Goal: Task Accomplishment & Management: Complete application form

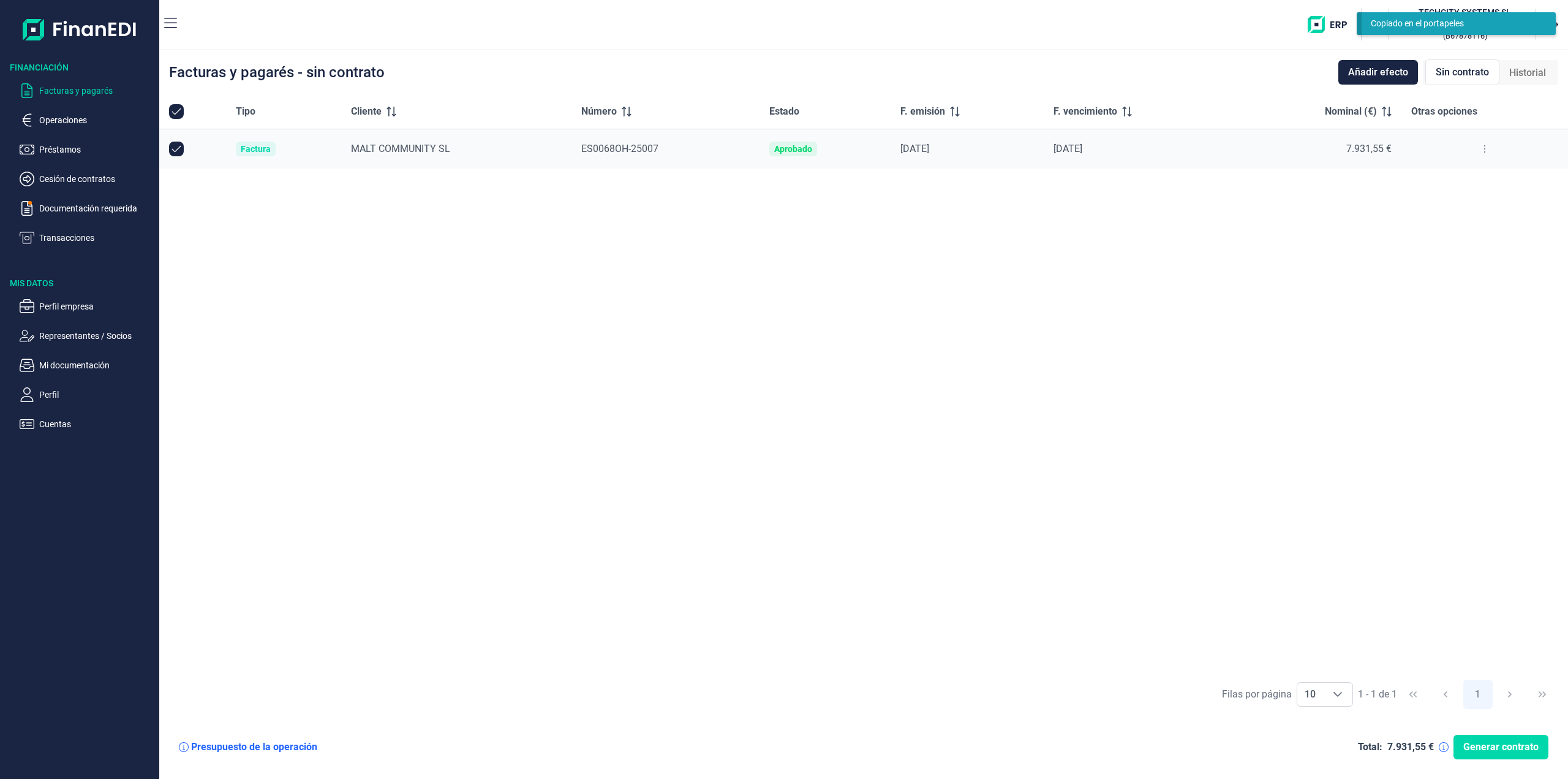
click at [375, 148] on span "MALT COMMUNITY SL" at bounding box center [401, 149] width 99 height 12
click at [249, 148] on div "Factura" at bounding box center [255, 149] width 30 height 10
click at [377, 150] on span "MALT COMMUNITY SL" at bounding box center [401, 149] width 99 height 12
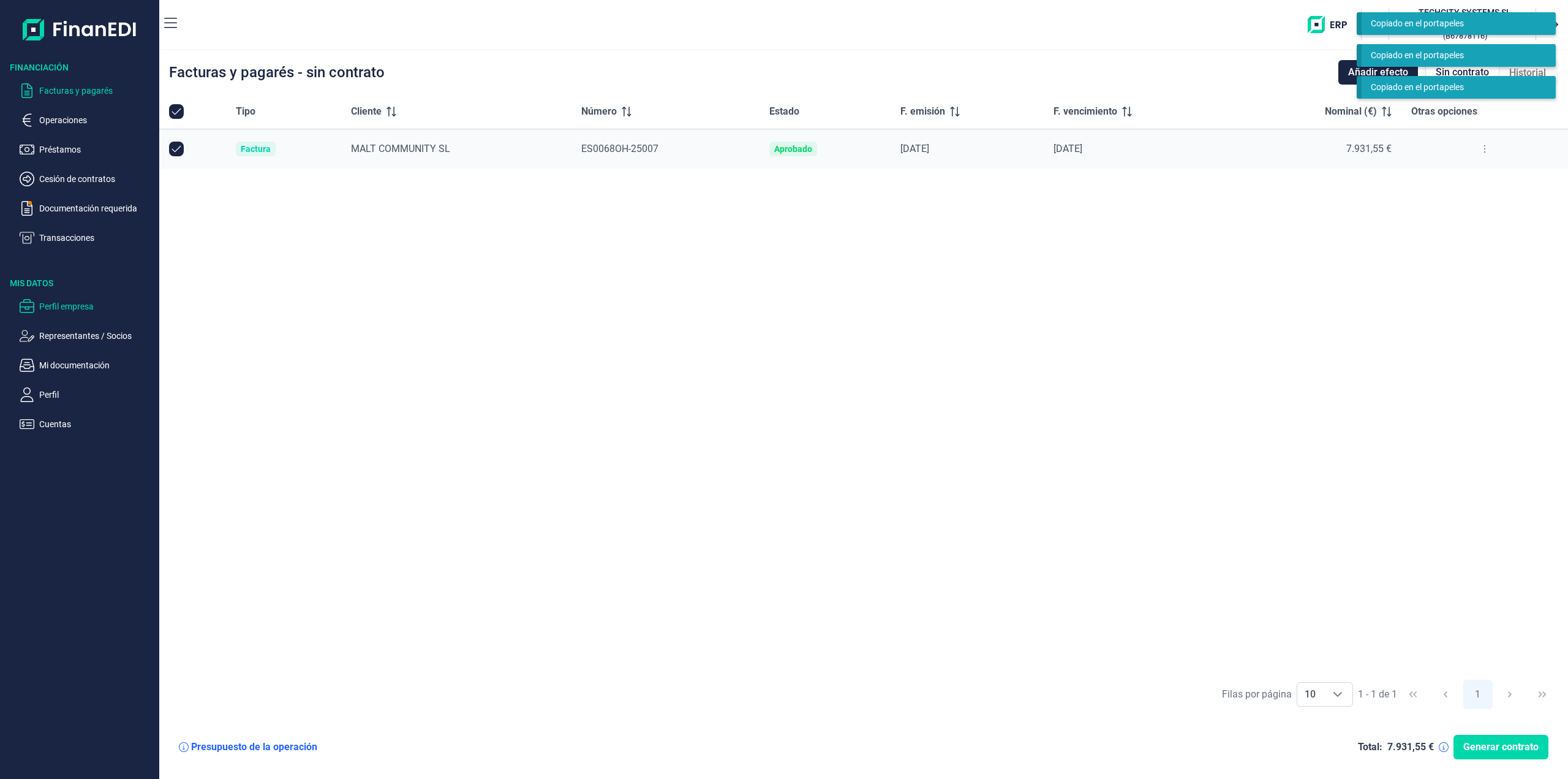
click at [49, 304] on p "Perfil empresa" at bounding box center [96, 306] width 115 height 14
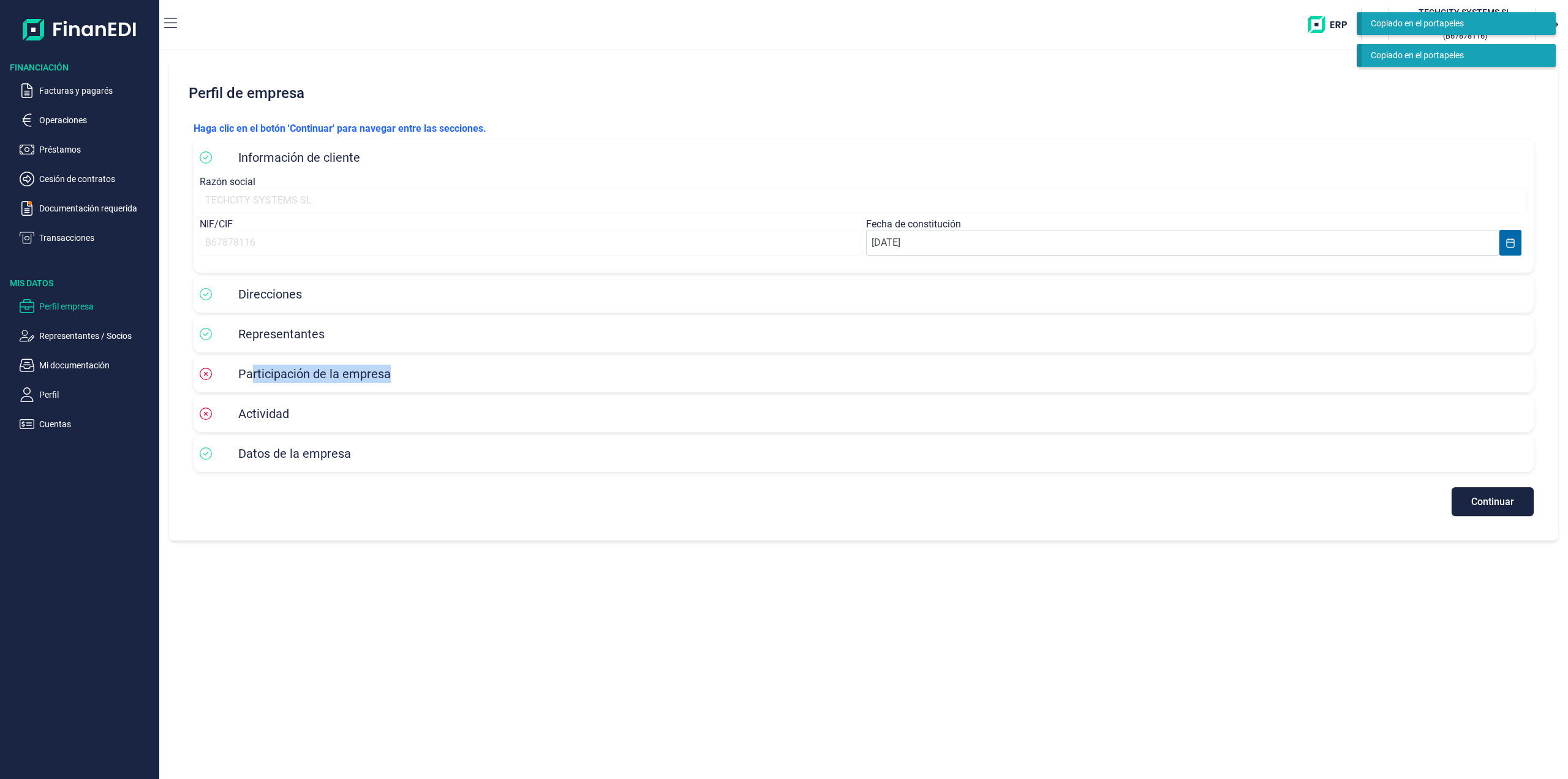
drag, startPoint x: 253, startPoint y: 371, endPoint x: 395, endPoint y: 369, distance: 142.0
click at [395, 369] on div "Participación de la empresa" at bounding box center [864, 374] width 1328 height 19
drag, startPoint x: 255, startPoint y: 417, endPoint x: 302, endPoint y: 438, distance: 51.5
click at [325, 418] on div "Actividad" at bounding box center [864, 413] width 1328 height 19
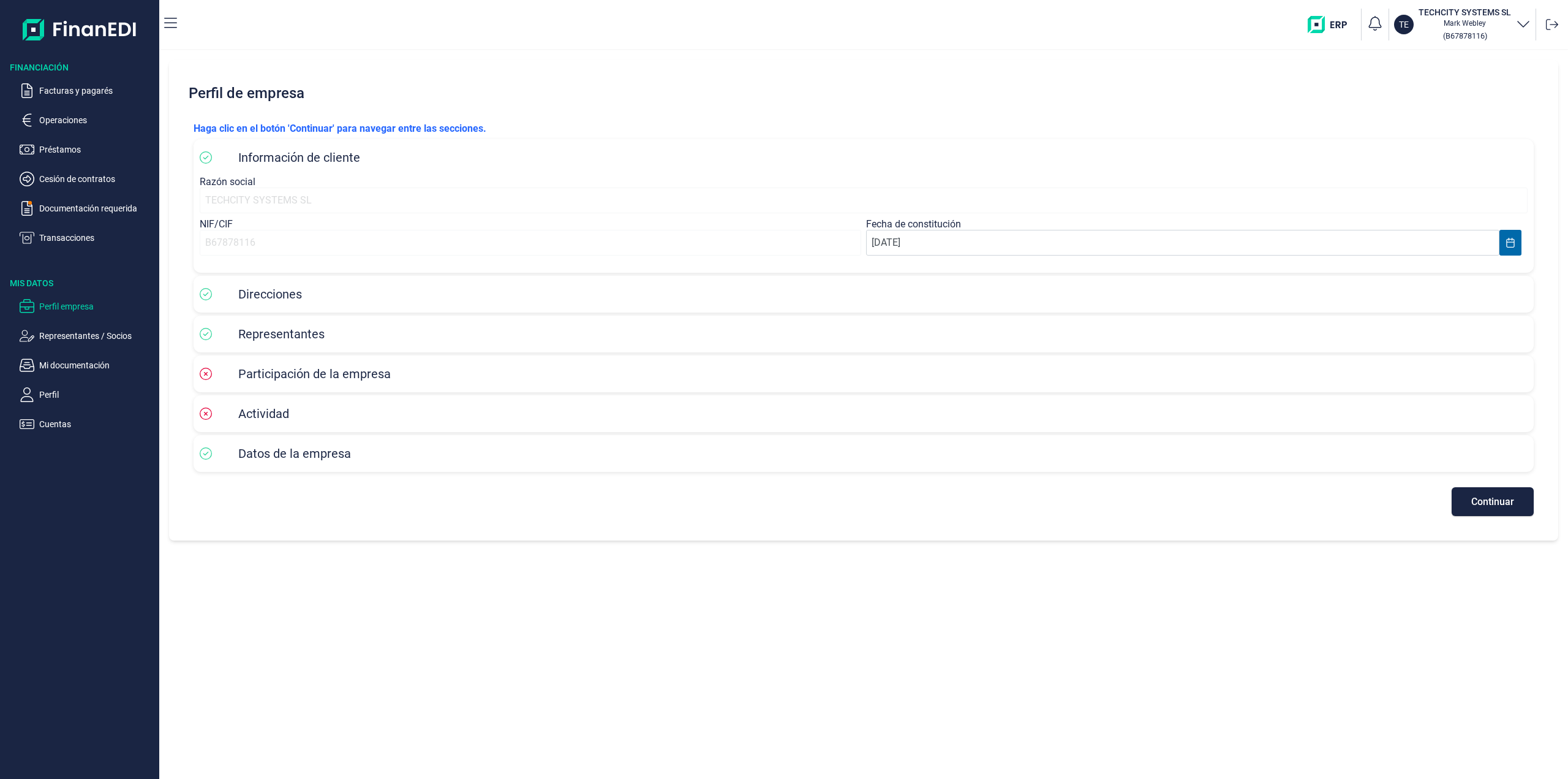
drag, startPoint x: 270, startPoint y: 458, endPoint x: 287, endPoint y: 444, distance: 22.0
click at [270, 457] on span "Datos de la empresa" at bounding box center [294, 452] width 113 height 14
click at [1506, 511] on button "Continuar" at bounding box center [1492, 502] width 82 height 29
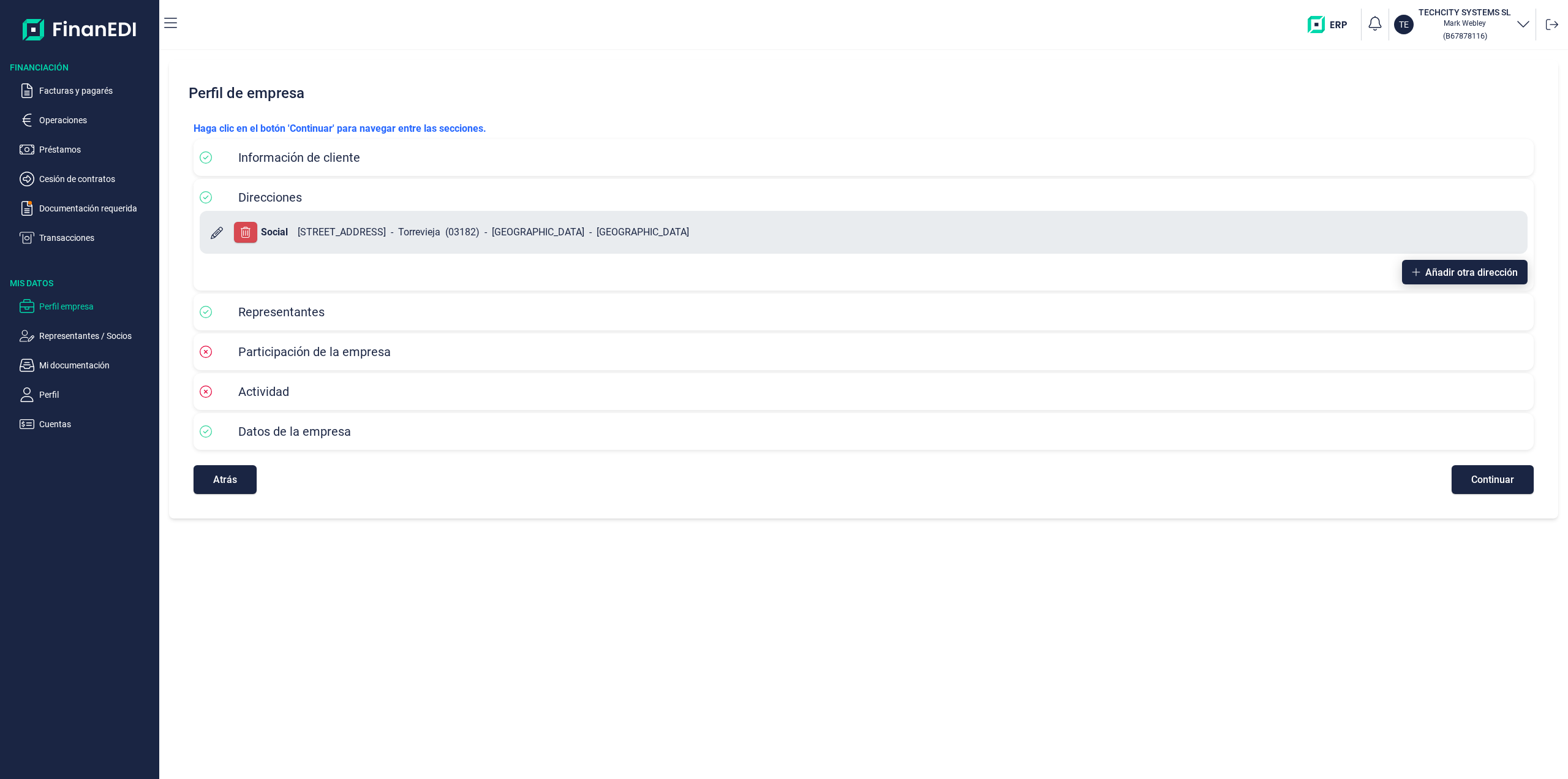
click at [1418, 274] on icon "button" at bounding box center [1416, 272] width 9 height 10
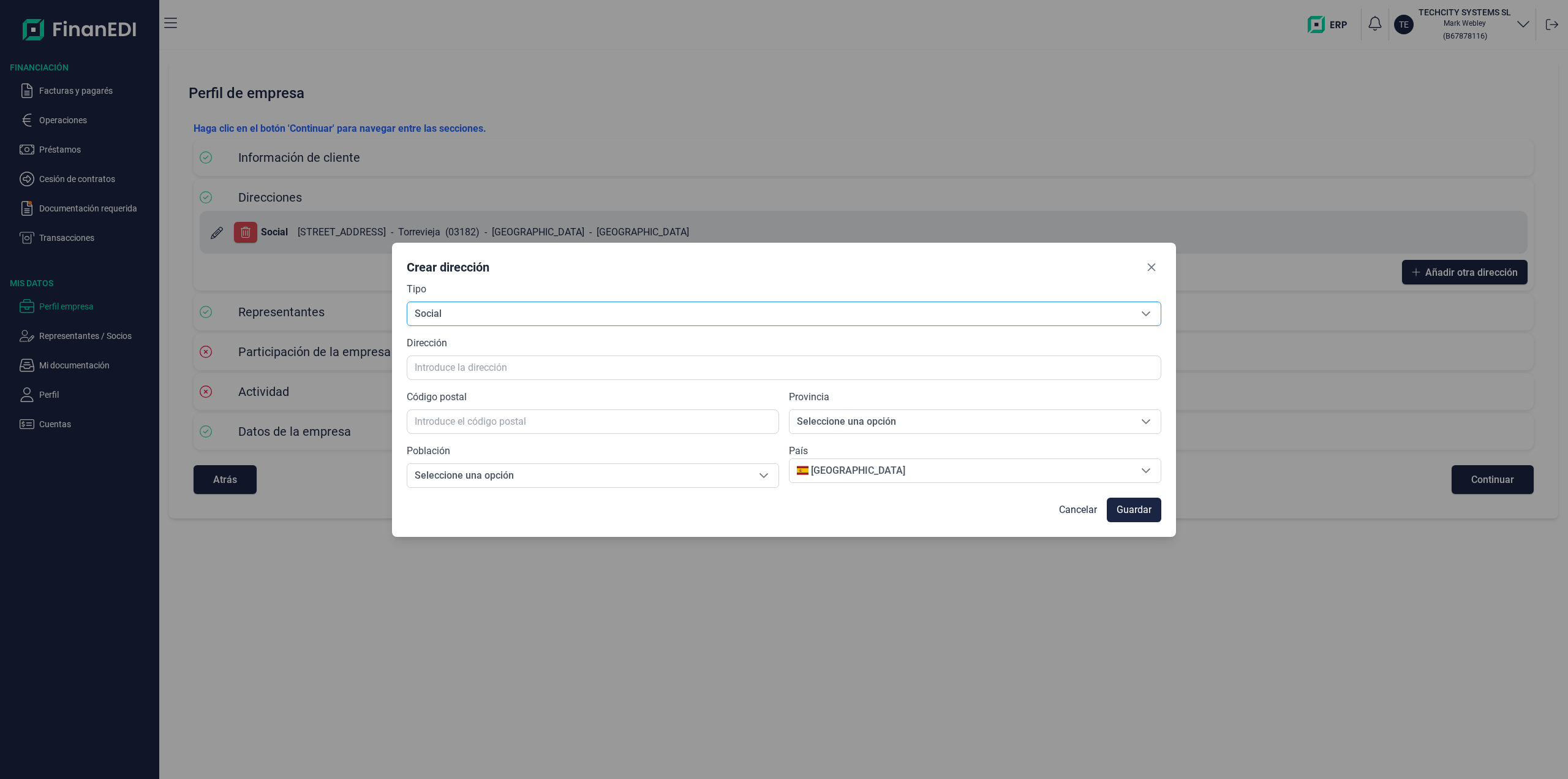
click at [532, 312] on span "Social" at bounding box center [769, 313] width 724 height 23
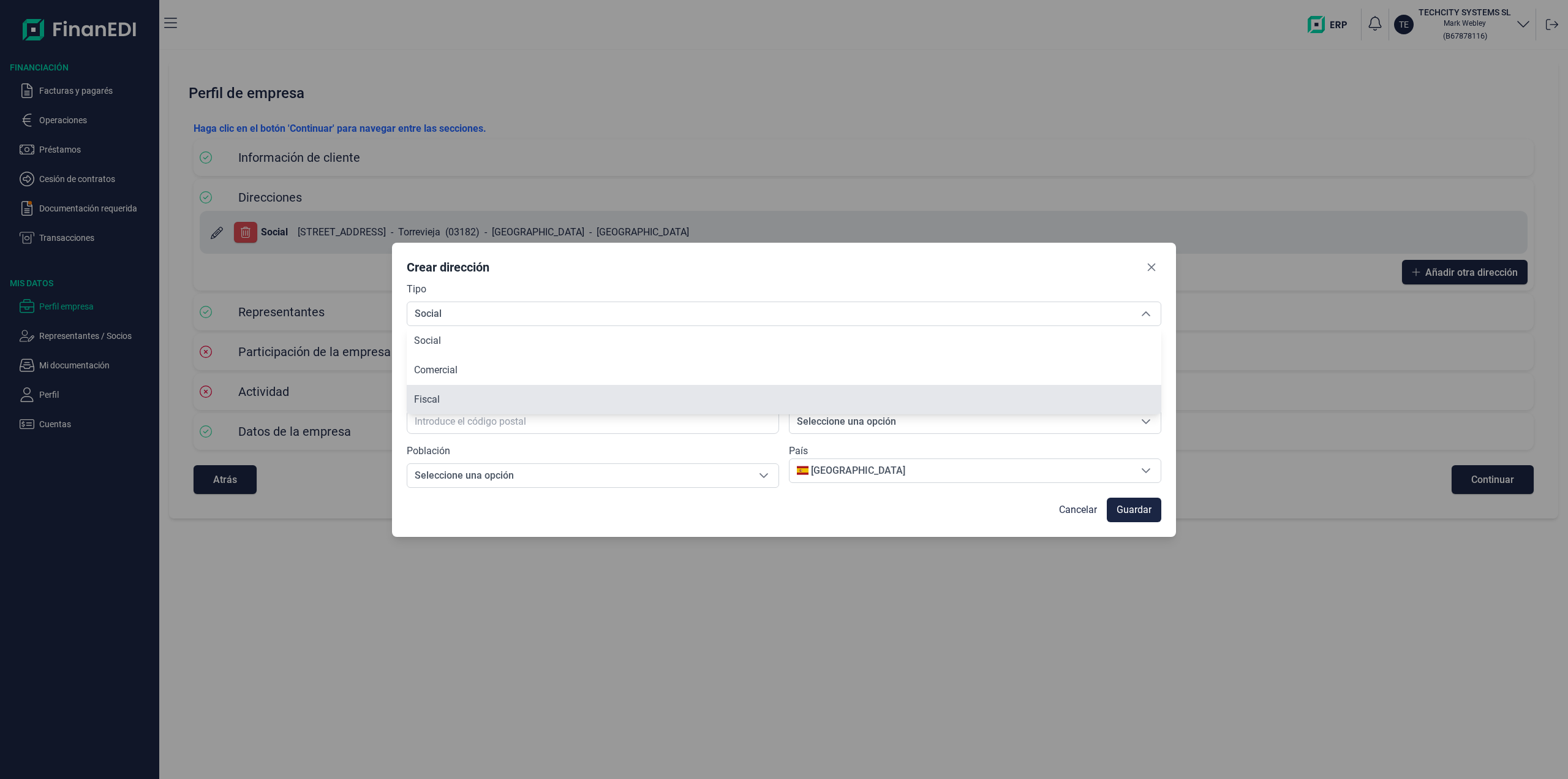
click at [507, 395] on li "Fiscal" at bounding box center [783, 399] width 754 height 30
type input "Fiscal"
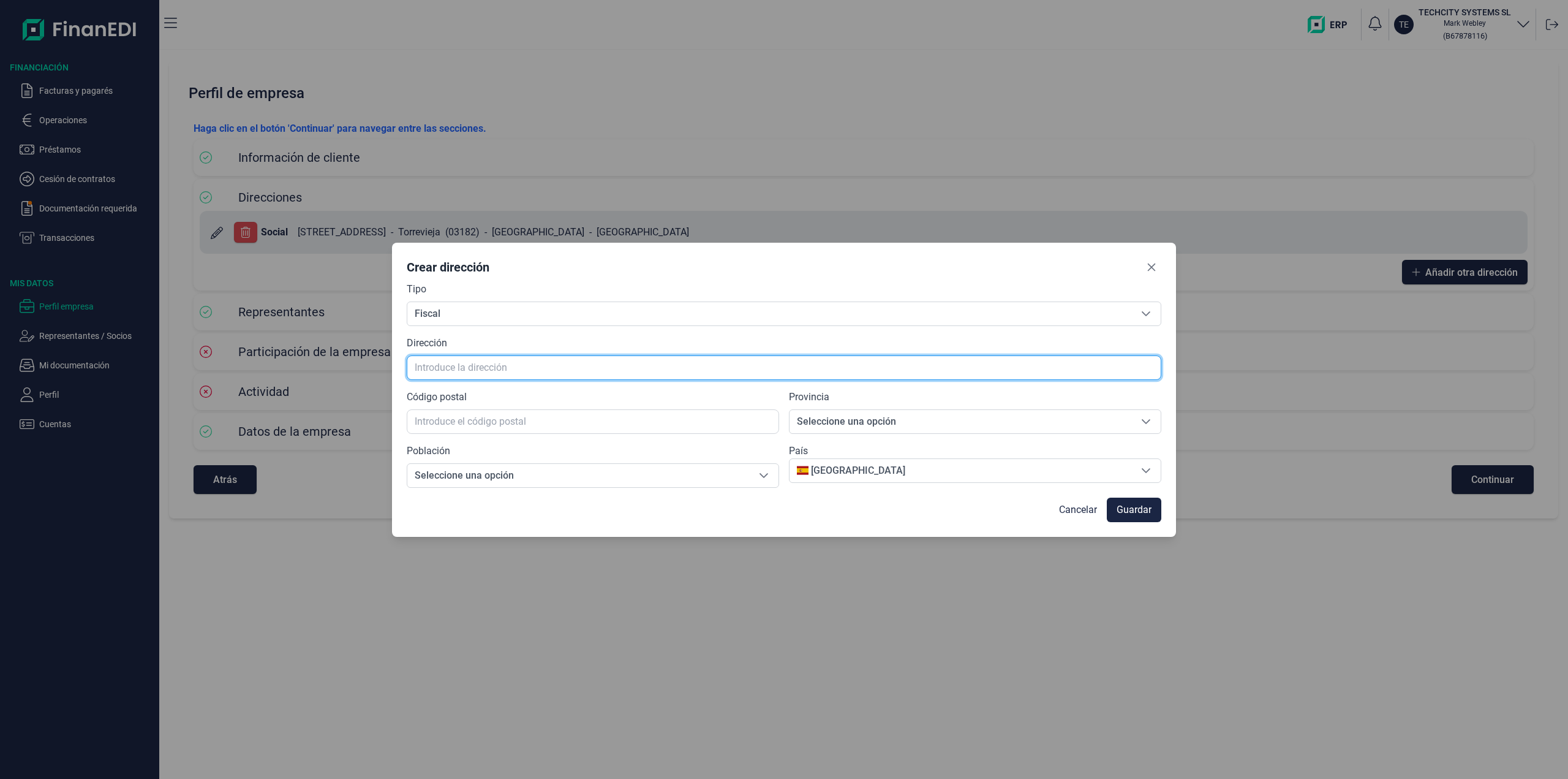
click at [440, 374] on input "text" at bounding box center [783, 367] width 754 height 25
type input "Avenida"
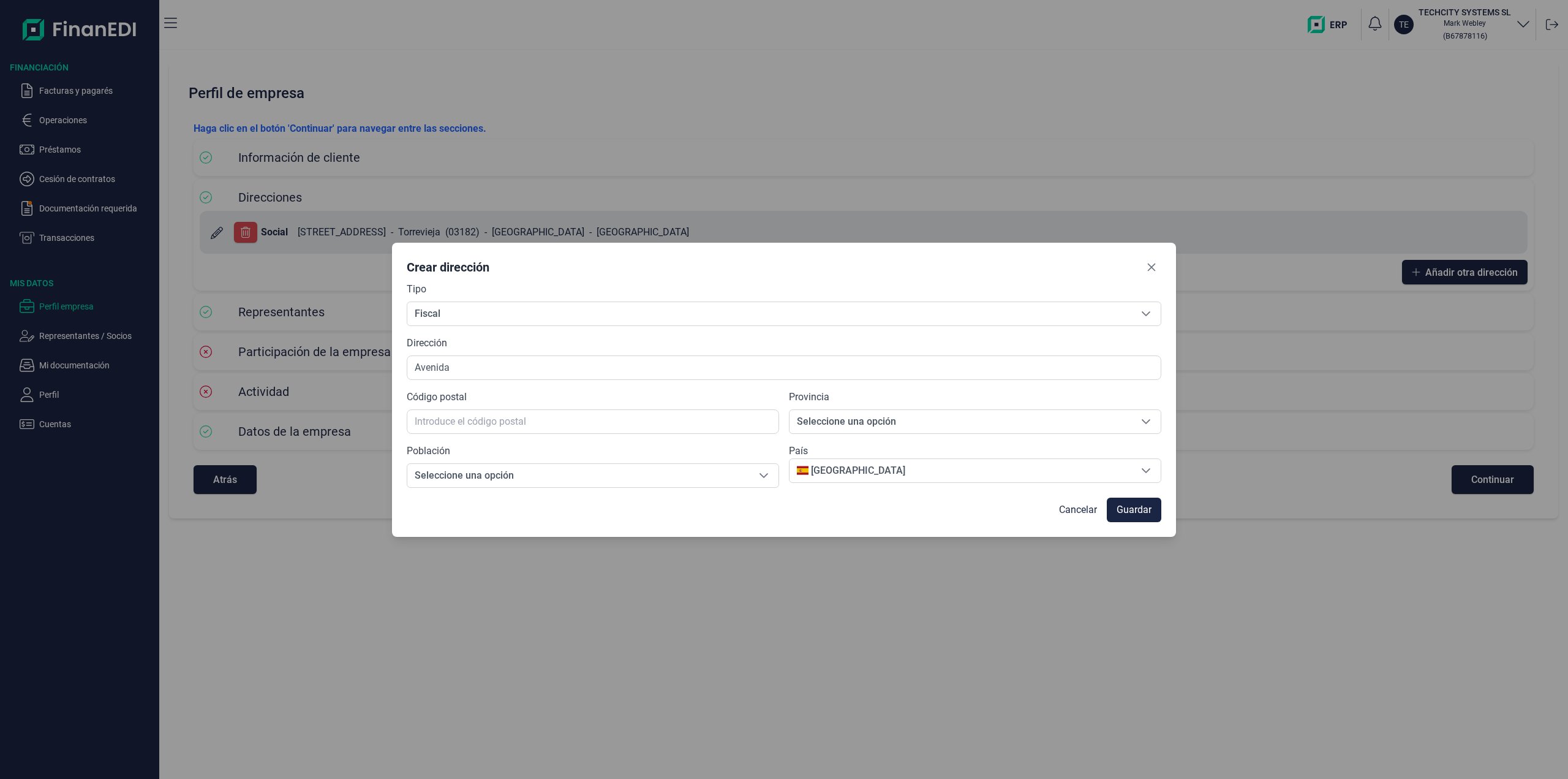
click at [788, 287] on div "Tipo Fiscal Fiscal Fiscal" at bounding box center [783, 304] width 754 height 44
click at [954, 57] on div "Crear dirección Tipo Fiscal Fiscal Fiscal Dirección Avenida Código postal Provi…" at bounding box center [784, 390] width 1568 height 779
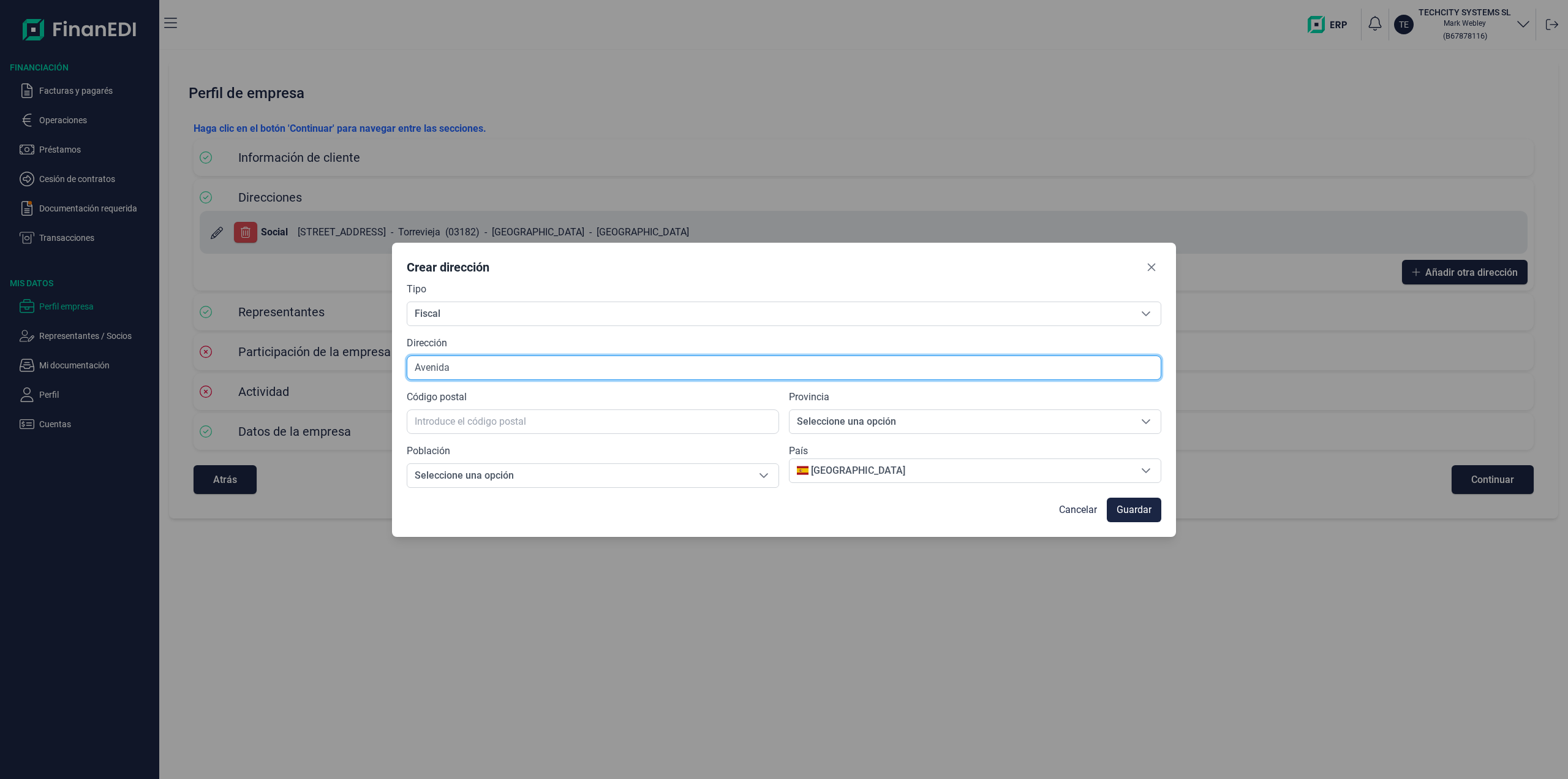
click at [417, 362] on input "Avenida" at bounding box center [783, 367] width 754 height 25
click at [458, 373] on input "text" at bounding box center [783, 367] width 754 height 25
paste input "AVDA [PERSON_NAME], NUM 7"
type input "AVDA [PERSON_NAME], NUM 7"
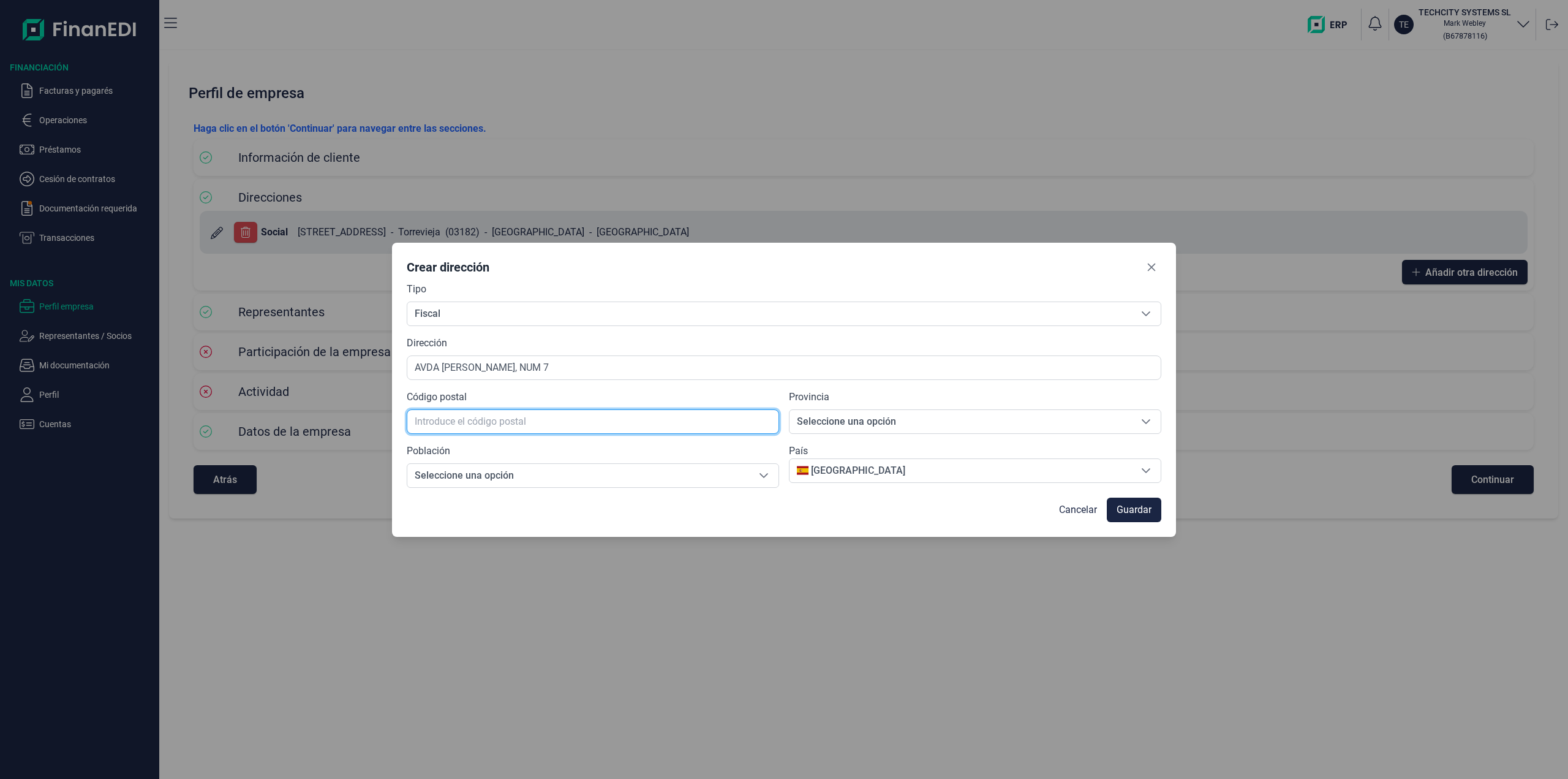
click at [439, 426] on input "text" at bounding box center [593, 421] width 372 height 25
type input "03130"
click at [1140, 509] on span "Guardar" at bounding box center [1133, 509] width 35 height 14
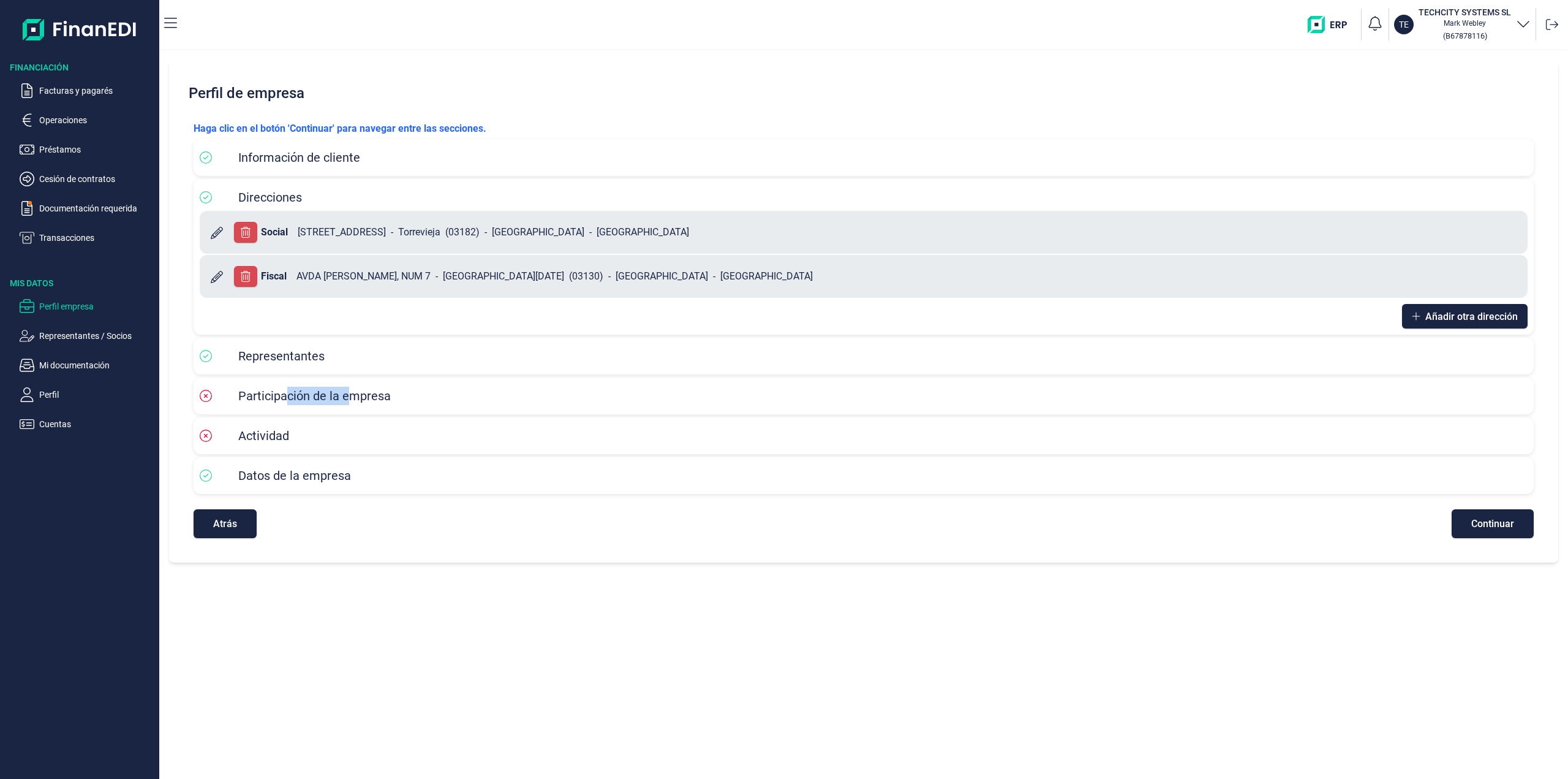
drag, startPoint x: 284, startPoint y: 404, endPoint x: 238, endPoint y: 412, distance: 46.7
click at [349, 407] on div "Participación de la empresa" at bounding box center [864, 395] width 1328 height 25
click at [241, 408] on div "Participación de la empresa" at bounding box center [864, 395] width 1340 height 37
drag, startPoint x: 205, startPoint y: 401, endPoint x: 247, endPoint y: 394, distance: 42.6
click at [207, 400] on icon at bounding box center [206, 395] width 12 height 12
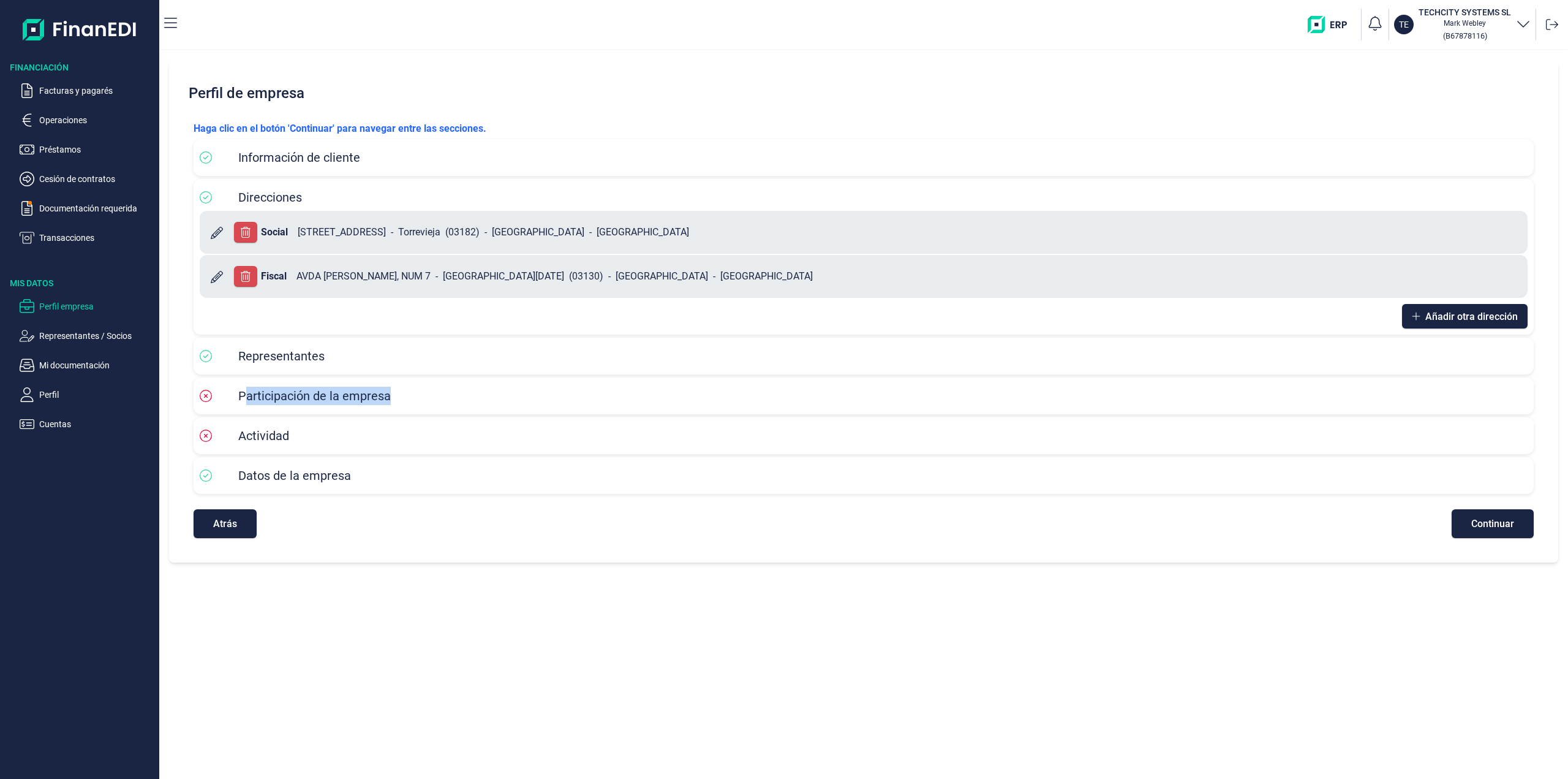
drag, startPoint x: 246, startPoint y: 395, endPoint x: 1030, endPoint y: 496, distance: 790.5
click at [443, 396] on div "Participación de la empresa" at bounding box center [864, 396] width 1328 height 19
click at [1506, 521] on span "Continuar" at bounding box center [1492, 523] width 43 height 9
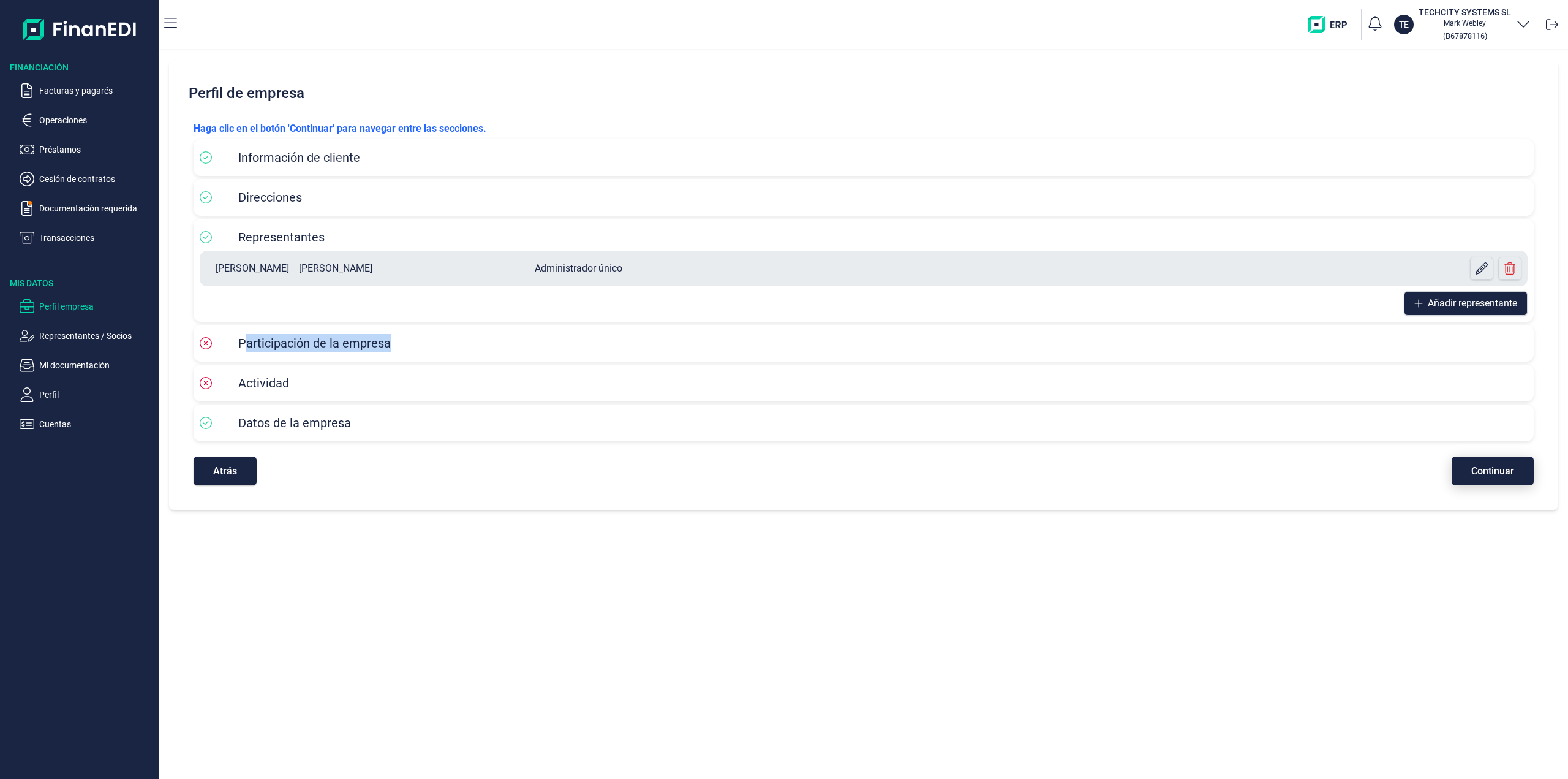
click at [1492, 475] on span "Continuar" at bounding box center [1492, 470] width 43 height 9
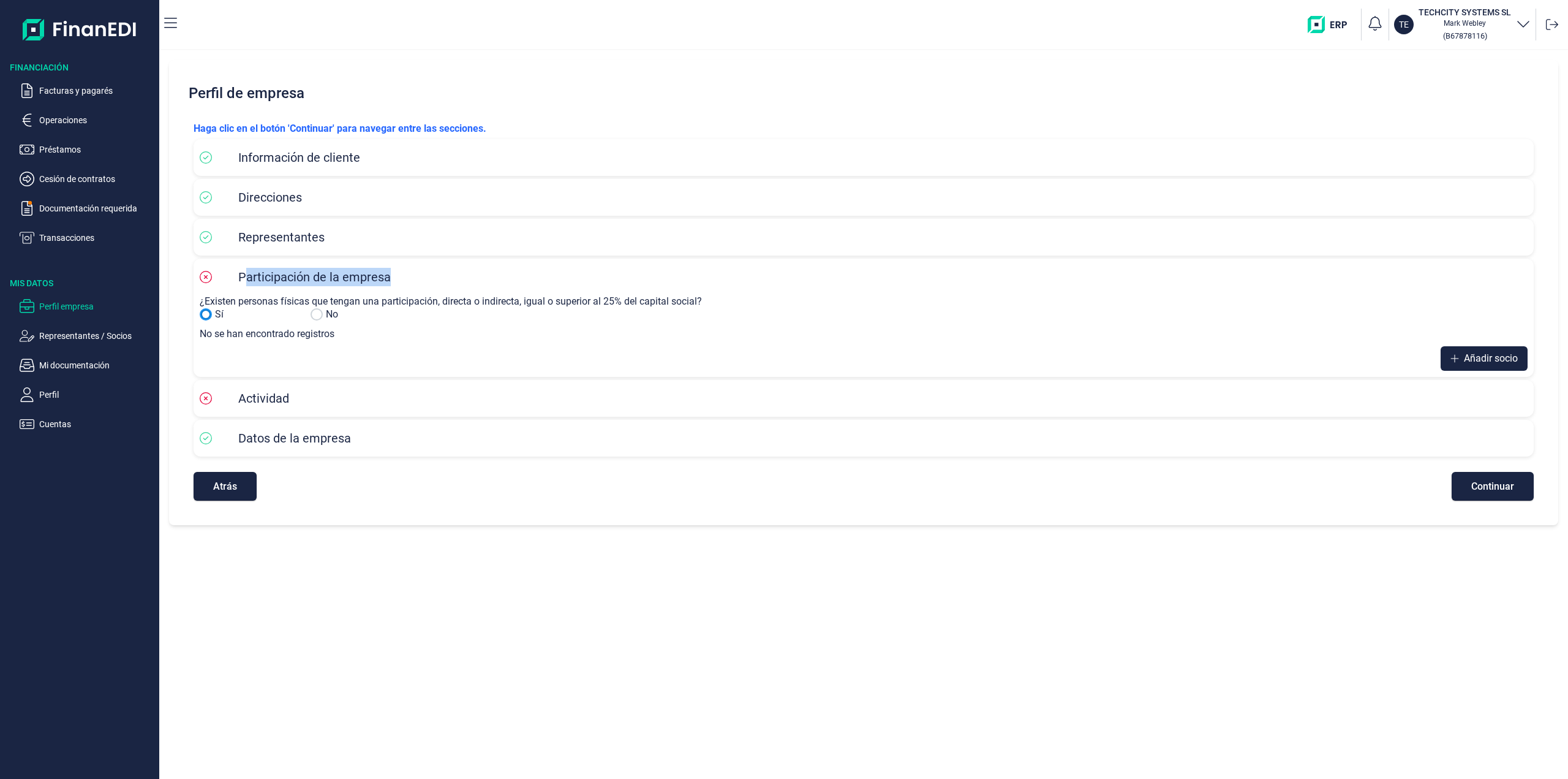
click at [207, 317] on input "No" at bounding box center [206, 314] width 12 height 12
click at [207, 316] on input "No" at bounding box center [206, 314] width 12 height 12
click at [331, 299] on label "¿Existen personas físicas que tengan una participación, directa o indirecta, ig…" at bounding box center [451, 301] width 503 height 12
click at [324, 314] on div "No" at bounding box center [361, 314] width 101 height 14
click at [316, 316] on input "Sí" at bounding box center [316, 314] width 12 height 12
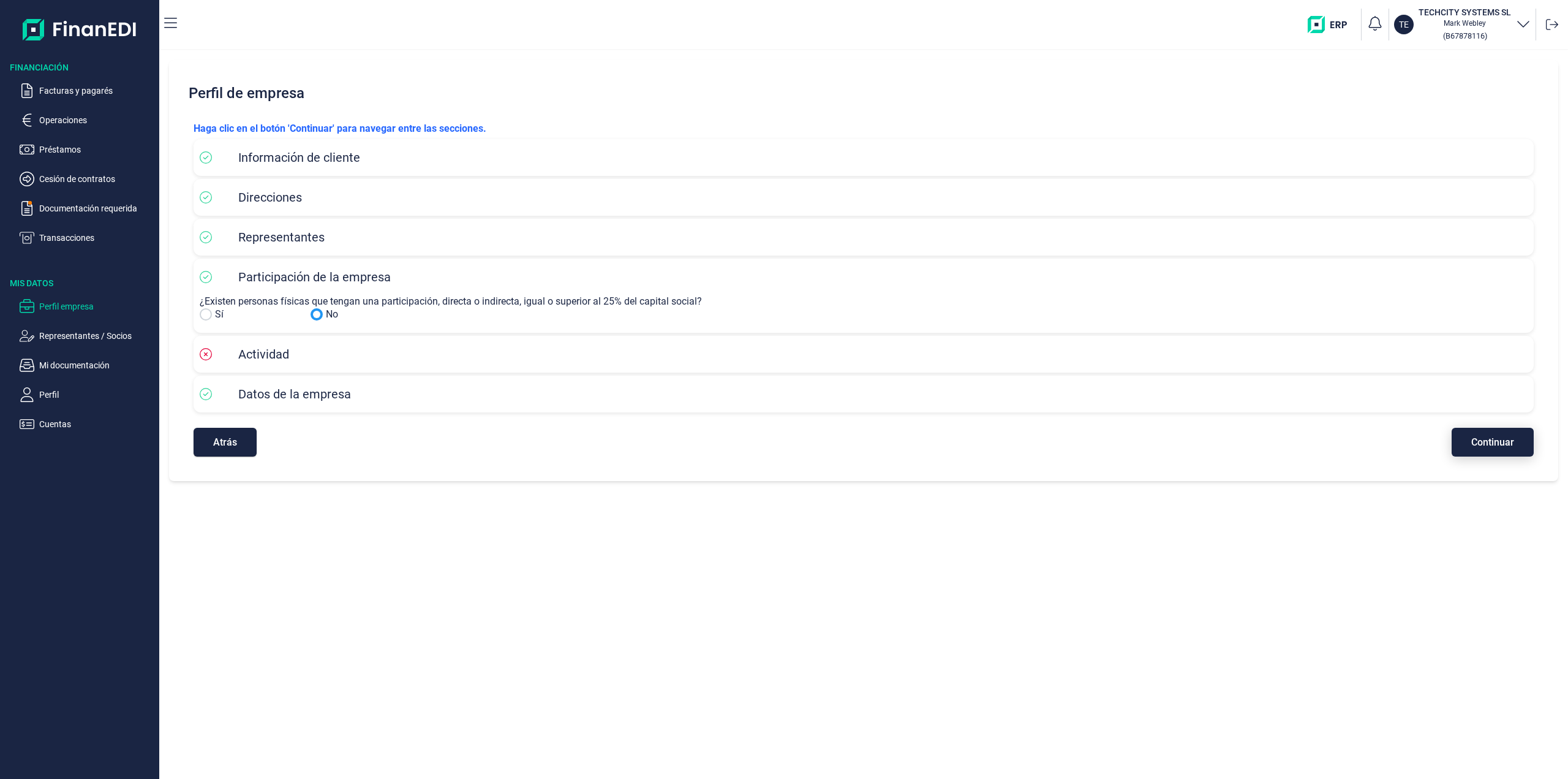
click at [1505, 446] on span "Continuar" at bounding box center [1492, 441] width 43 height 9
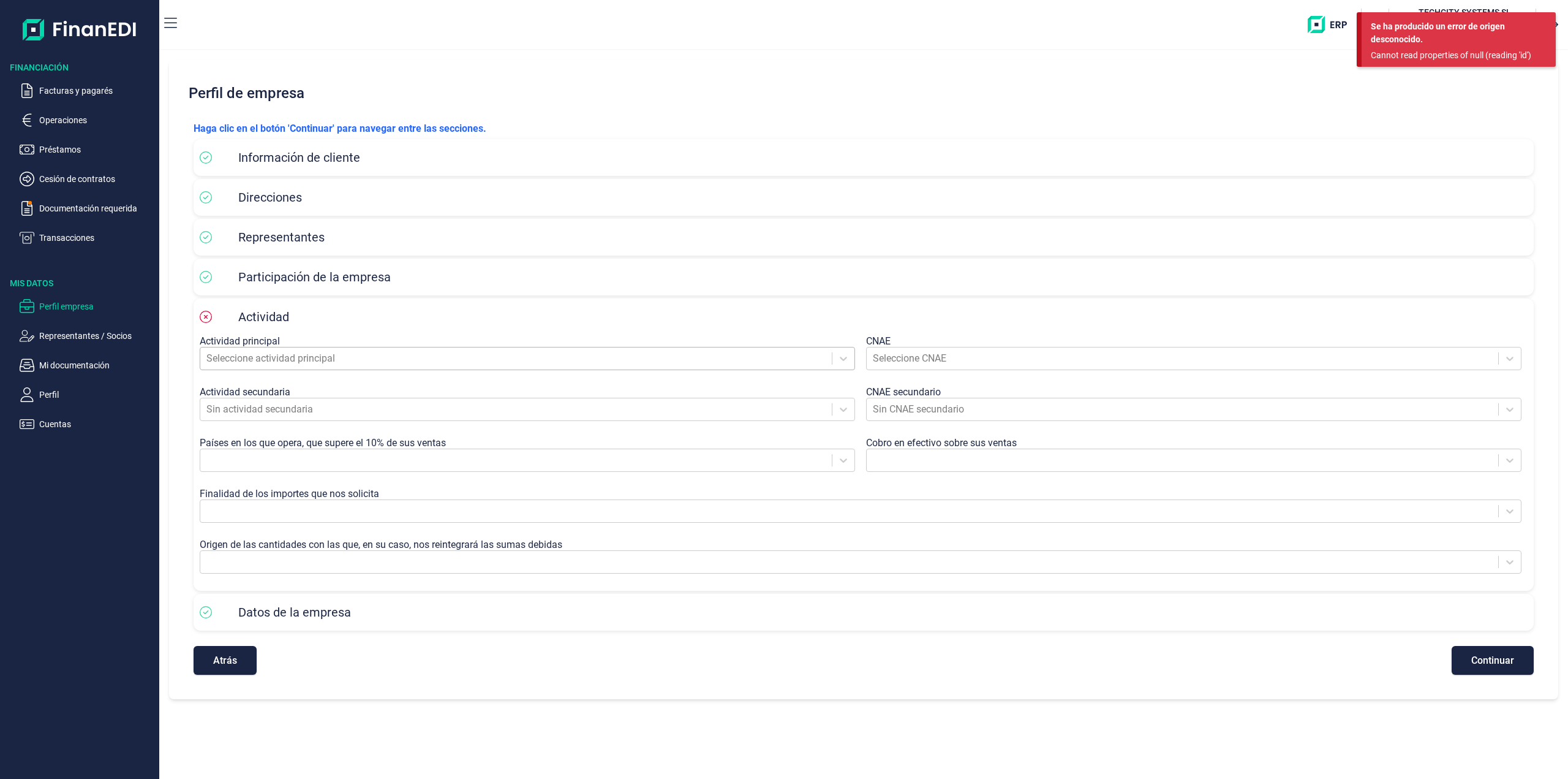
click at [228, 355] on div at bounding box center [516, 358] width 619 height 17
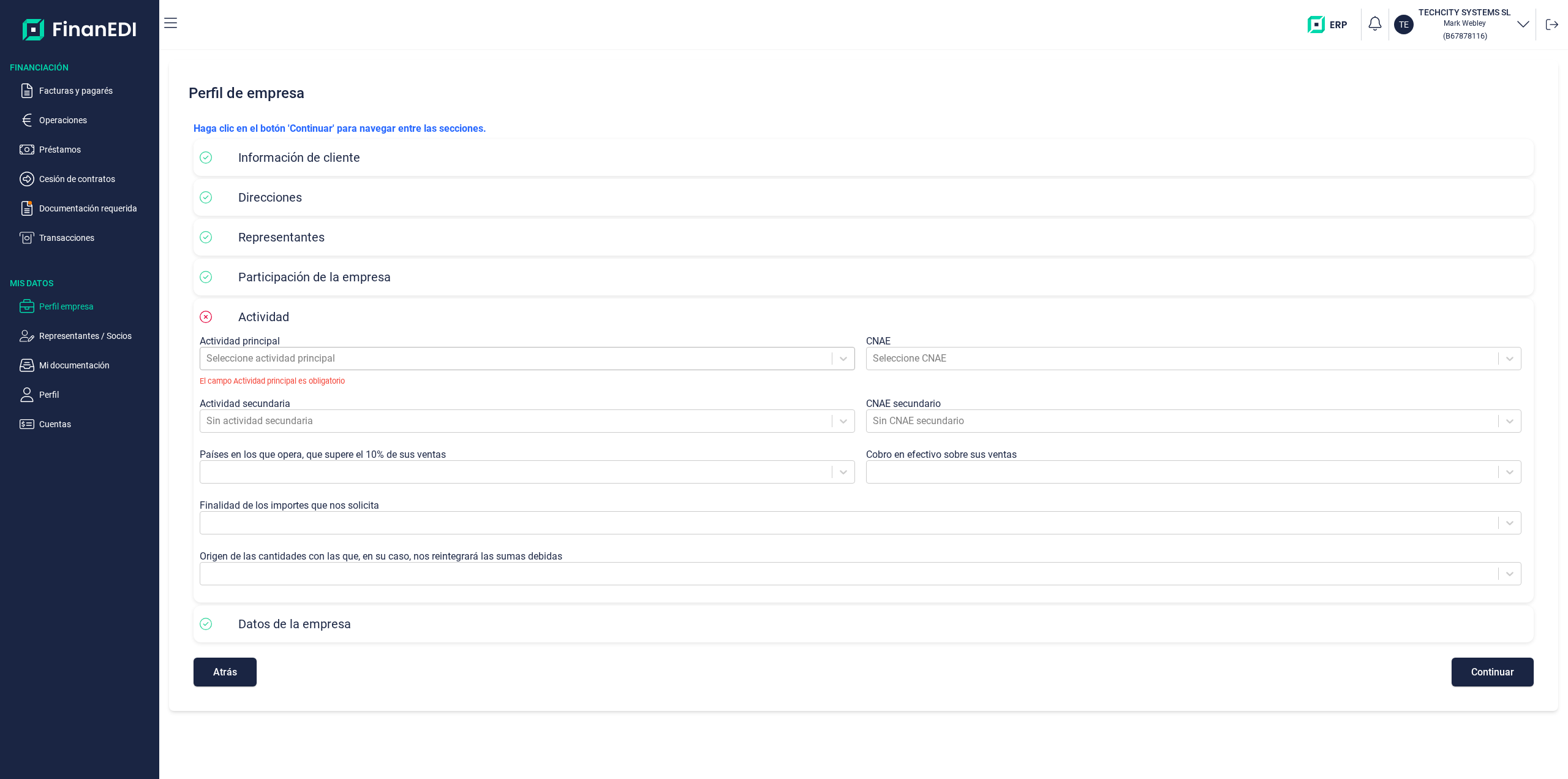
click at [283, 359] on div at bounding box center [516, 358] width 619 height 17
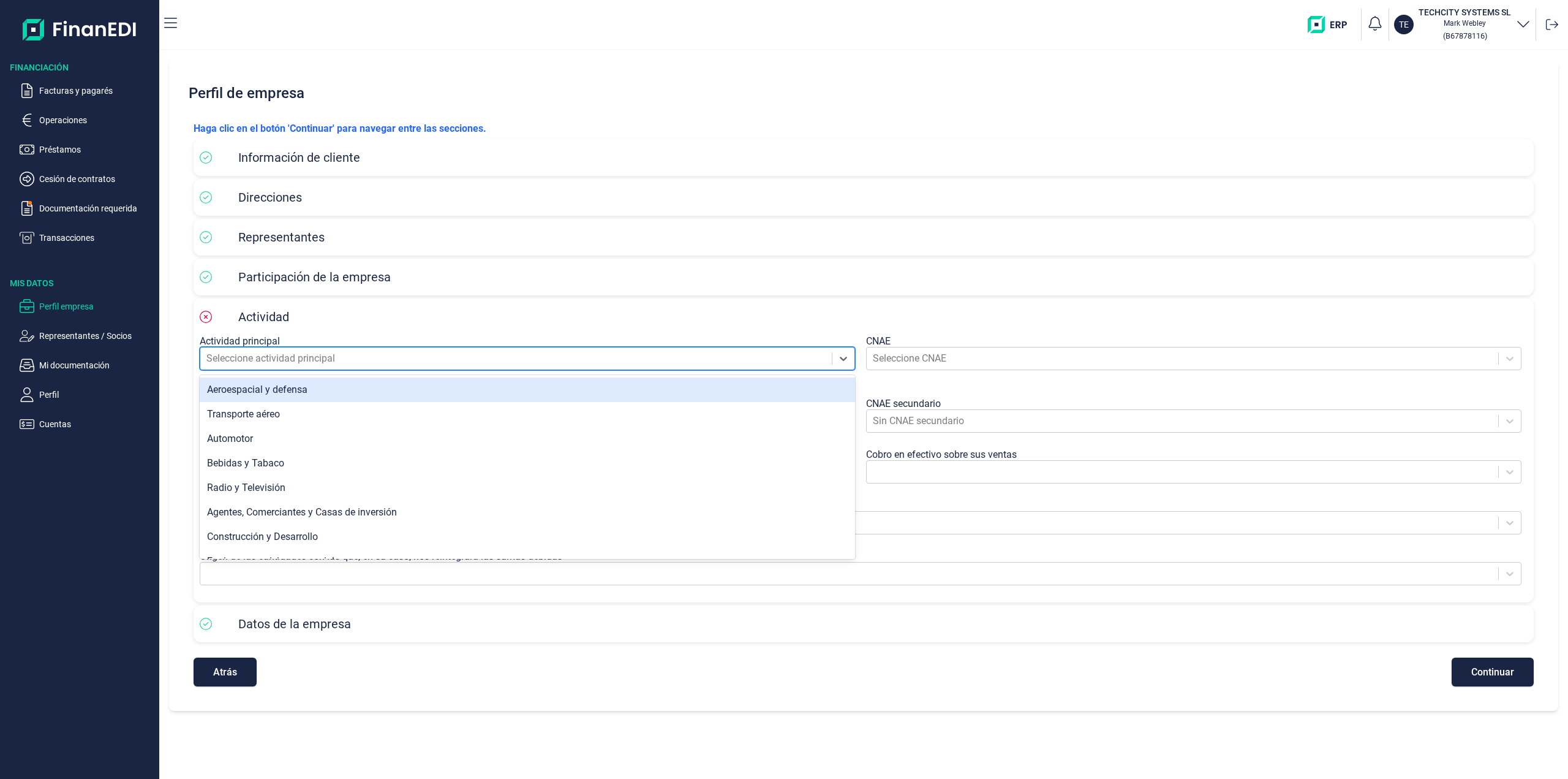
paste input "SERVICIOS TECNICOS DE INGENIERIA"
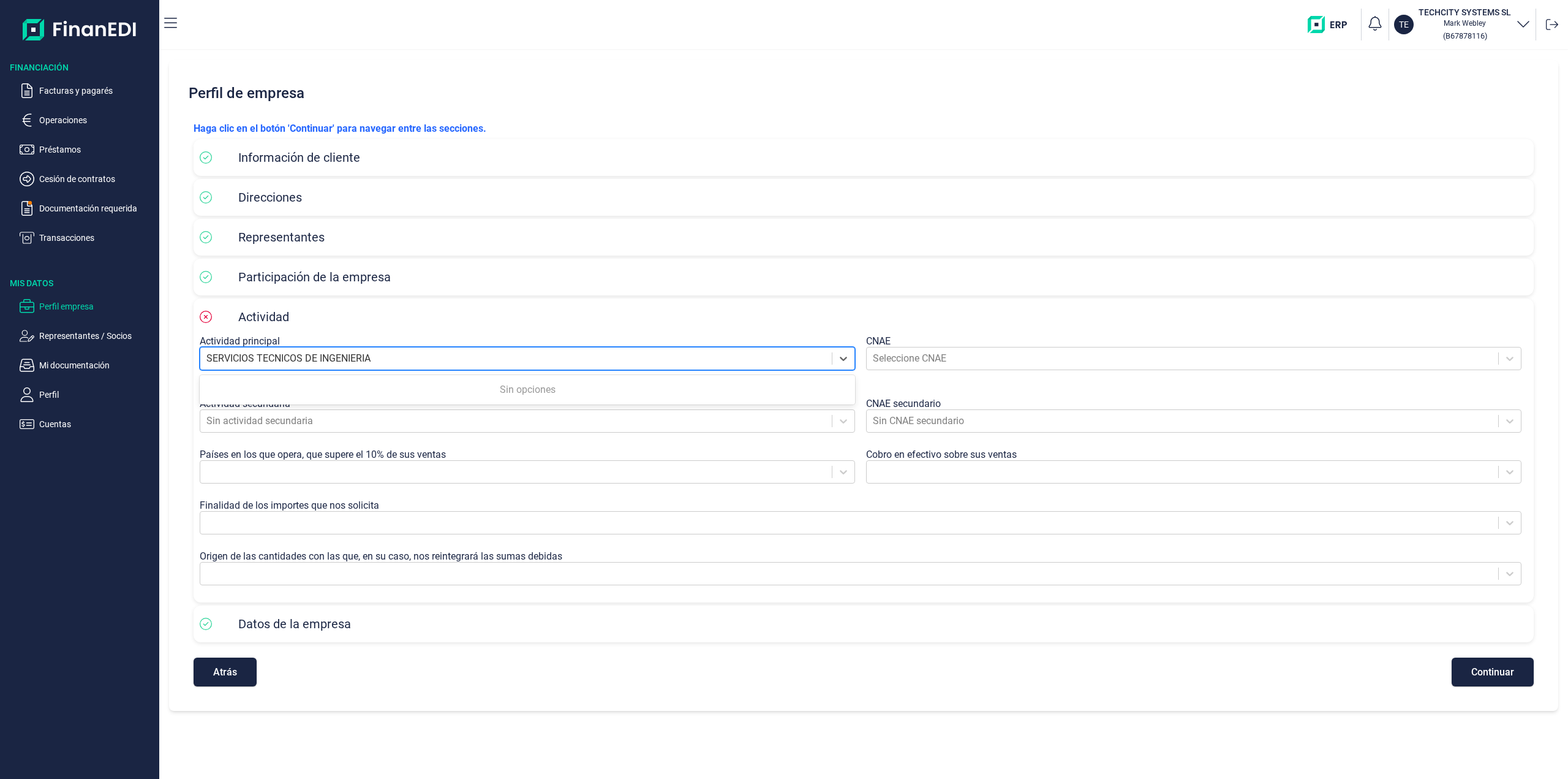
drag, startPoint x: 321, startPoint y: 356, endPoint x: 43, endPoint y: 322, distance: 280.1
click at [43, 322] on div "Financiación Facturas y pagarés Operaciones Préstamos Cesión de contratos Docum…" at bounding box center [784, 390] width 1568 height 779
click at [247, 357] on input "INGENIERIA" at bounding box center [233, 358] width 54 height 14
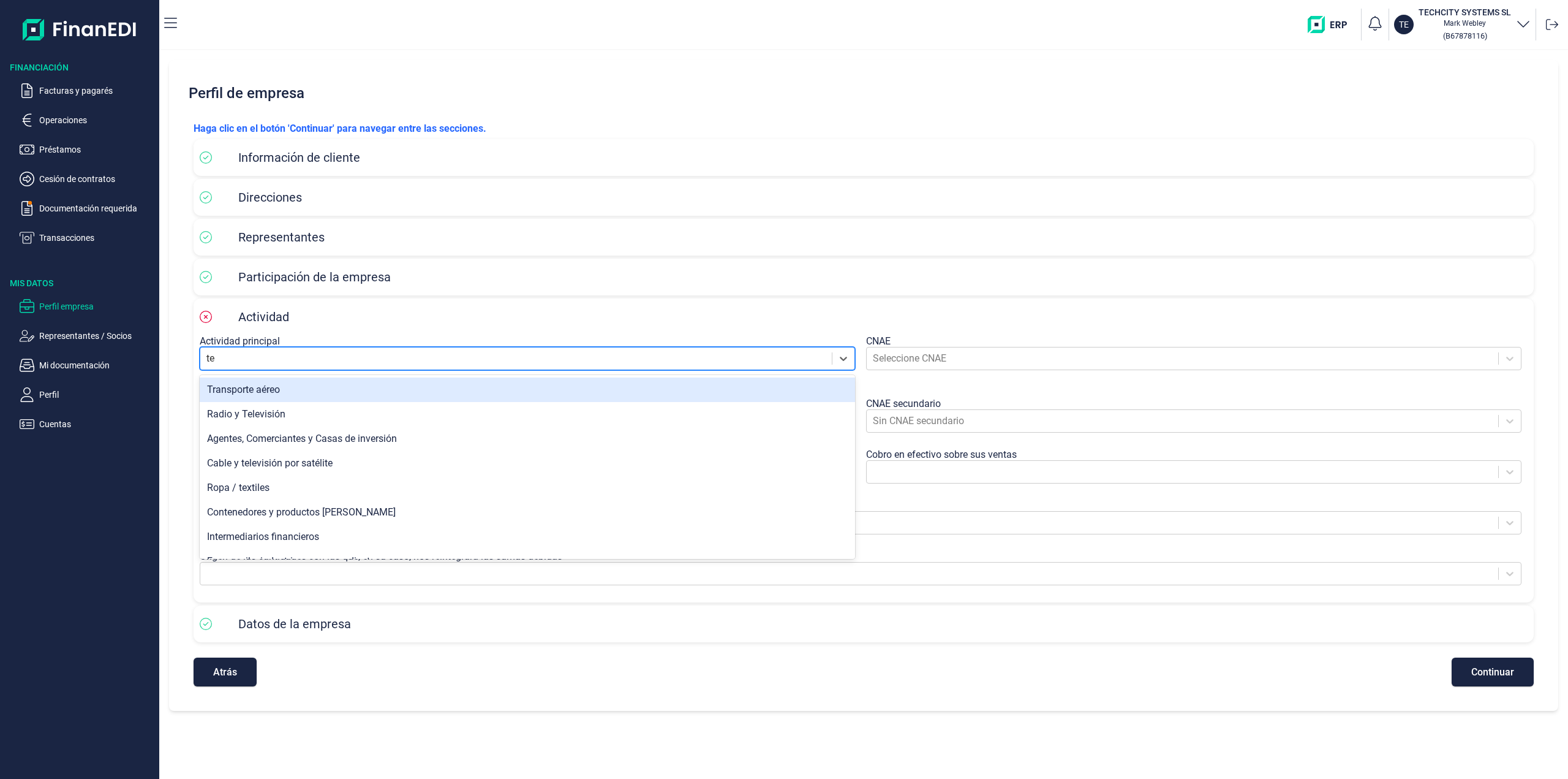
type input "t"
click at [229, 360] on div at bounding box center [516, 358] width 619 height 17
paste input "8431"
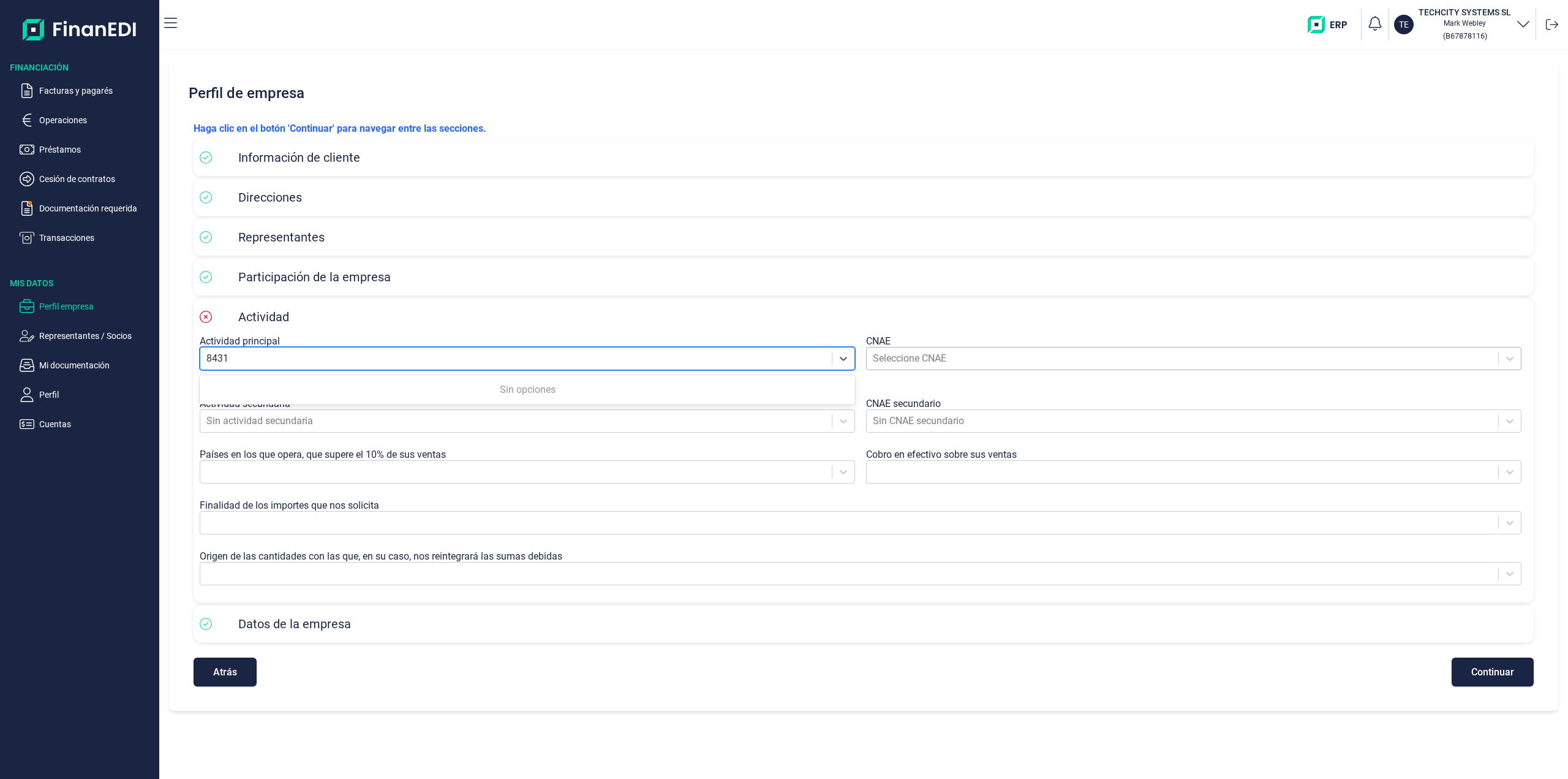
type input "8431"
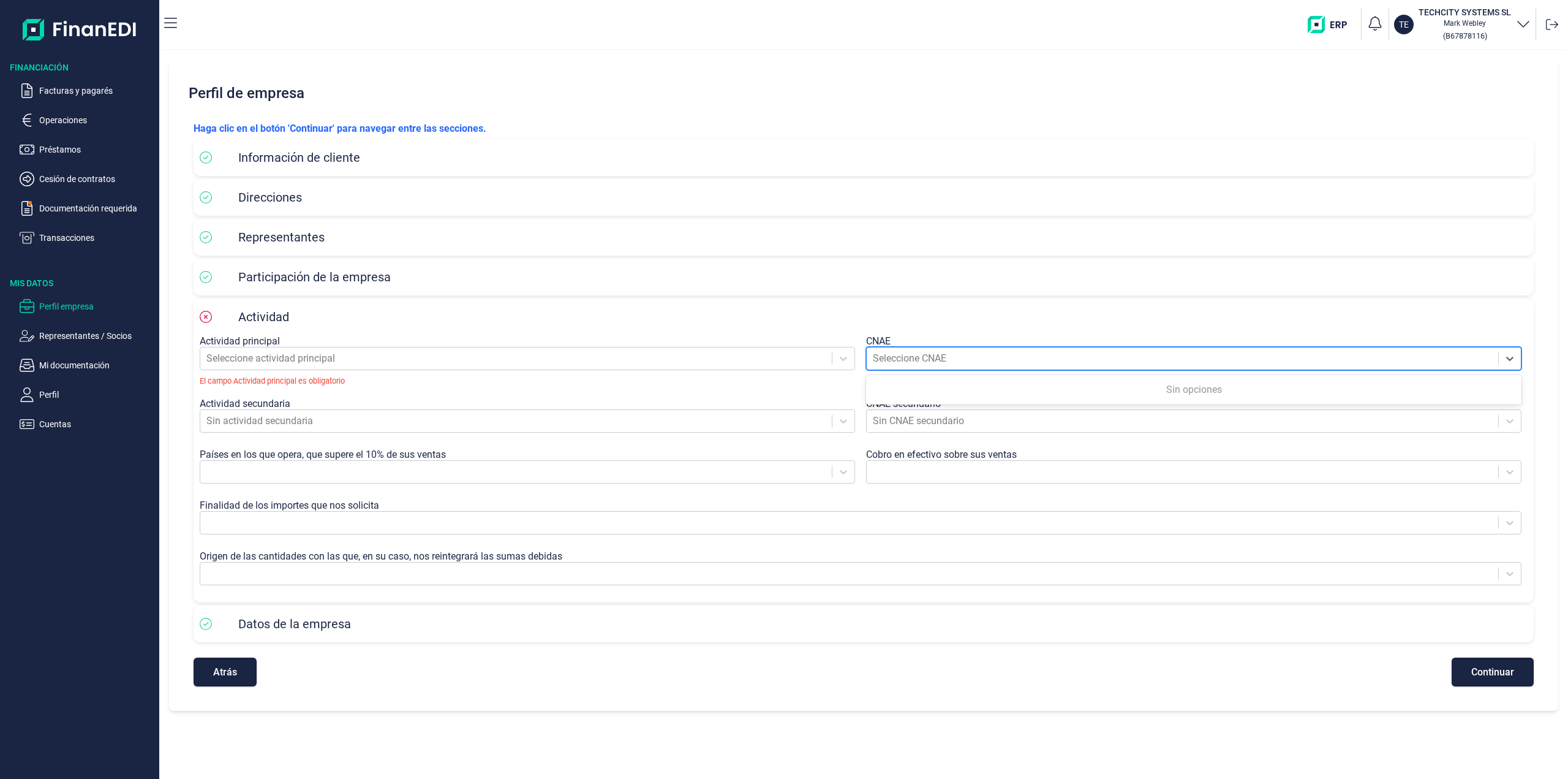
click at [958, 350] on div at bounding box center [1182, 358] width 619 height 17
paste input "8431"
type input "8431"
click at [1017, 390] on div "Sin opciones" at bounding box center [1194, 390] width 656 height 25
click at [946, 361] on div at bounding box center [1182, 358] width 619 height 17
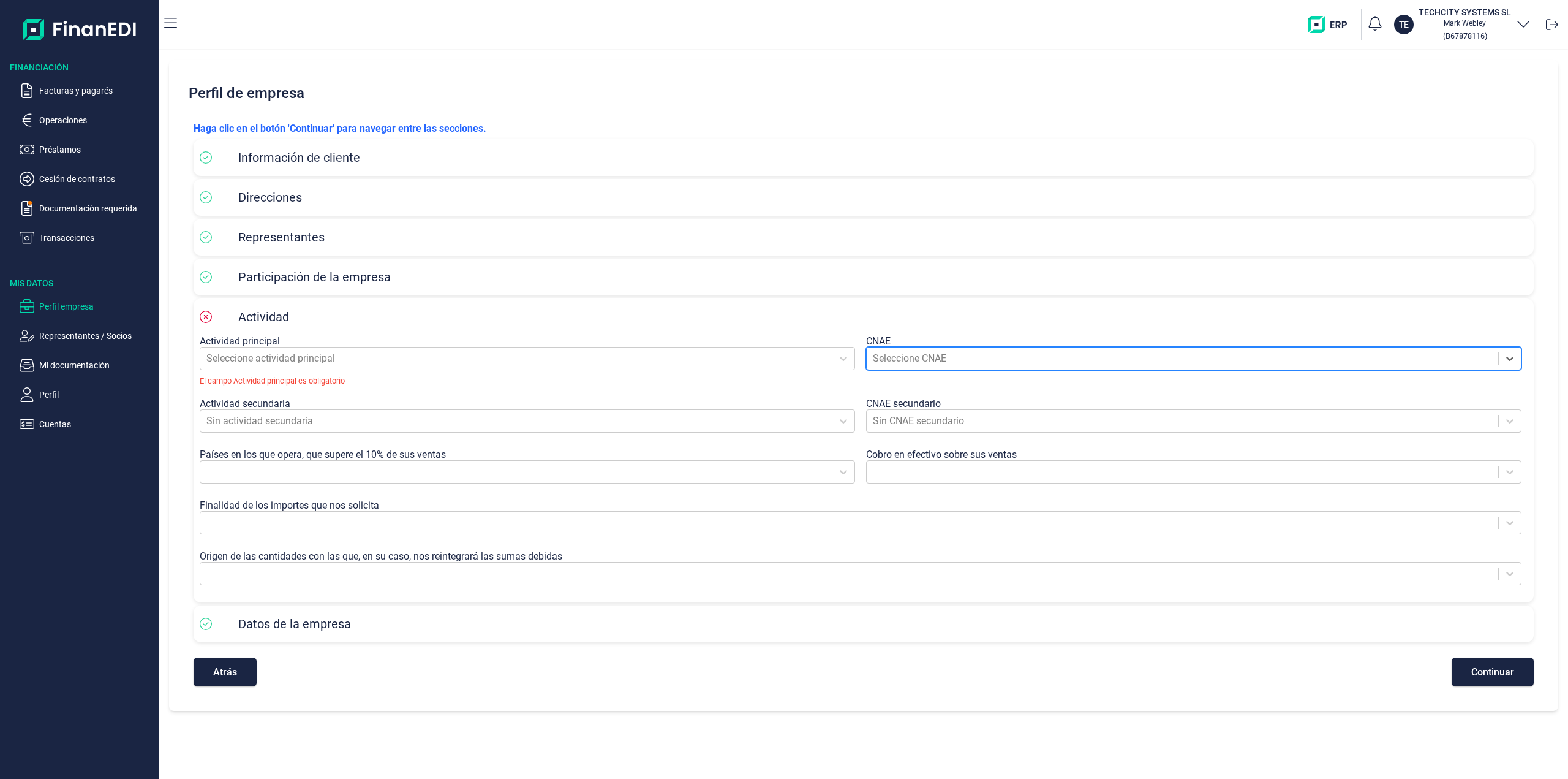
click at [868, 338] on label "CNAE" at bounding box center [878, 341] width 25 height 12
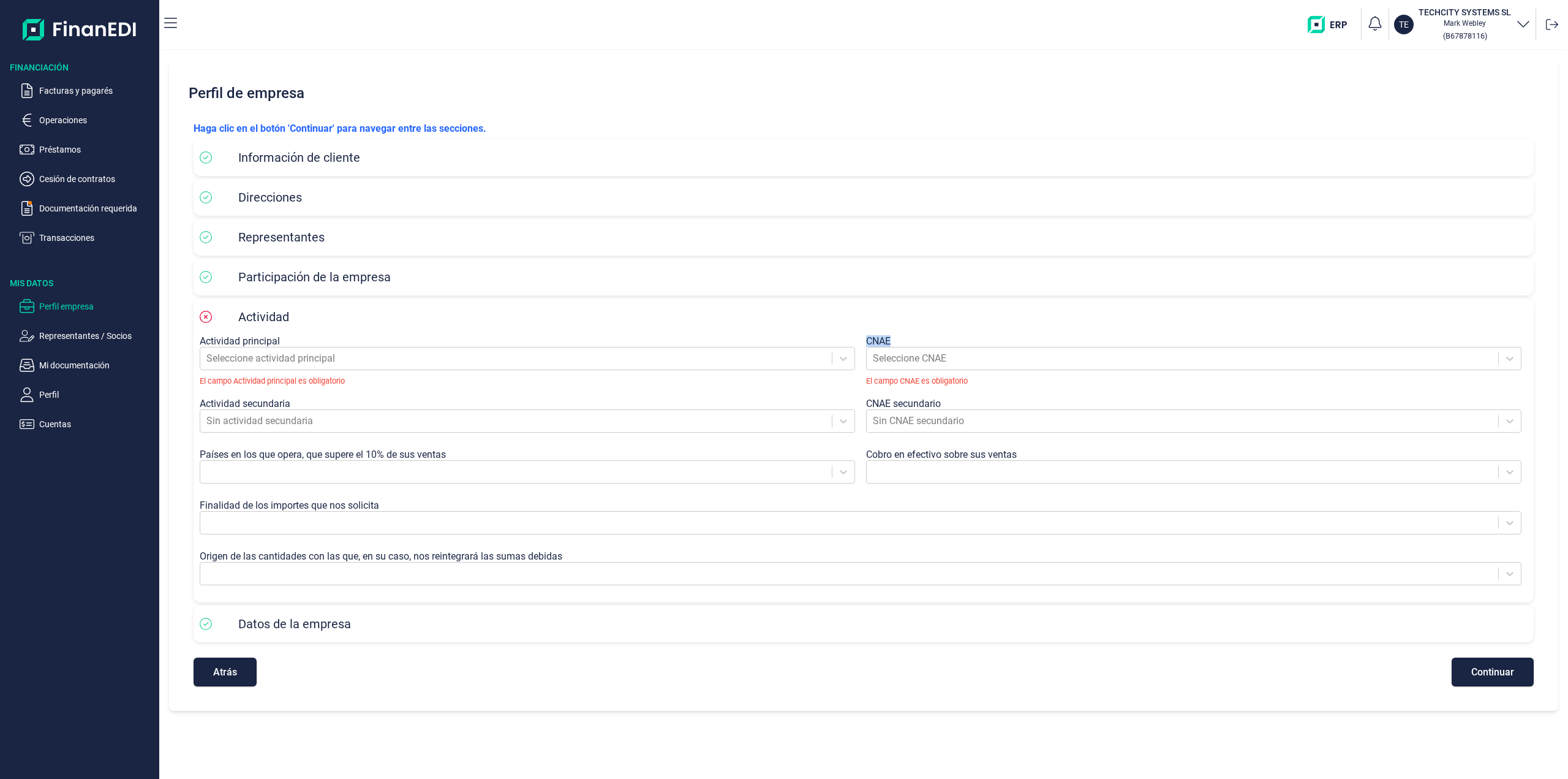
click at [868, 338] on label "CNAE" at bounding box center [878, 341] width 25 height 12
copy label "CNAE"
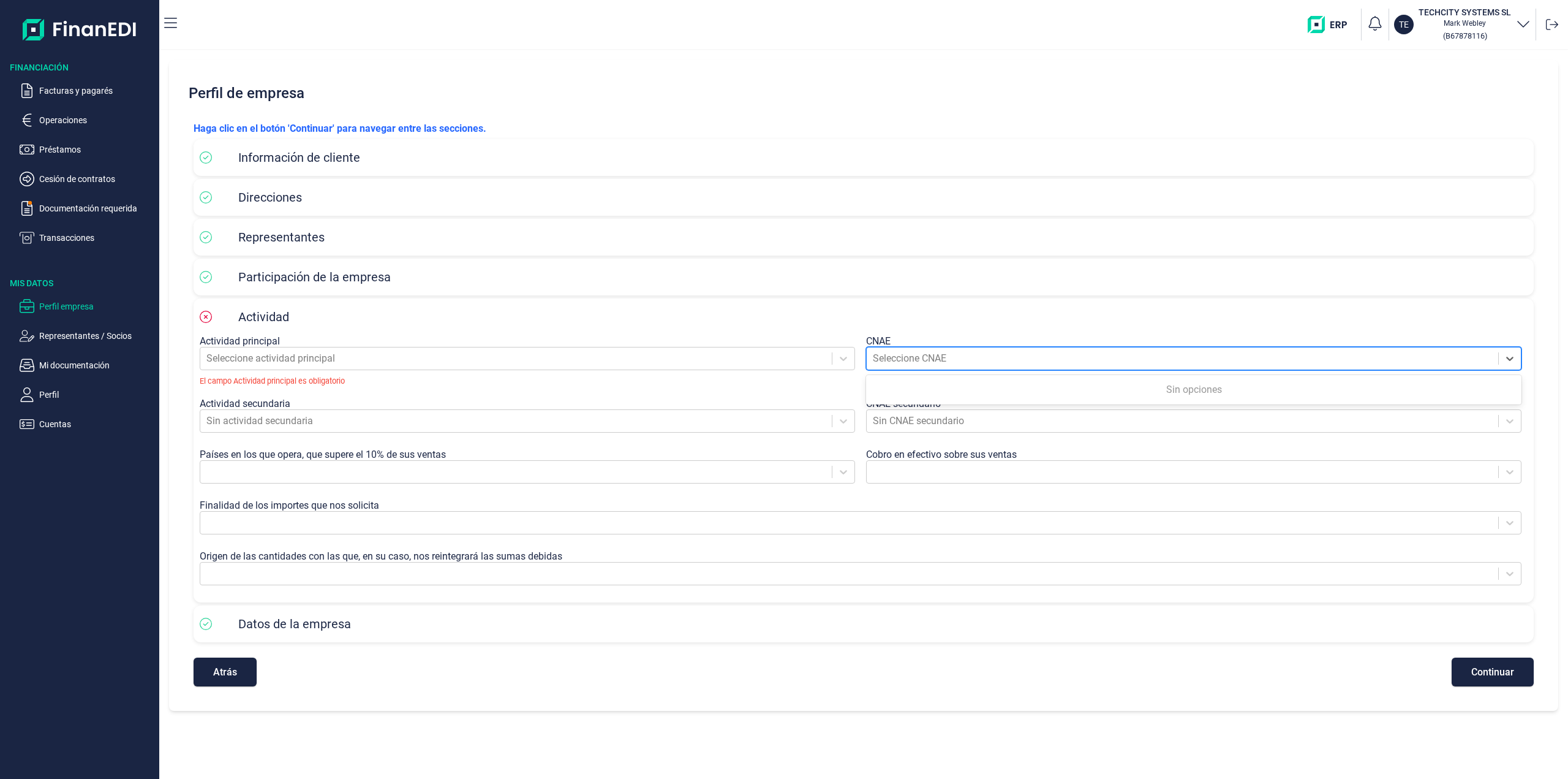
click at [878, 358] on div at bounding box center [1182, 358] width 619 height 17
paste input "6201"
type input "6201"
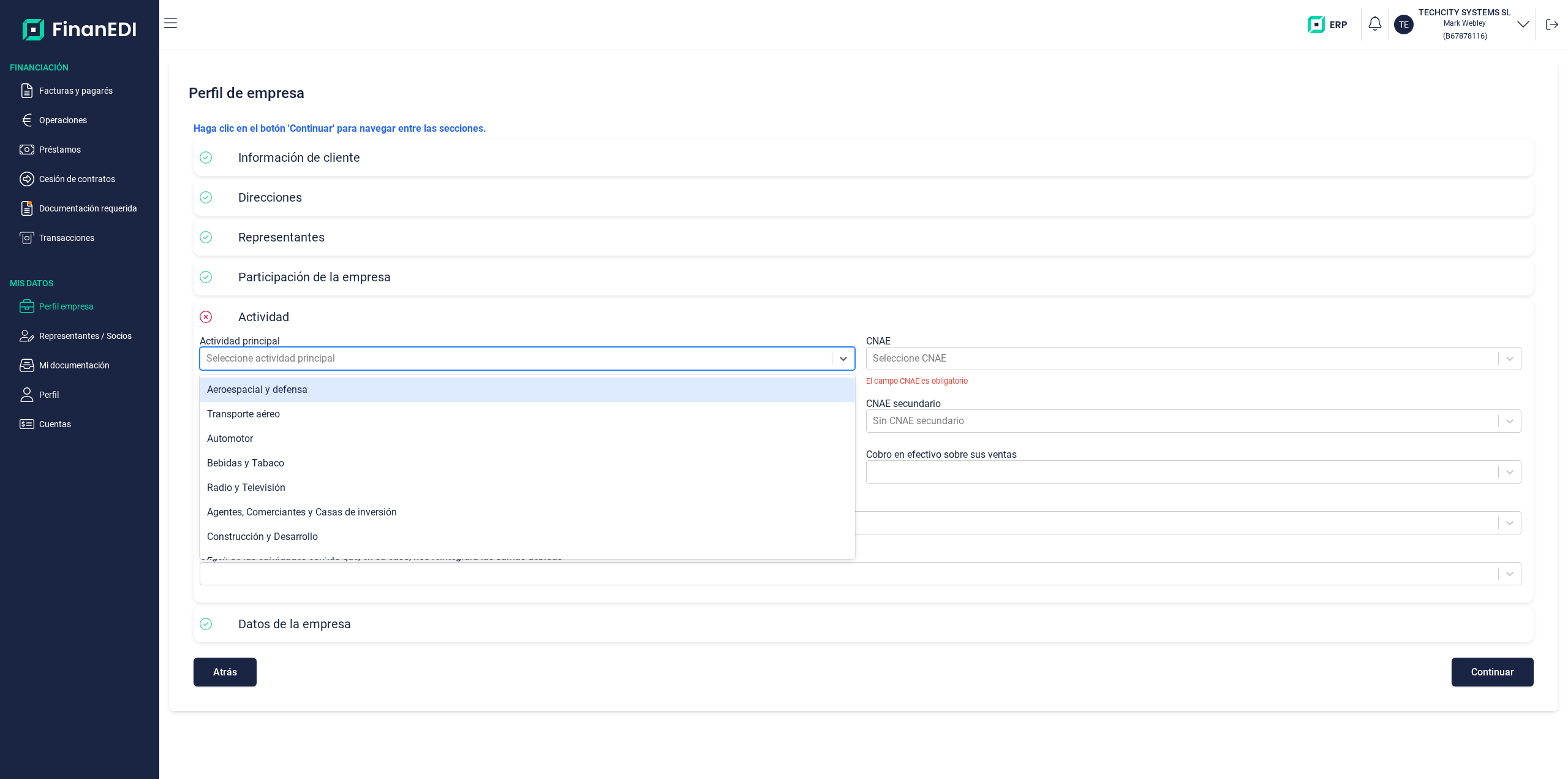
click at [512, 355] on div at bounding box center [516, 358] width 619 height 17
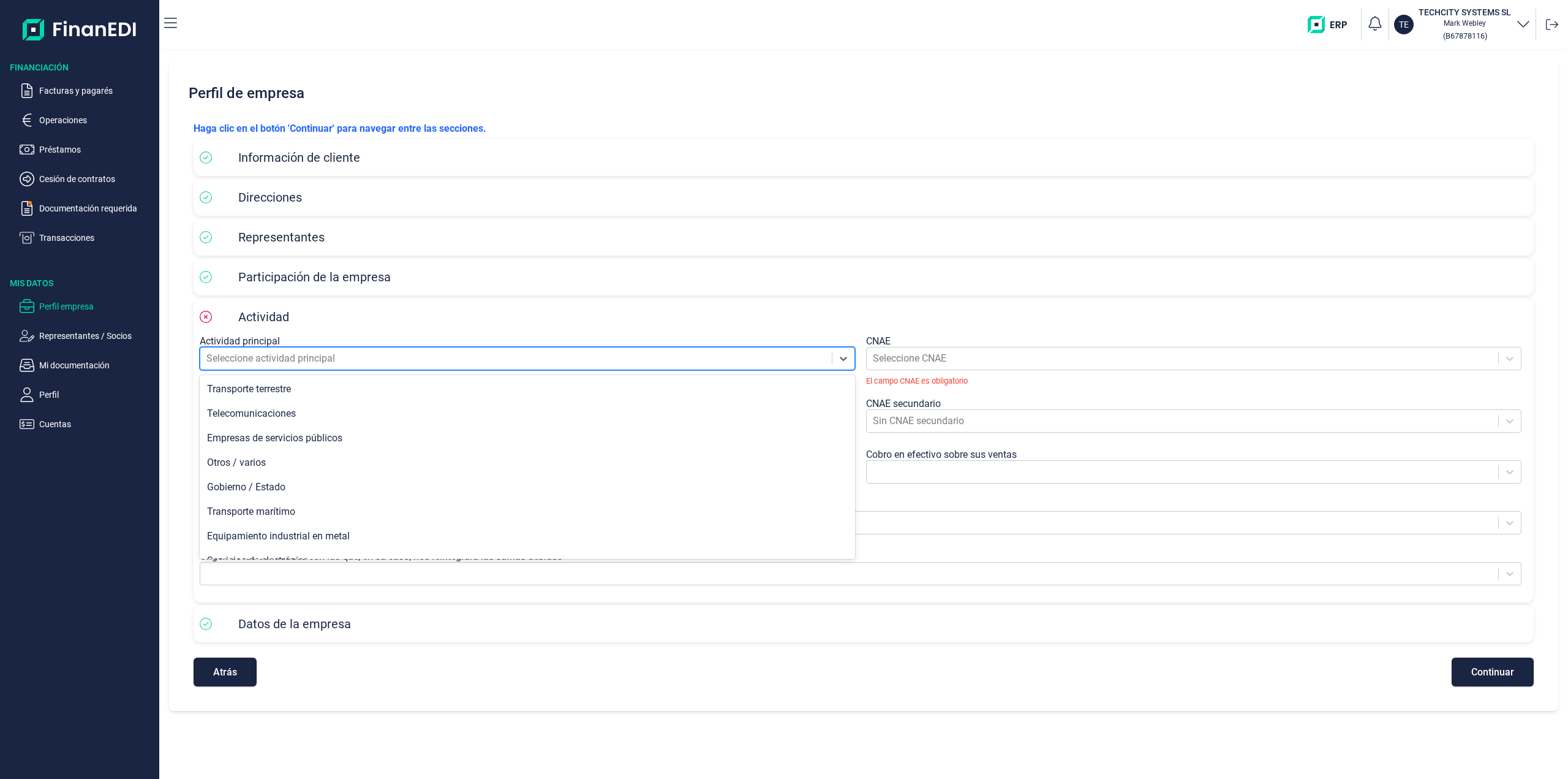
scroll to position [871, 0]
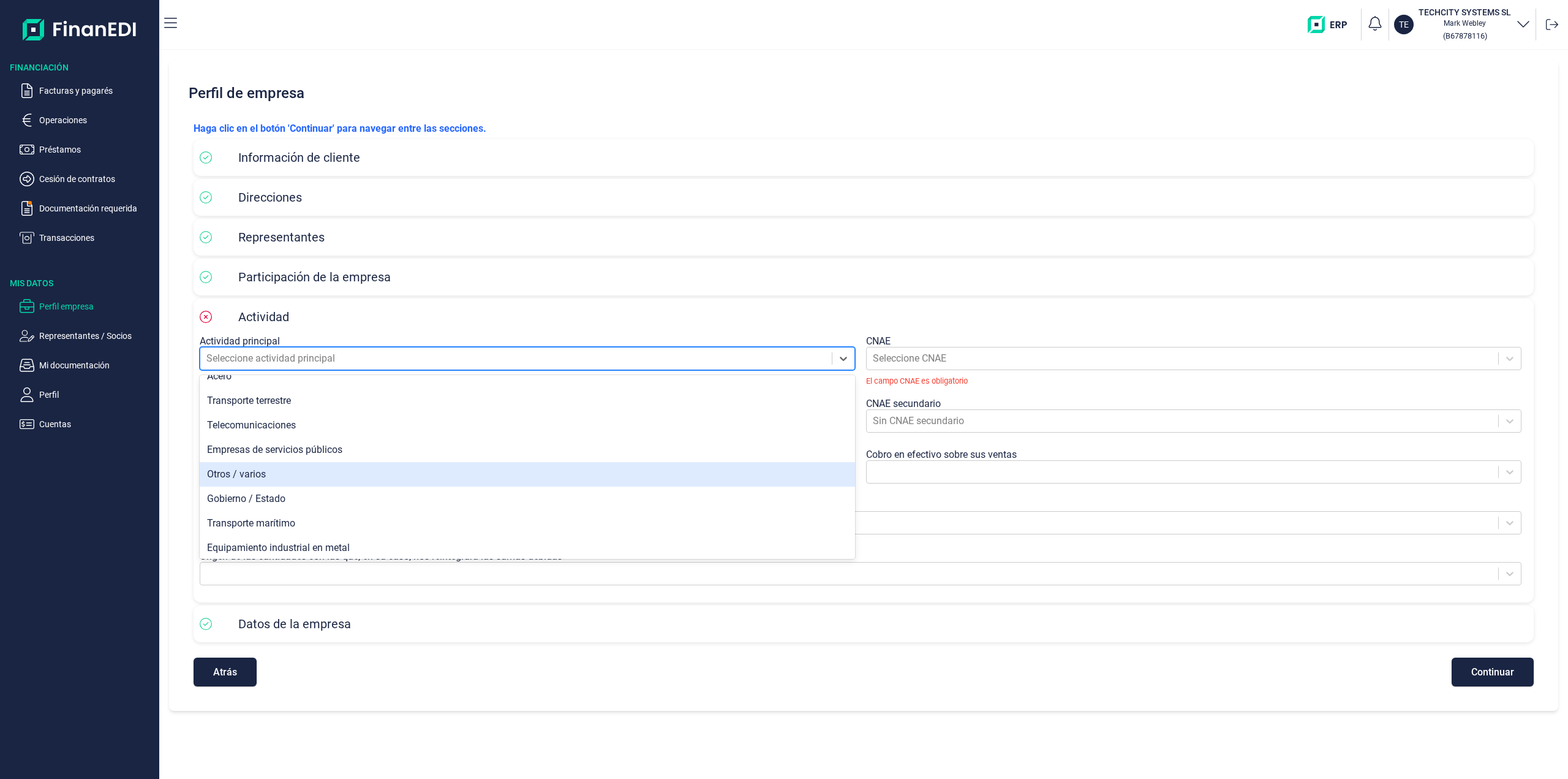
drag, startPoint x: 383, startPoint y: 471, endPoint x: 377, endPoint y: 475, distance: 7.2
click at [383, 472] on div "Otros / varios" at bounding box center [527, 474] width 656 height 25
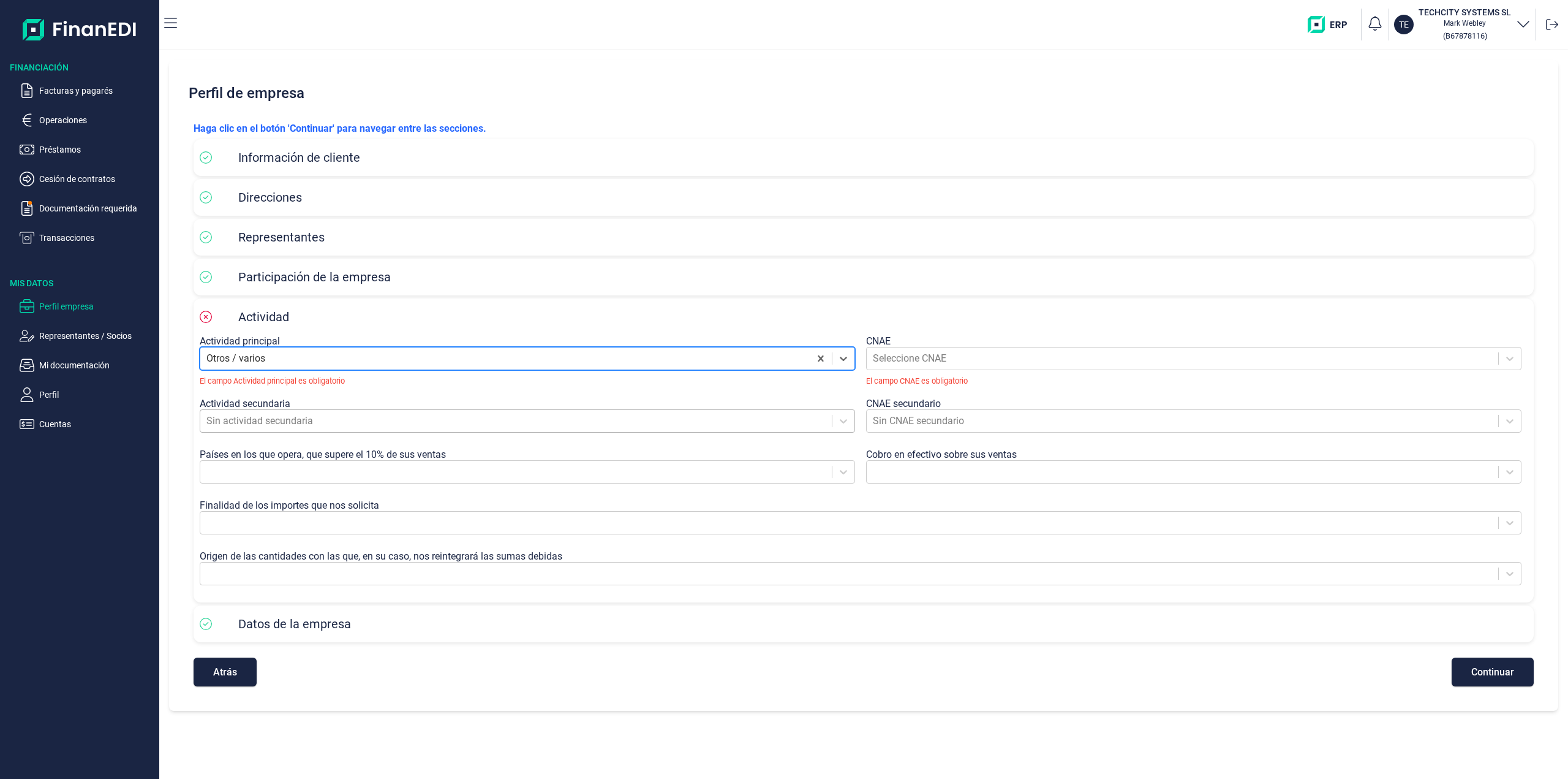
click at [265, 415] on div at bounding box center [516, 421] width 619 height 17
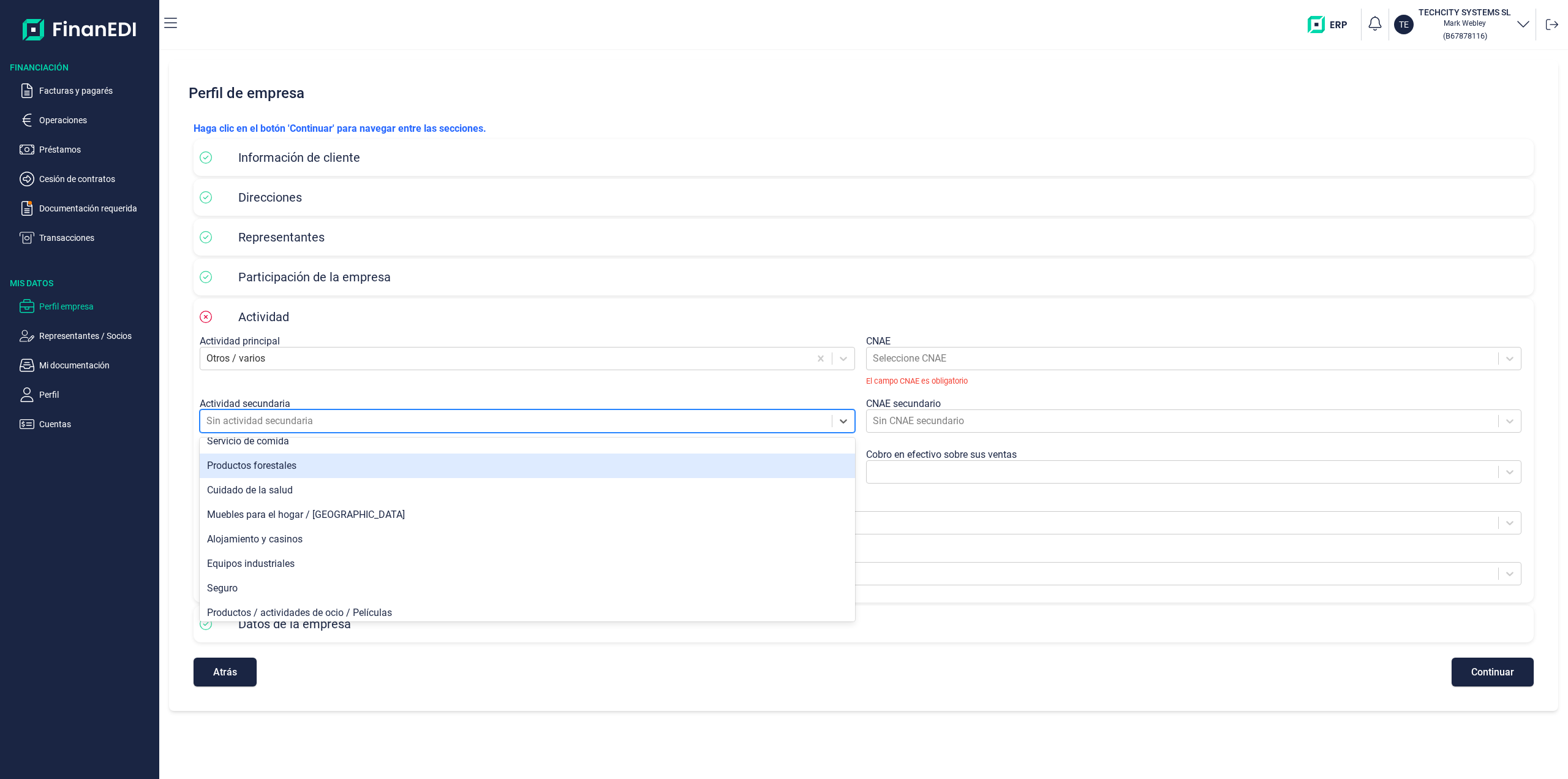
scroll to position [551, 0]
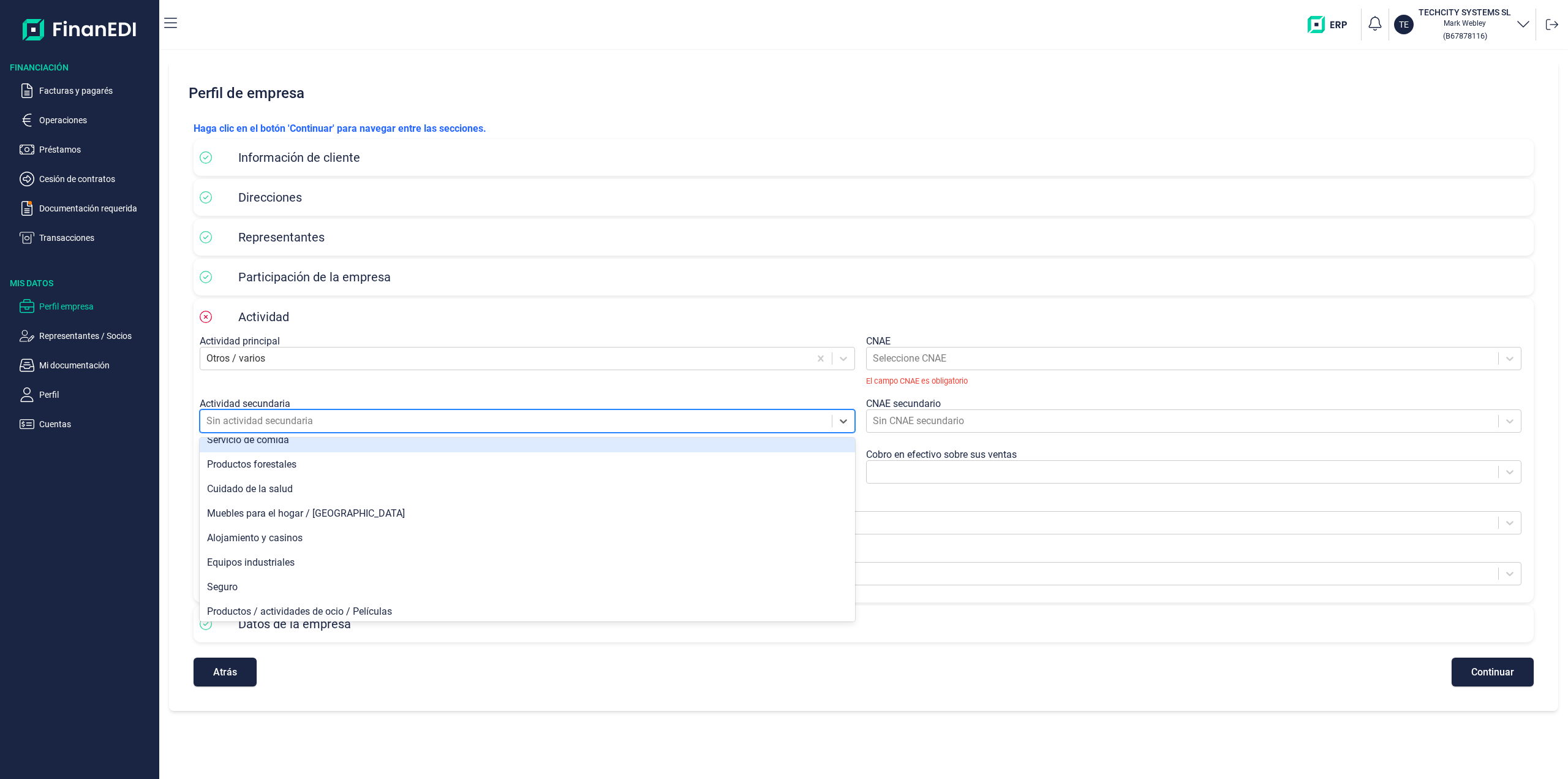
click at [323, 392] on div "Actividad principal Otros / varios" at bounding box center [531, 364] width 662 height 58
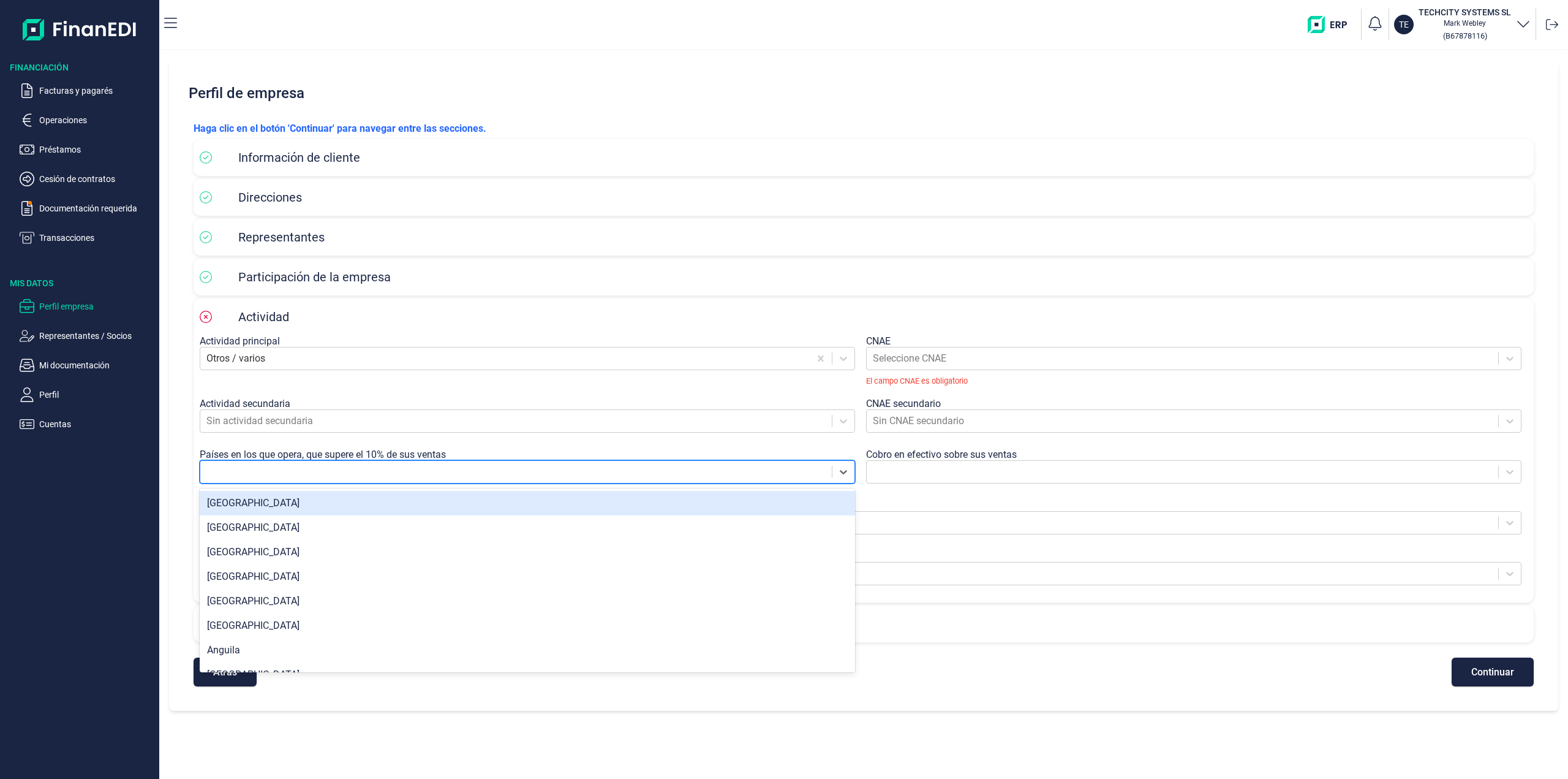
click at [244, 479] on div at bounding box center [516, 472] width 619 height 17
click at [242, 500] on div "[GEOGRAPHIC_DATA]" at bounding box center [527, 503] width 656 height 25
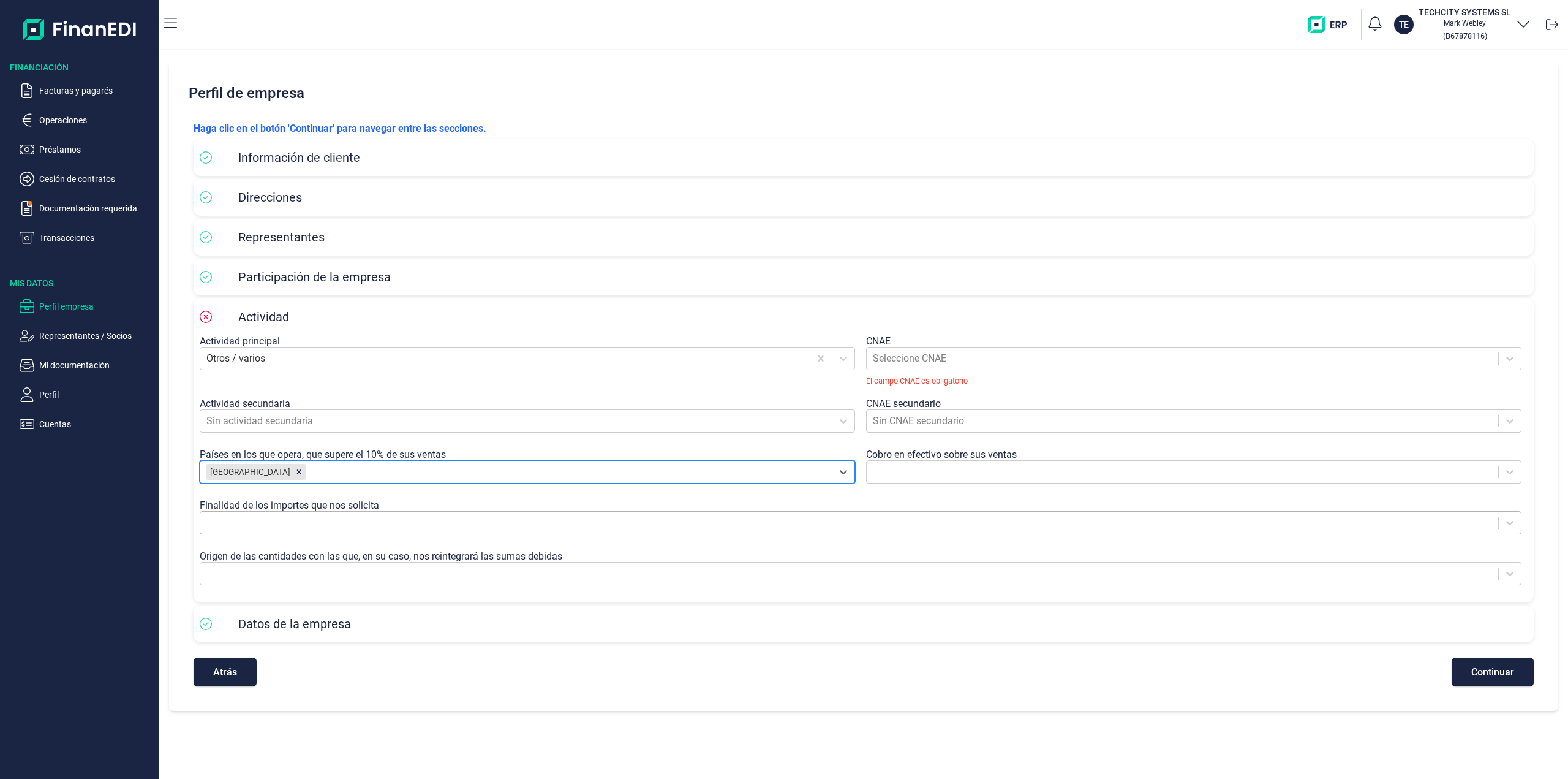
click at [237, 527] on div at bounding box center [849, 522] width 1286 height 17
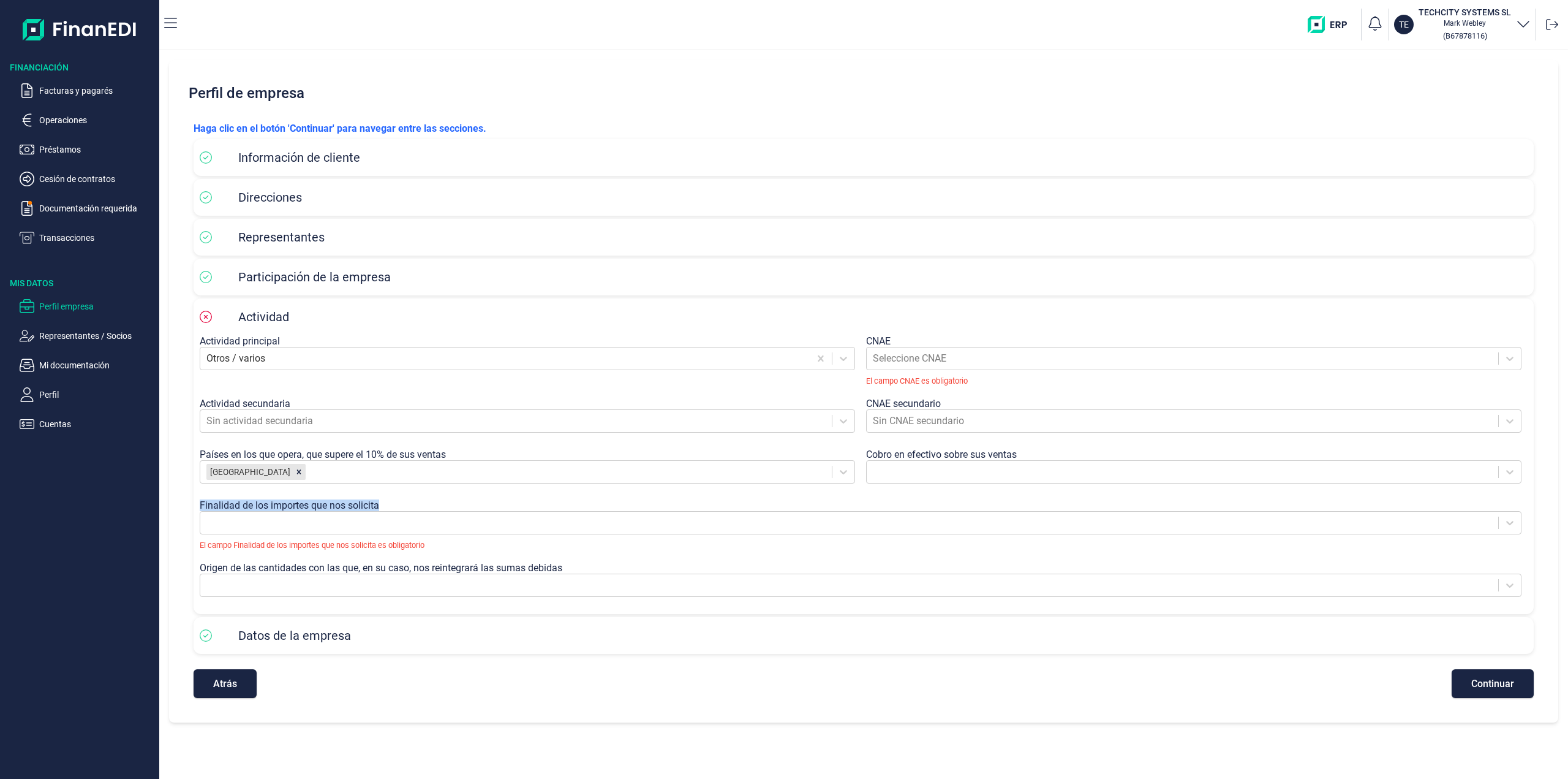
drag, startPoint x: 198, startPoint y: 505, endPoint x: 385, endPoint y: 507, distance: 187.0
click at [385, 501] on div "Actividad Actividad principal Otros / varios CNAE Seleccione CNAE El campo CNAE…" at bounding box center [864, 456] width 1340 height 316
copy label "Finalidad de los importes que nos solicita"
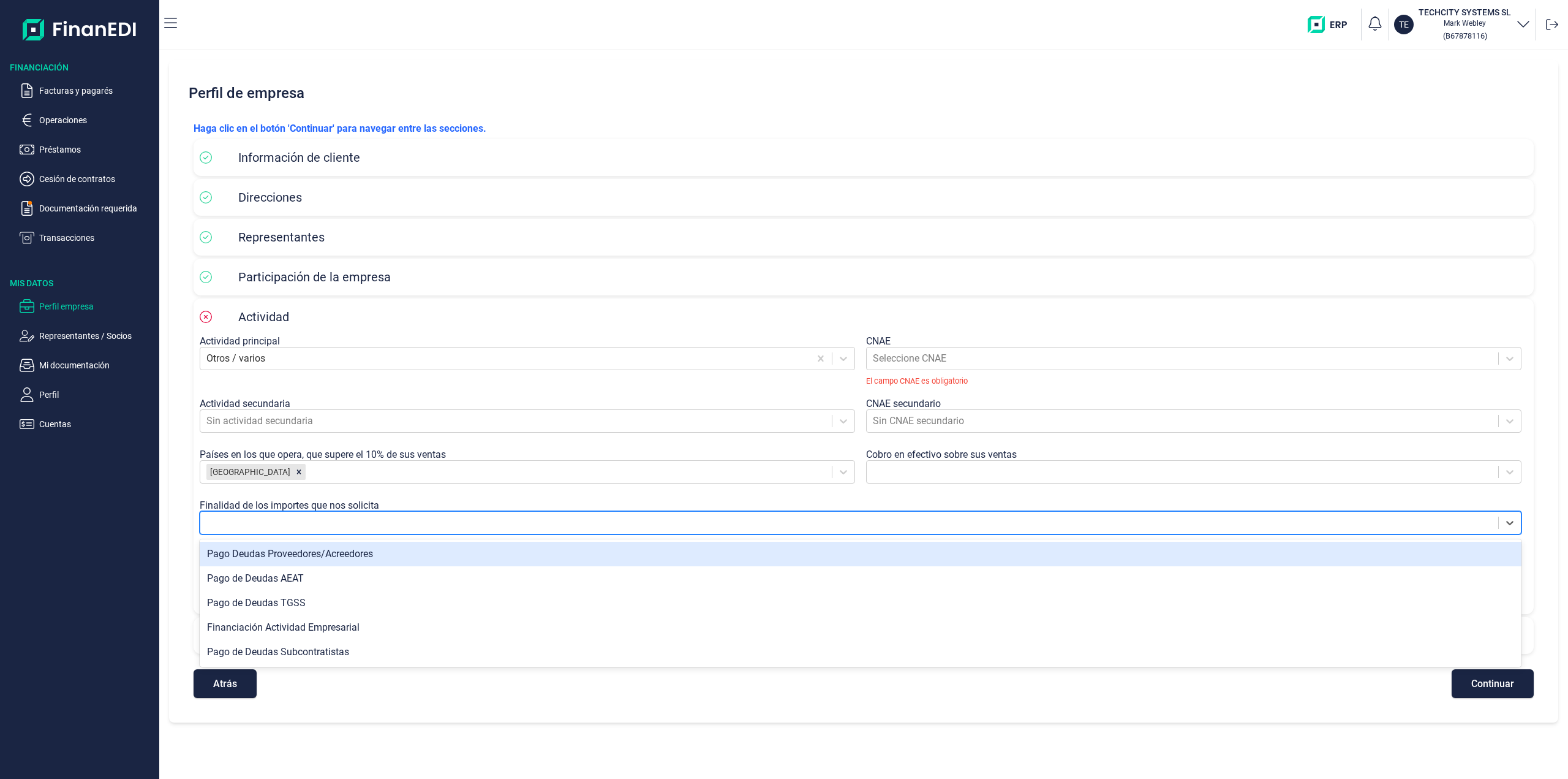
click at [298, 520] on div at bounding box center [849, 522] width 1286 height 17
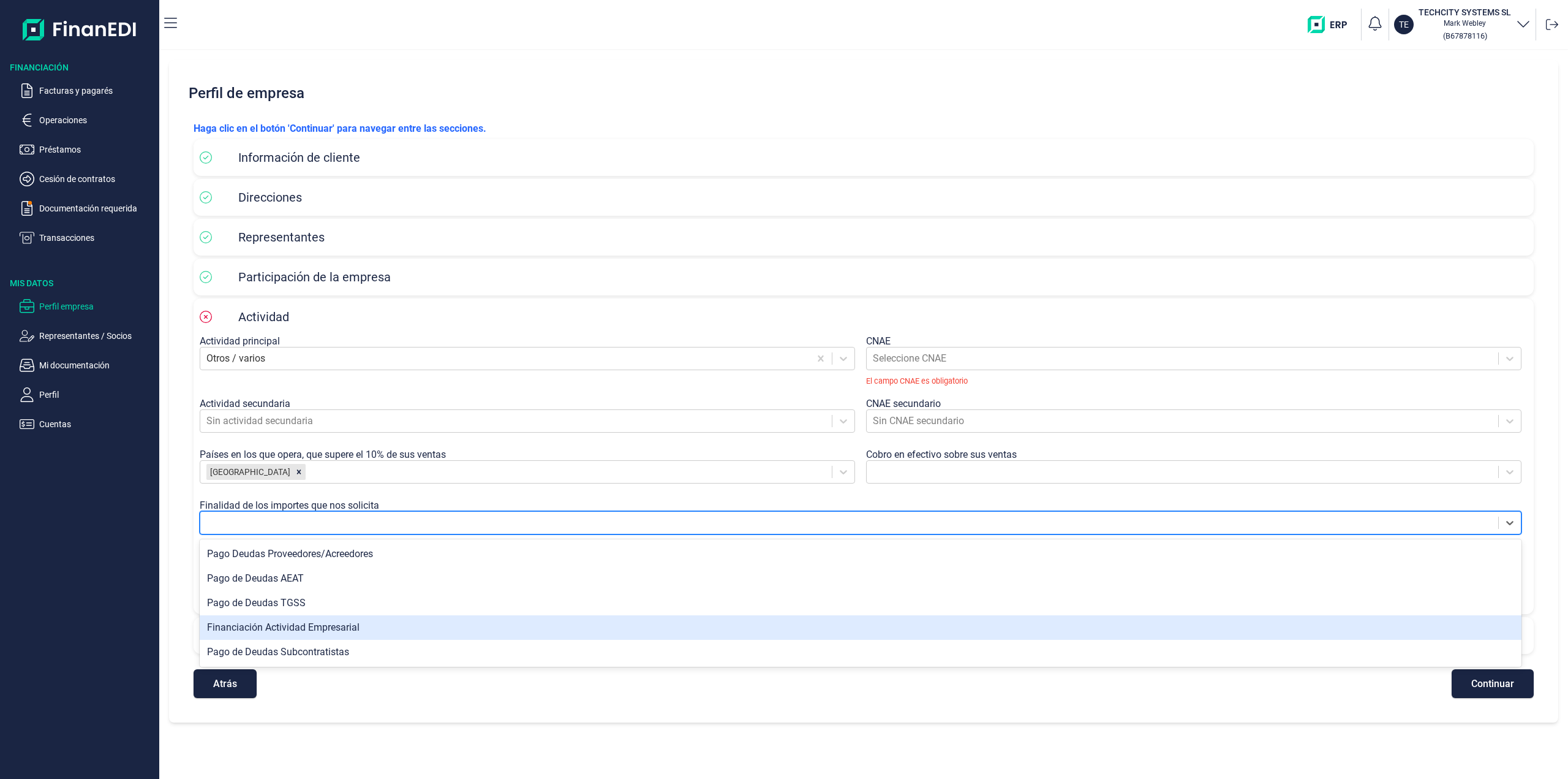
click at [305, 628] on div "Financiación Actividad Empresarial" at bounding box center [861, 627] width 1321 height 25
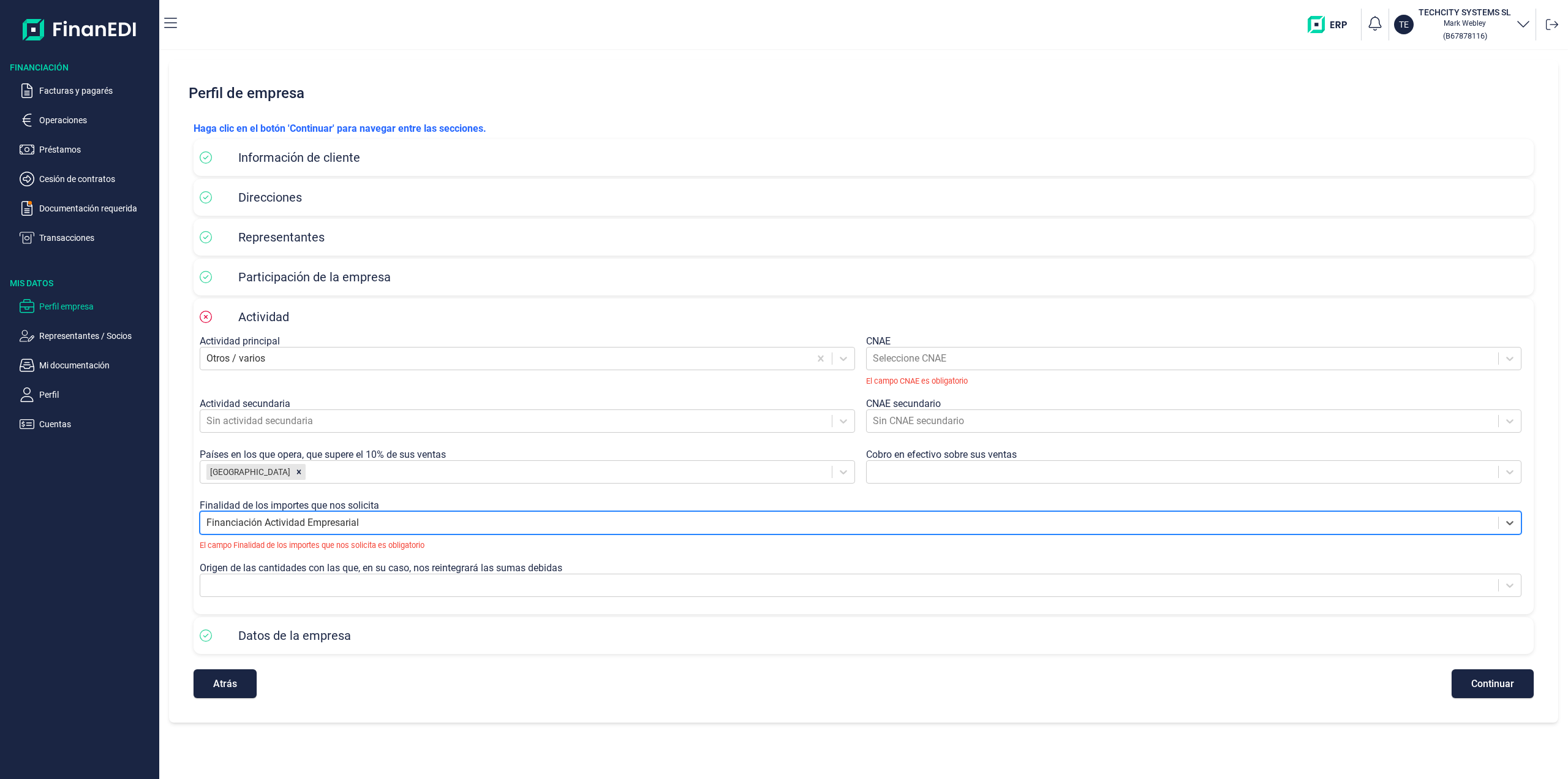
click at [275, 525] on div at bounding box center [849, 522] width 1286 height 17
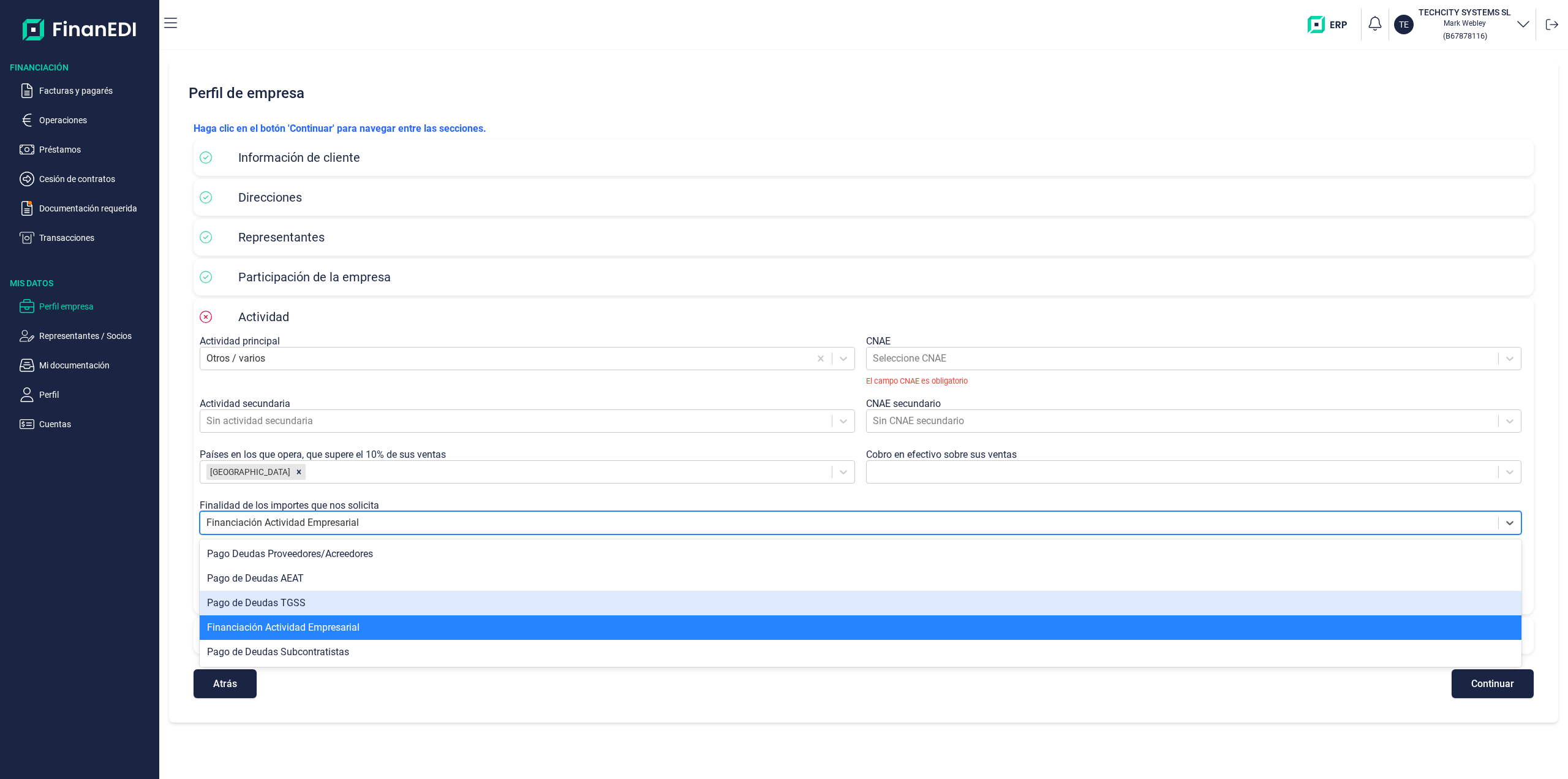
click at [185, 601] on div "Haga clic en el botón 'Continuar' para navegar entre las secciones. Información…" at bounding box center [863, 409] width 1360 height 596
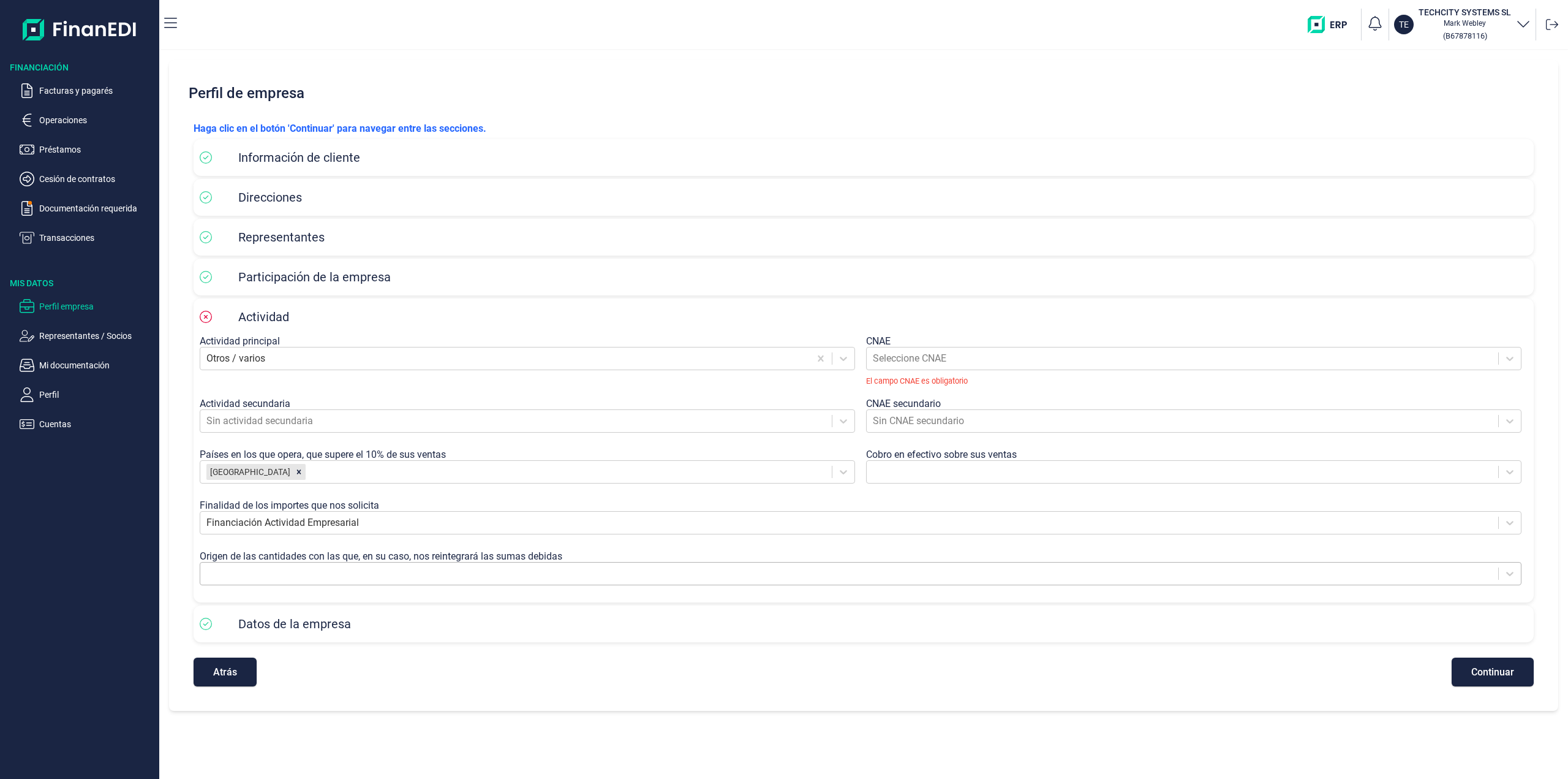
click at [226, 572] on div at bounding box center [849, 573] width 1286 height 17
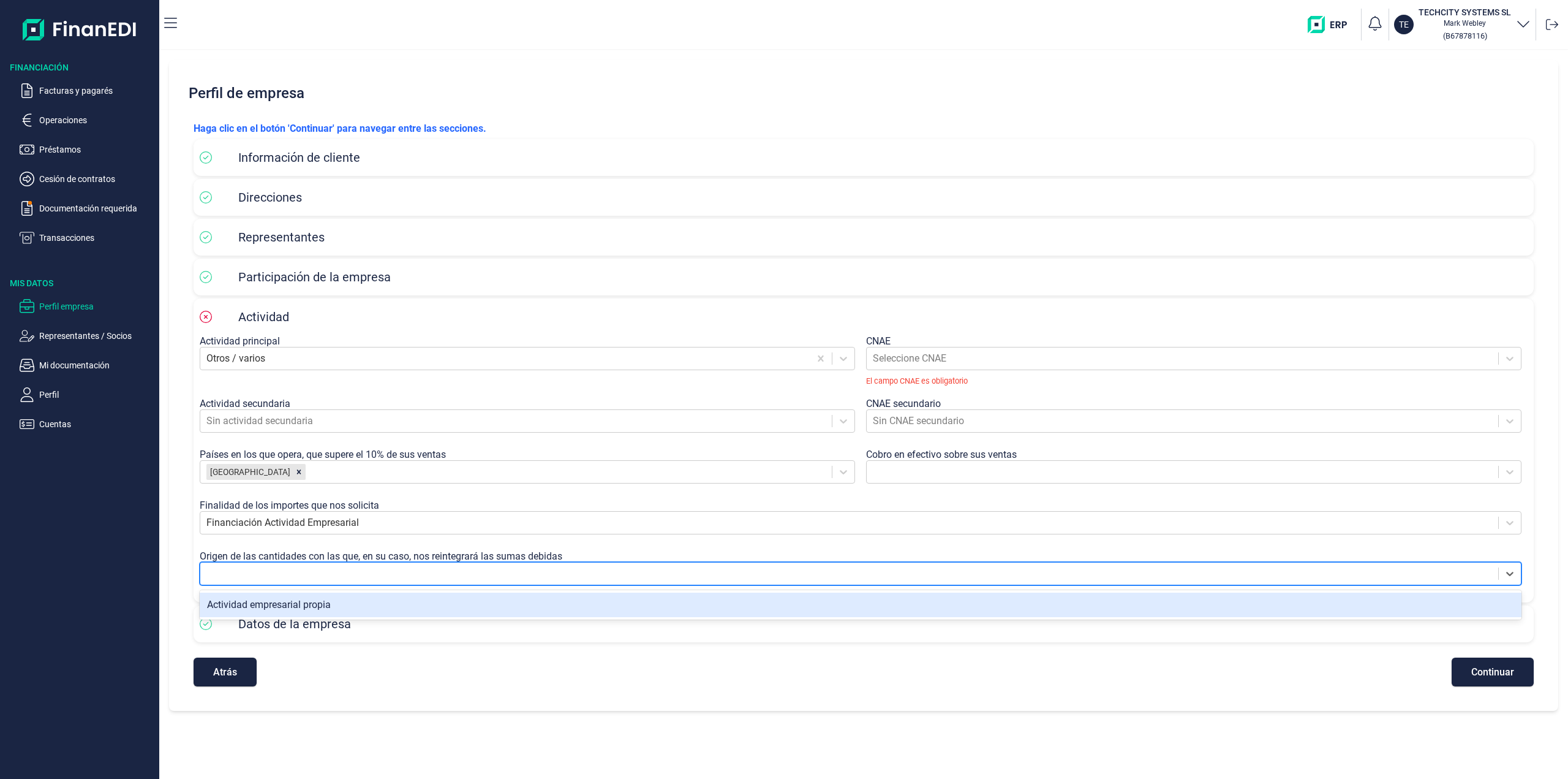
click at [226, 609] on div "Actividad empresarial propia" at bounding box center [861, 605] width 1321 height 25
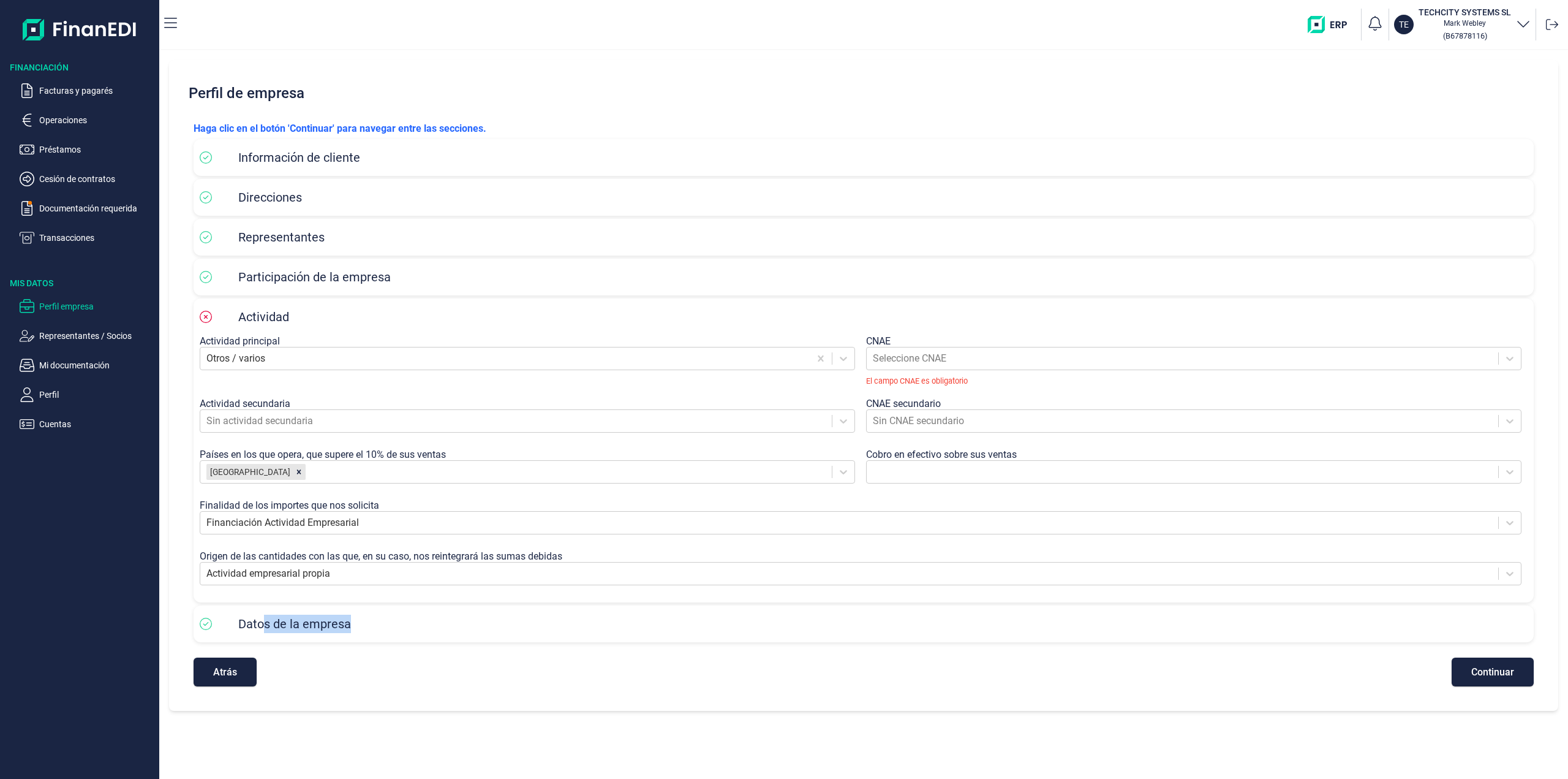
drag, startPoint x: 264, startPoint y: 623, endPoint x: 393, endPoint y: 636, distance: 129.7
click at [393, 636] on div "Datos de la empresa" at bounding box center [864, 623] width 1340 height 37
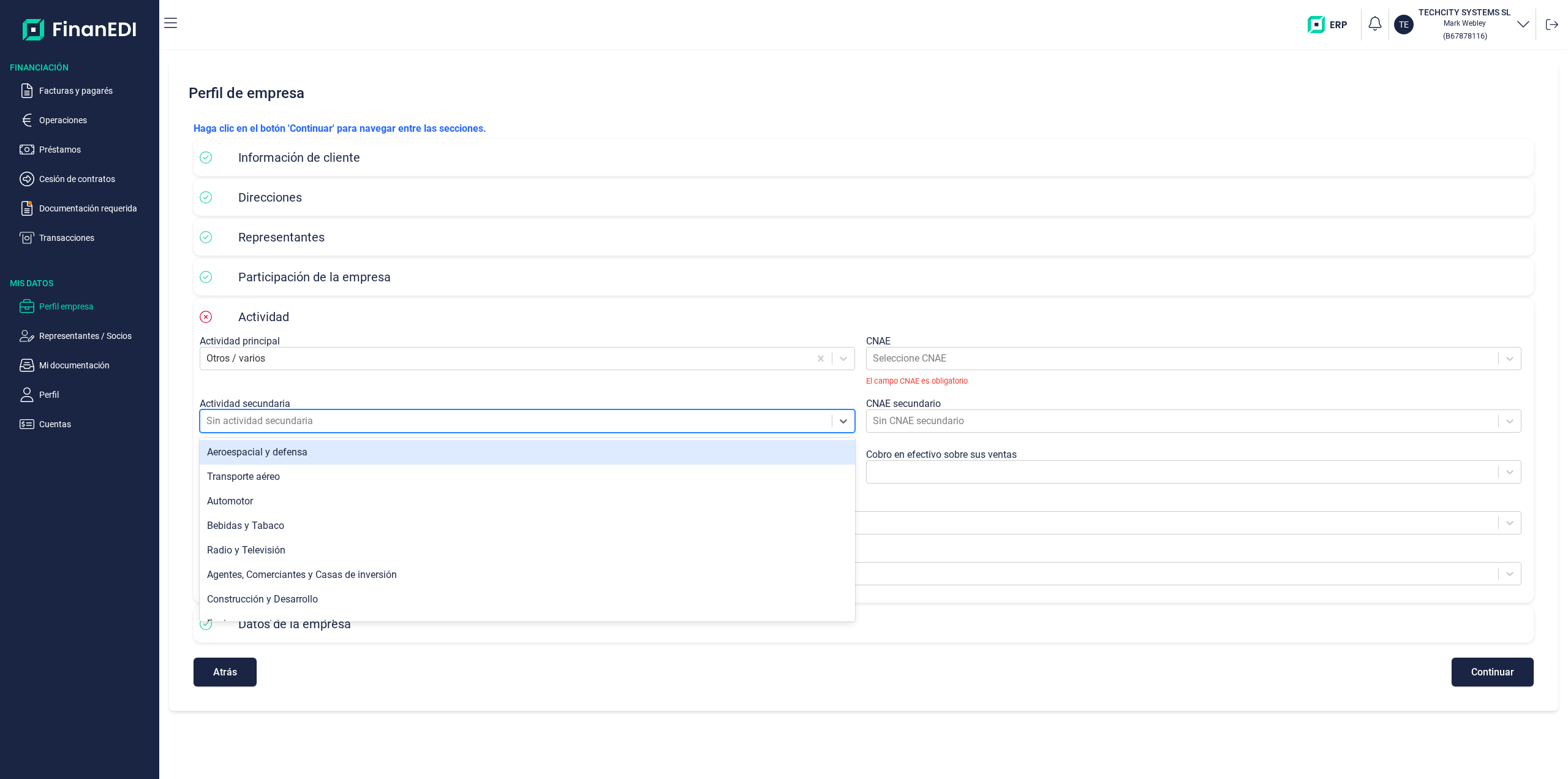
click at [251, 418] on div at bounding box center [516, 421] width 619 height 17
click at [273, 355] on div at bounding box center [505, 358] width 597 height 17
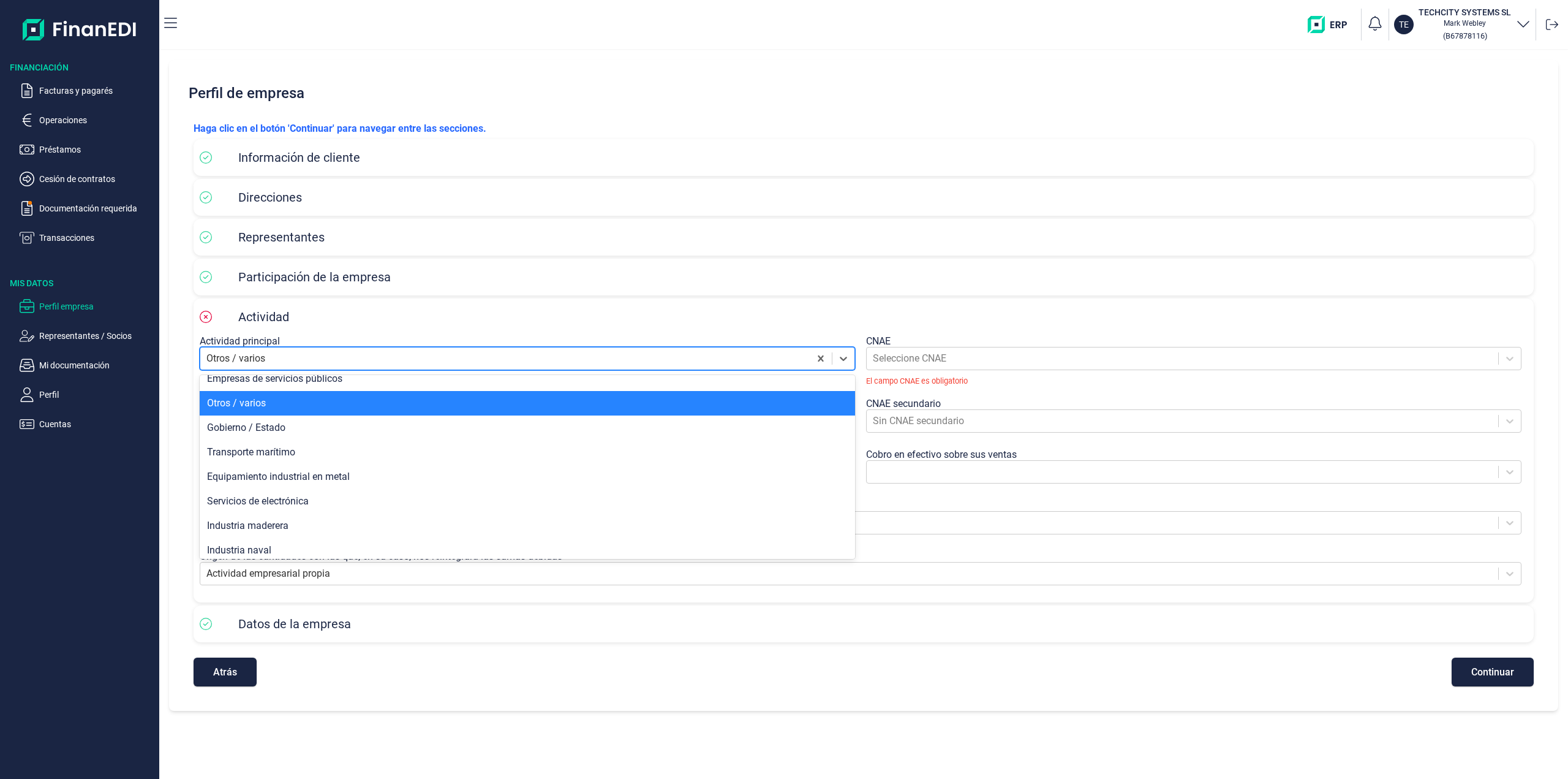
scroll to position [998, 0]
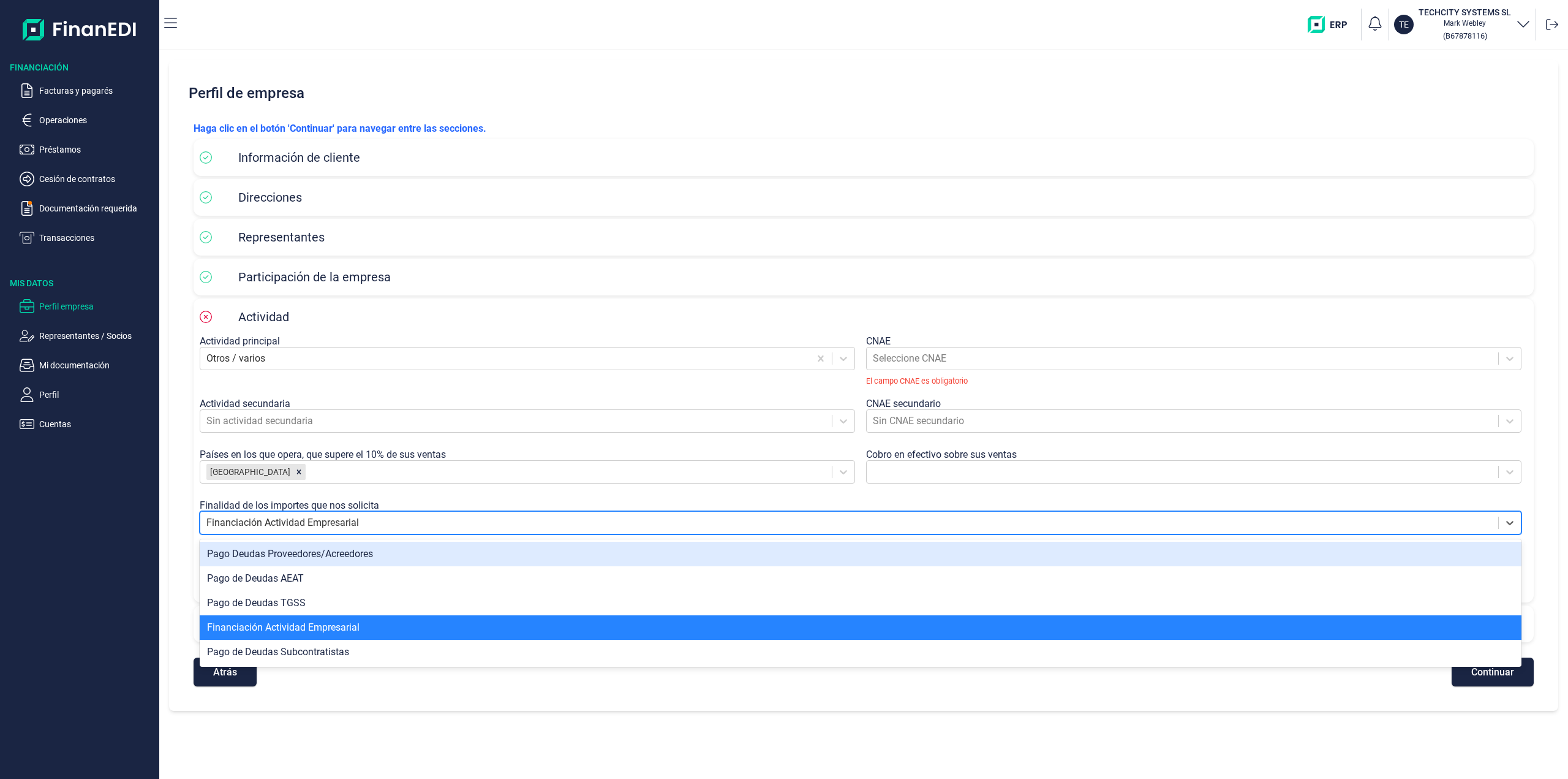
click at [946, 532] on div at bounding box center [849, 522] width 1286 height 17
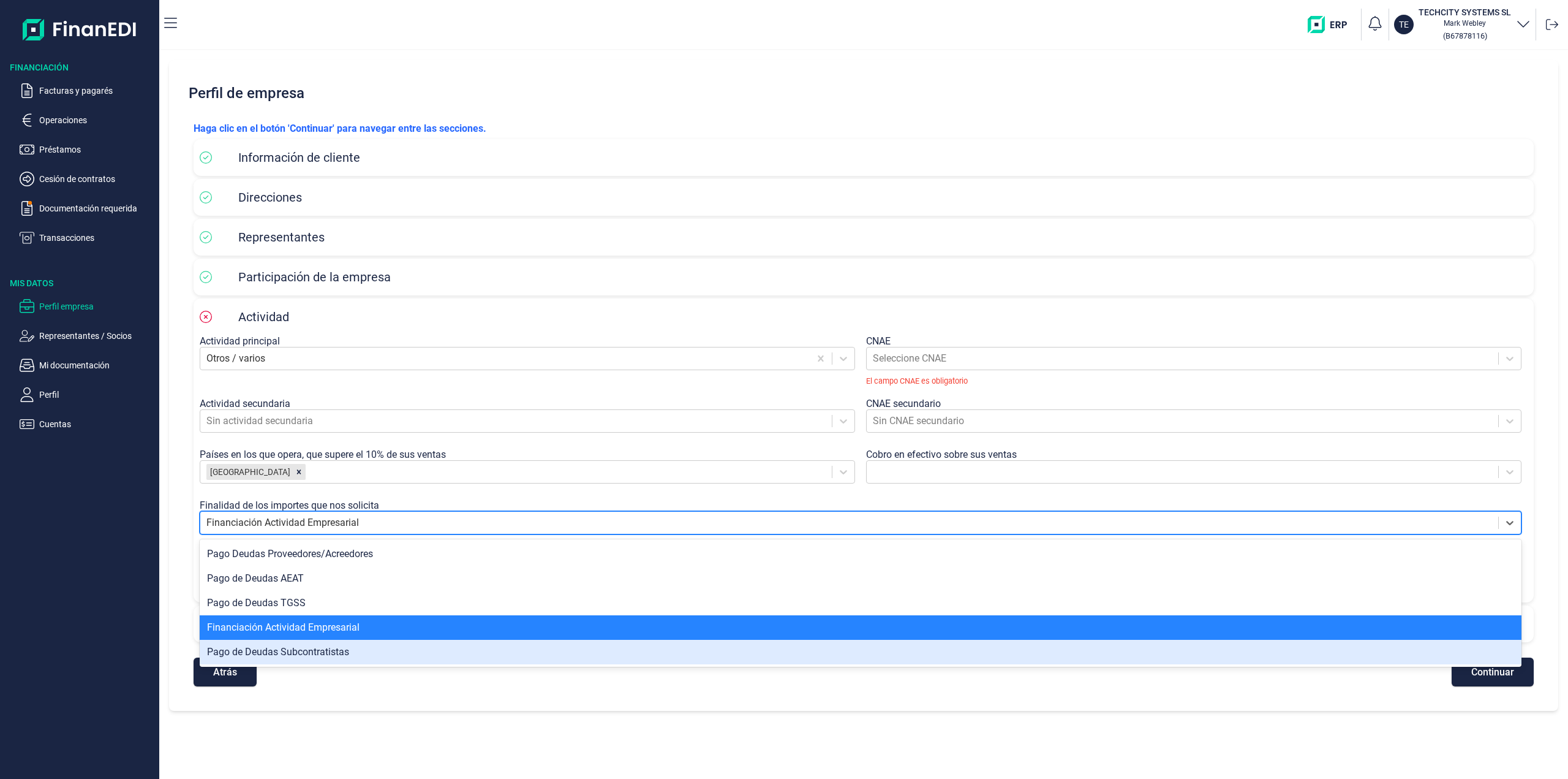
click at [1320, 719] on div "Perfil de empresa Haga clic en el botón 'Continuar' para navegar entre las secc…" at bounding box center [863, 414] width 1409 height 728
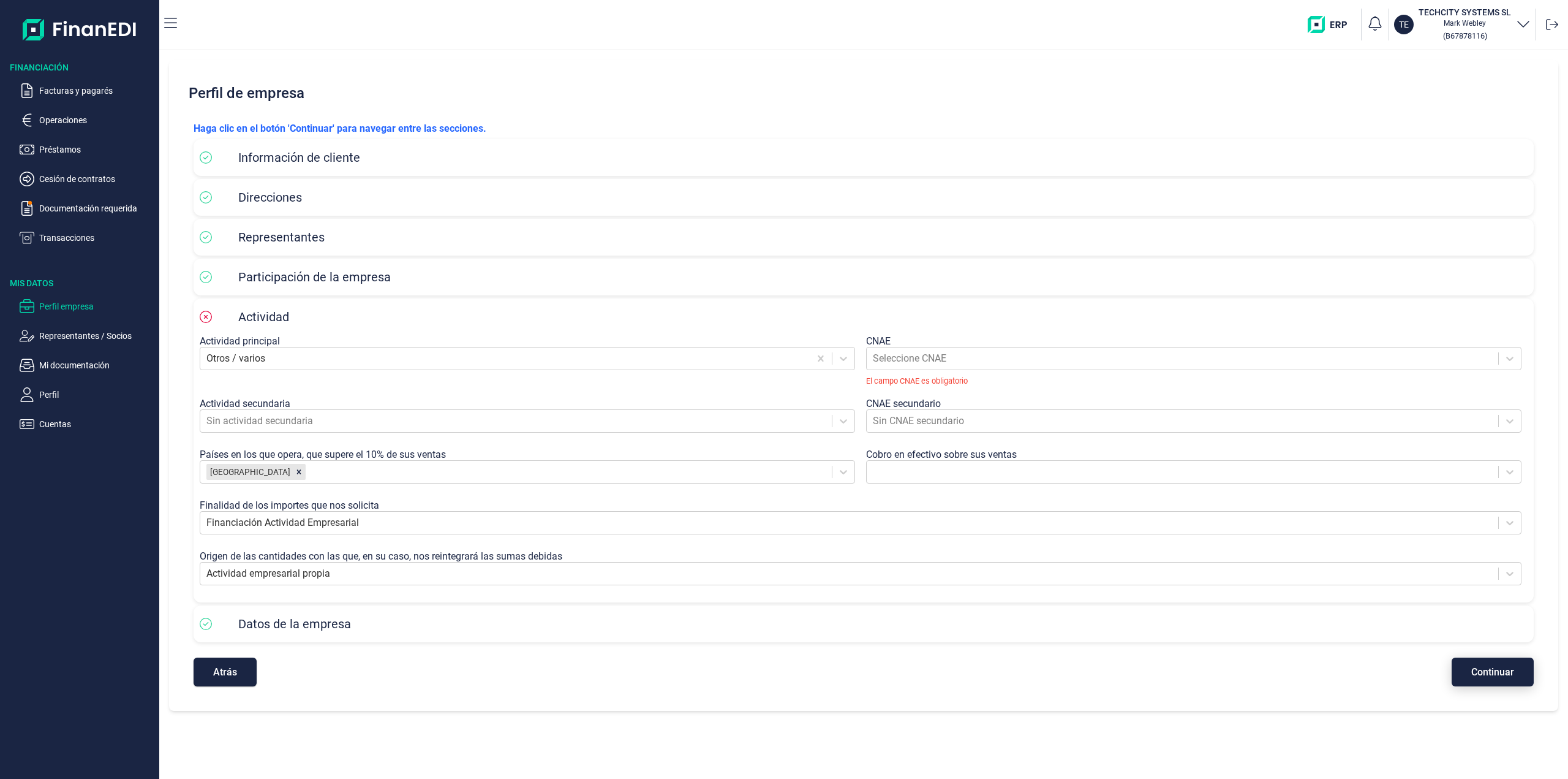
click at [1512, 678] on button "Continuar" at bounding box center [1492, 672] width 82 height 29
click at [1485, 674] on span "Continuar" at bounding box center [1492, 671] width 43 height 9
click at [323, 311] on div "Actividad" at bounding box center [864, 317] width 1328 height 19
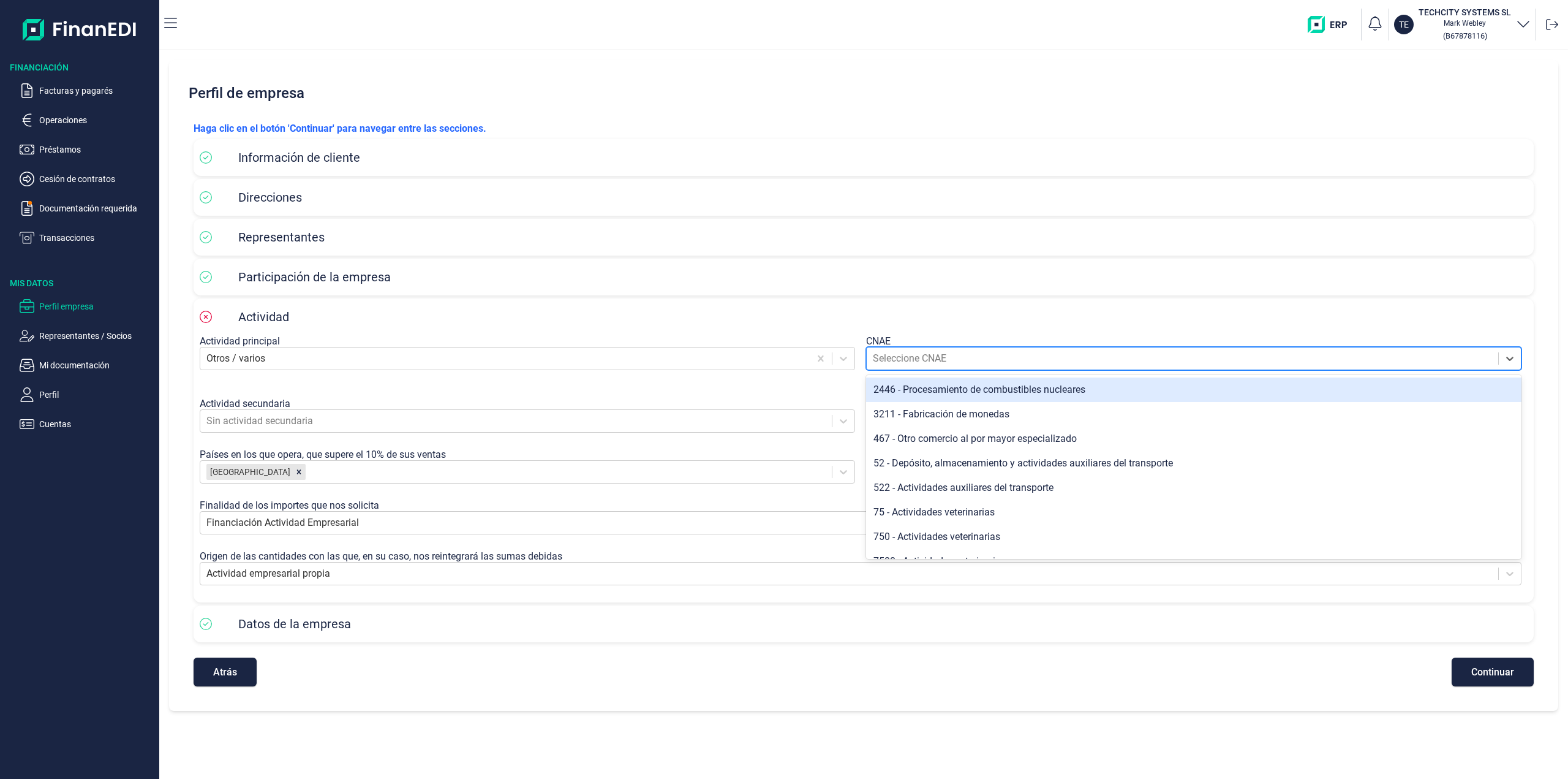
click at [912, 365] on div at bounding box center [1182, 358] width 619 height 17
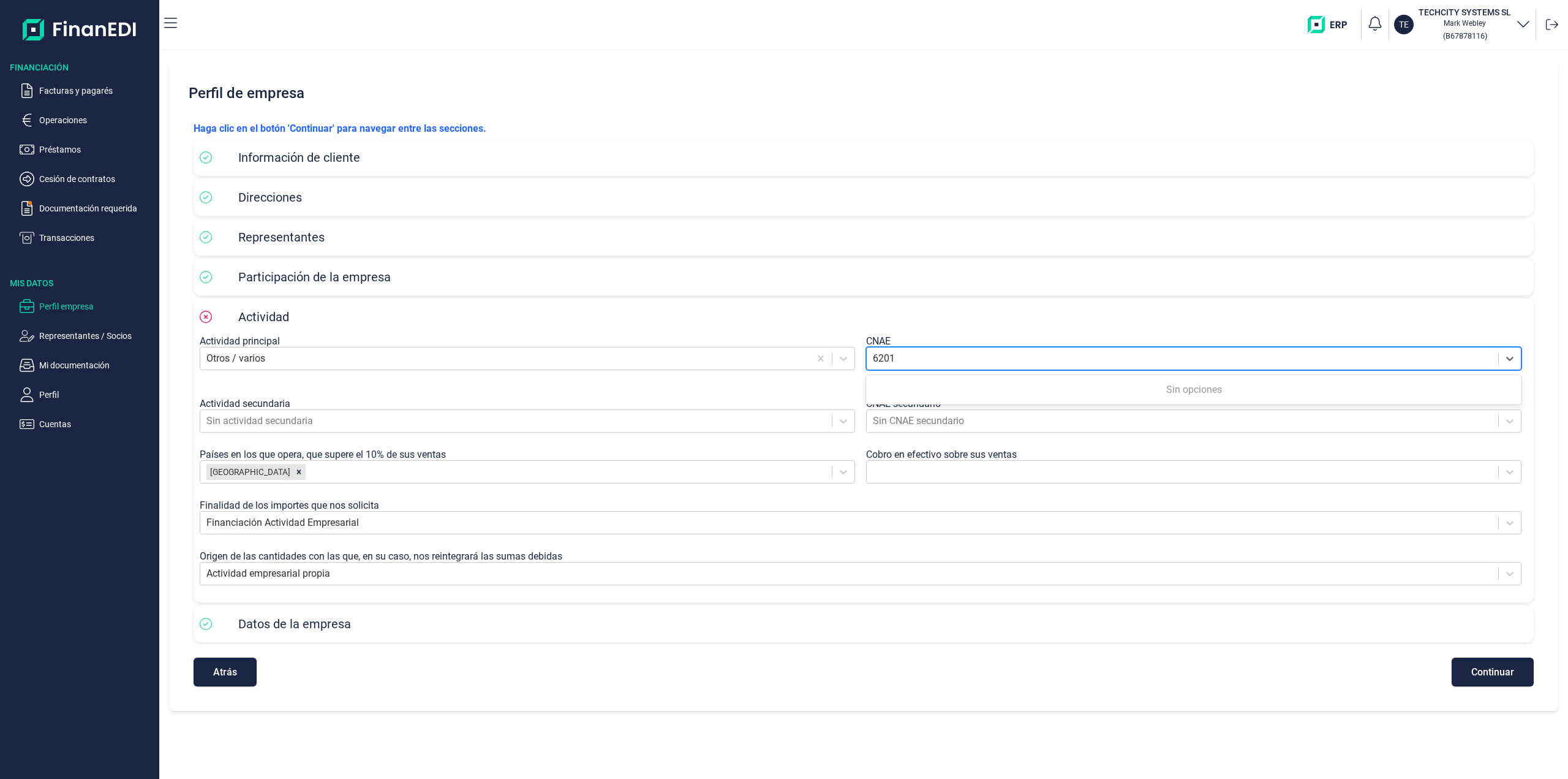
click at [1157, 389] on div "Sin opciones" at bounding box center [1194, 390] width 656 height 25
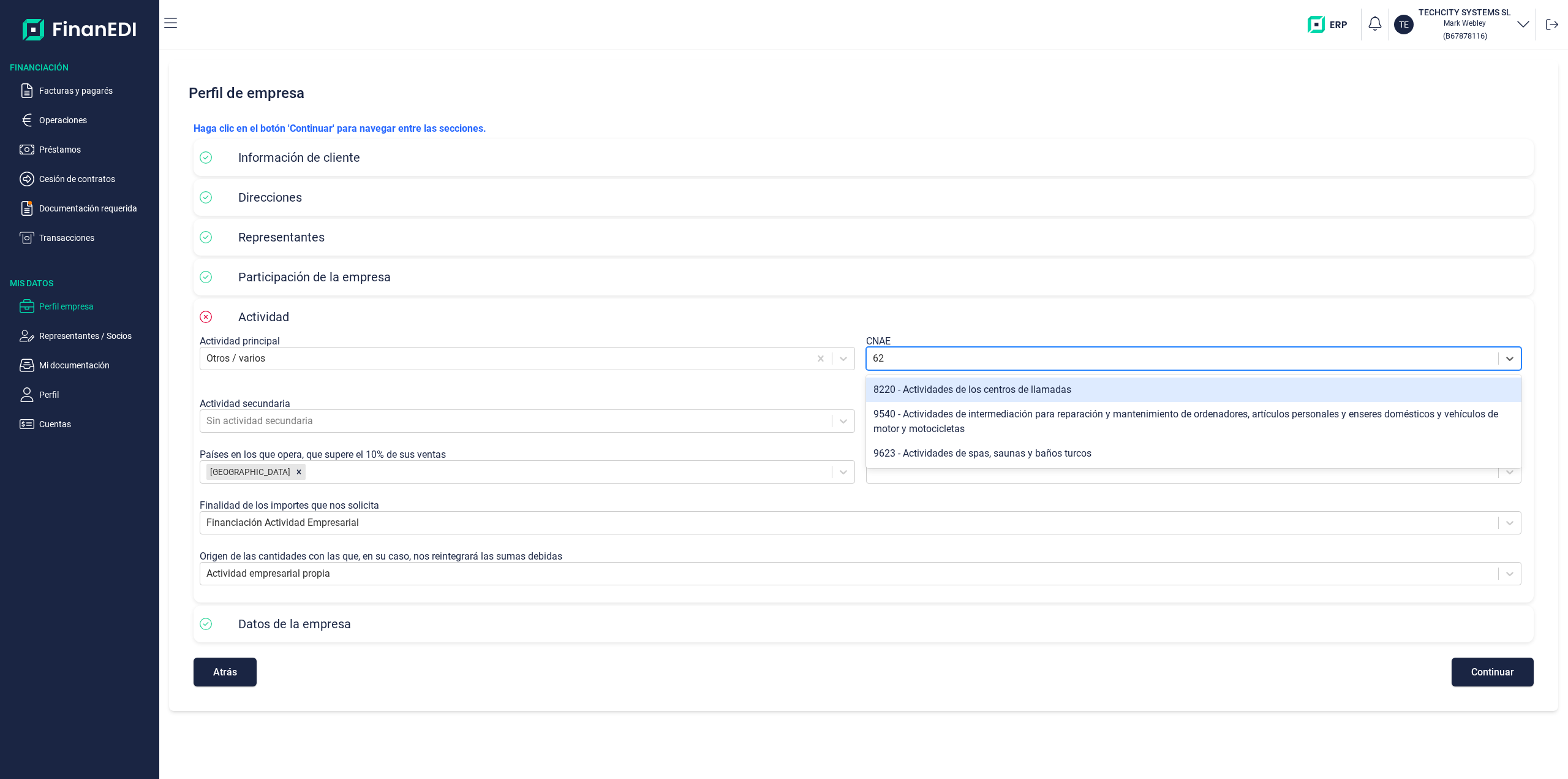
type input "6"
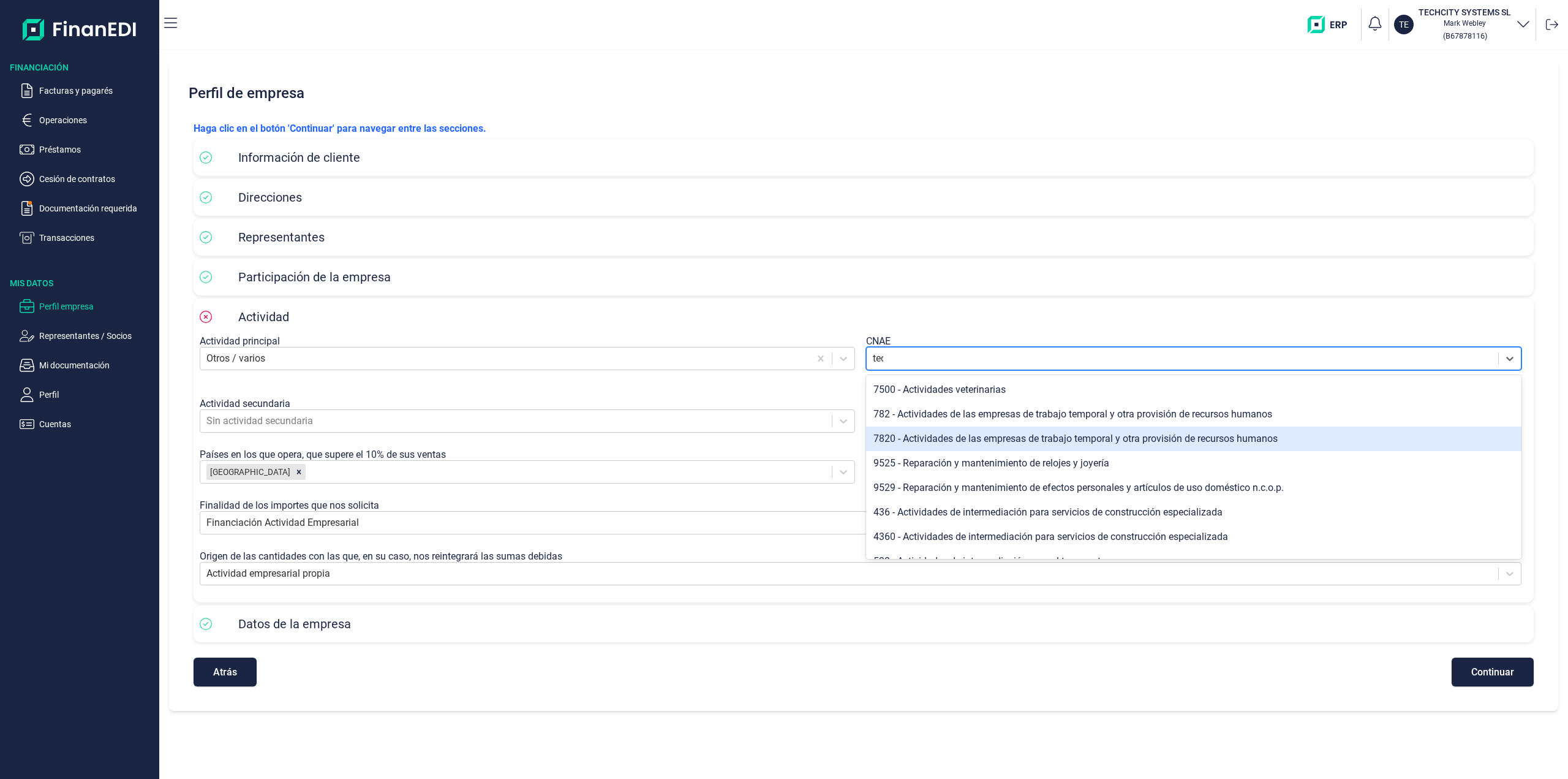
scroll to position [0, 0]
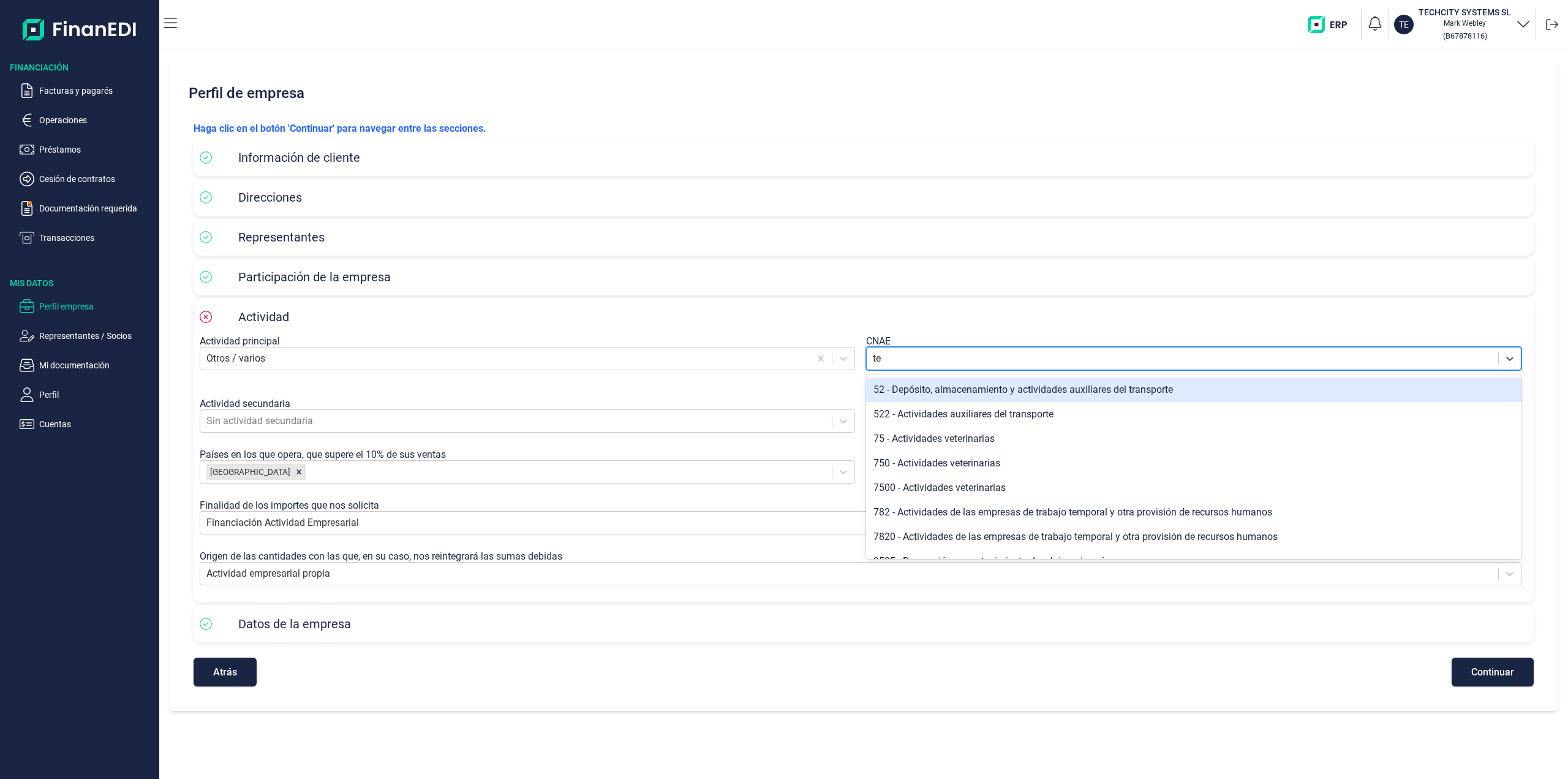
type input "t"
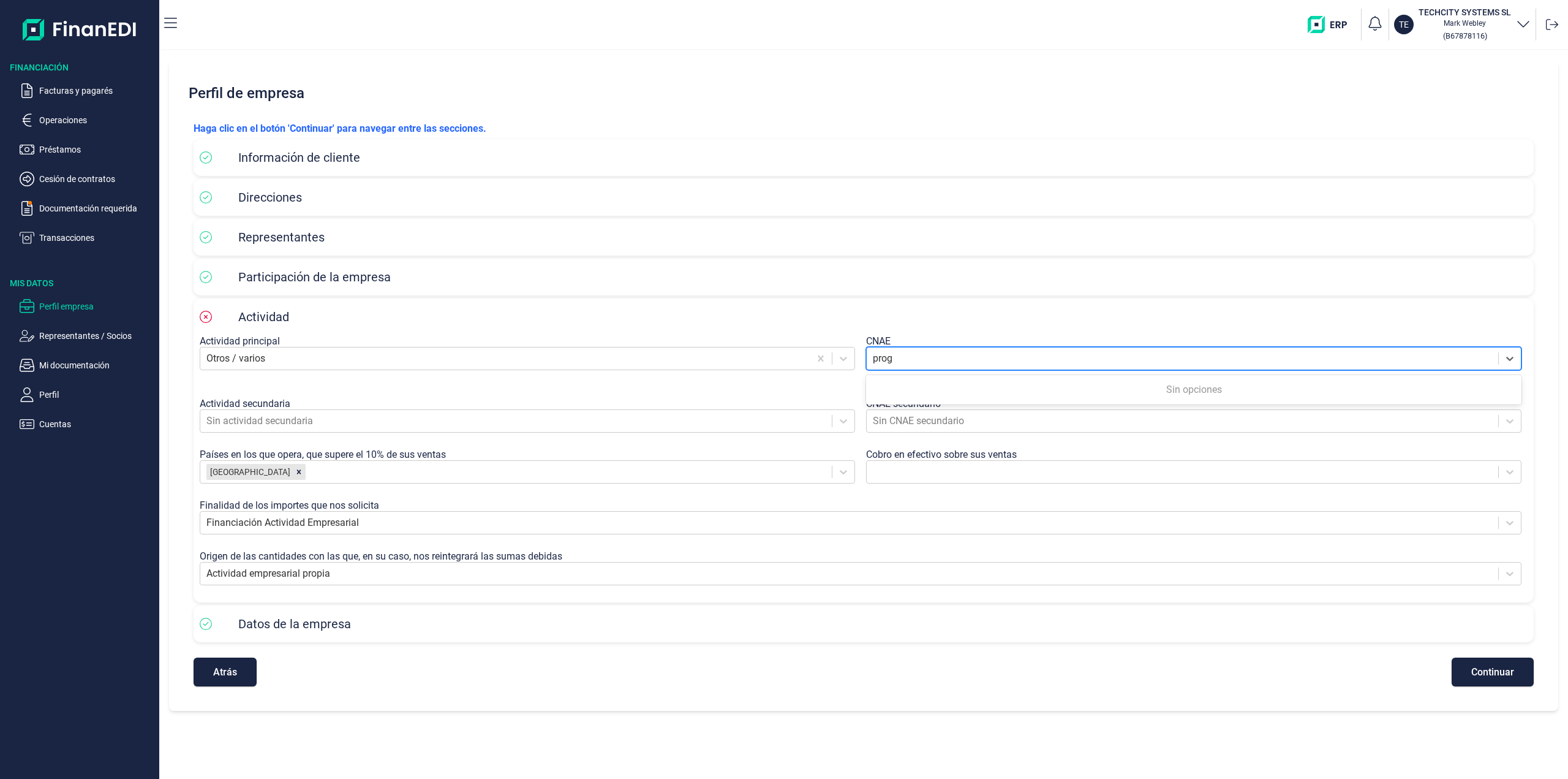
type input "prog"
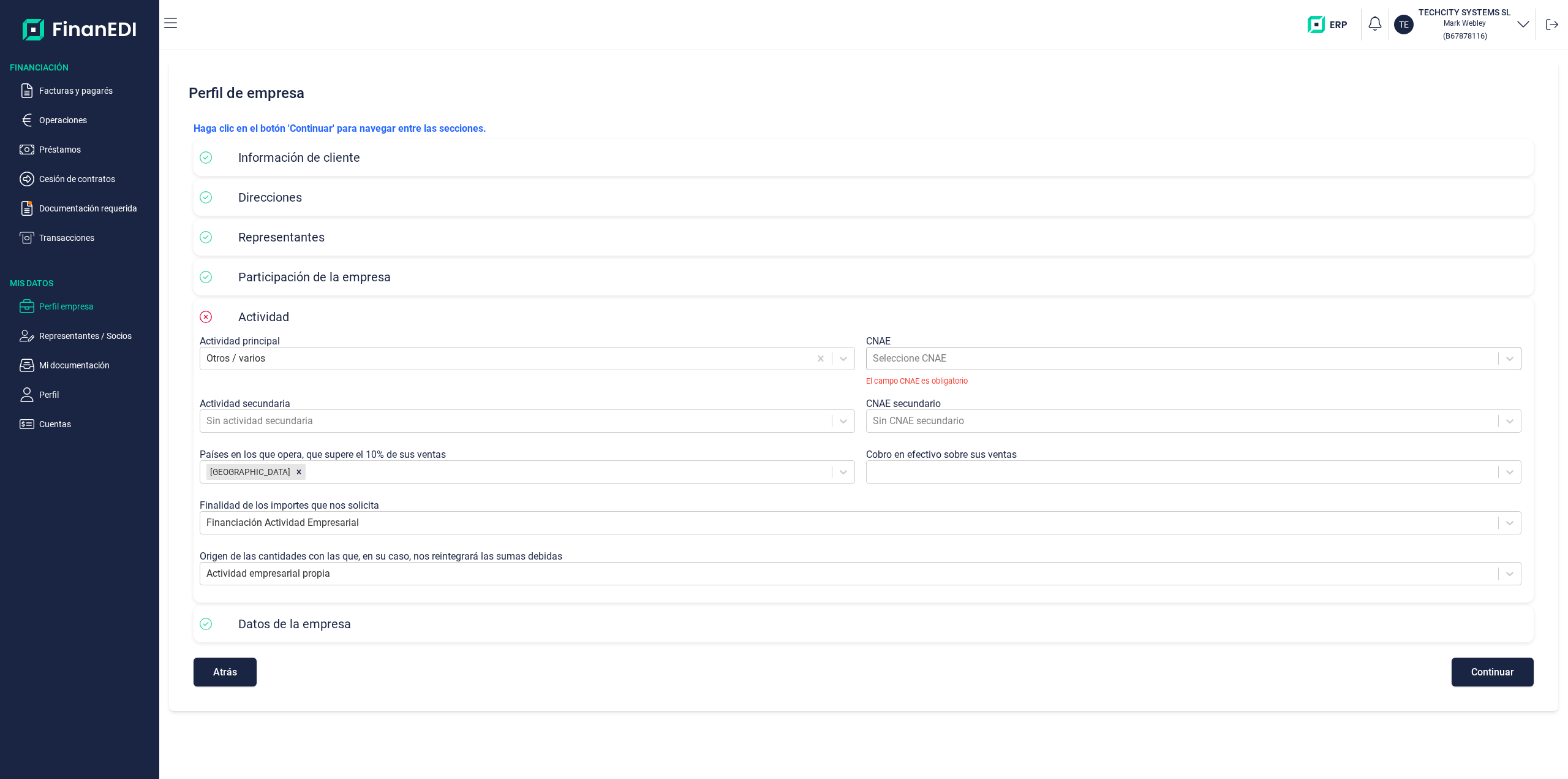
click at [912, 359] on div at bounding box center [1182, 358] width 619 height 17
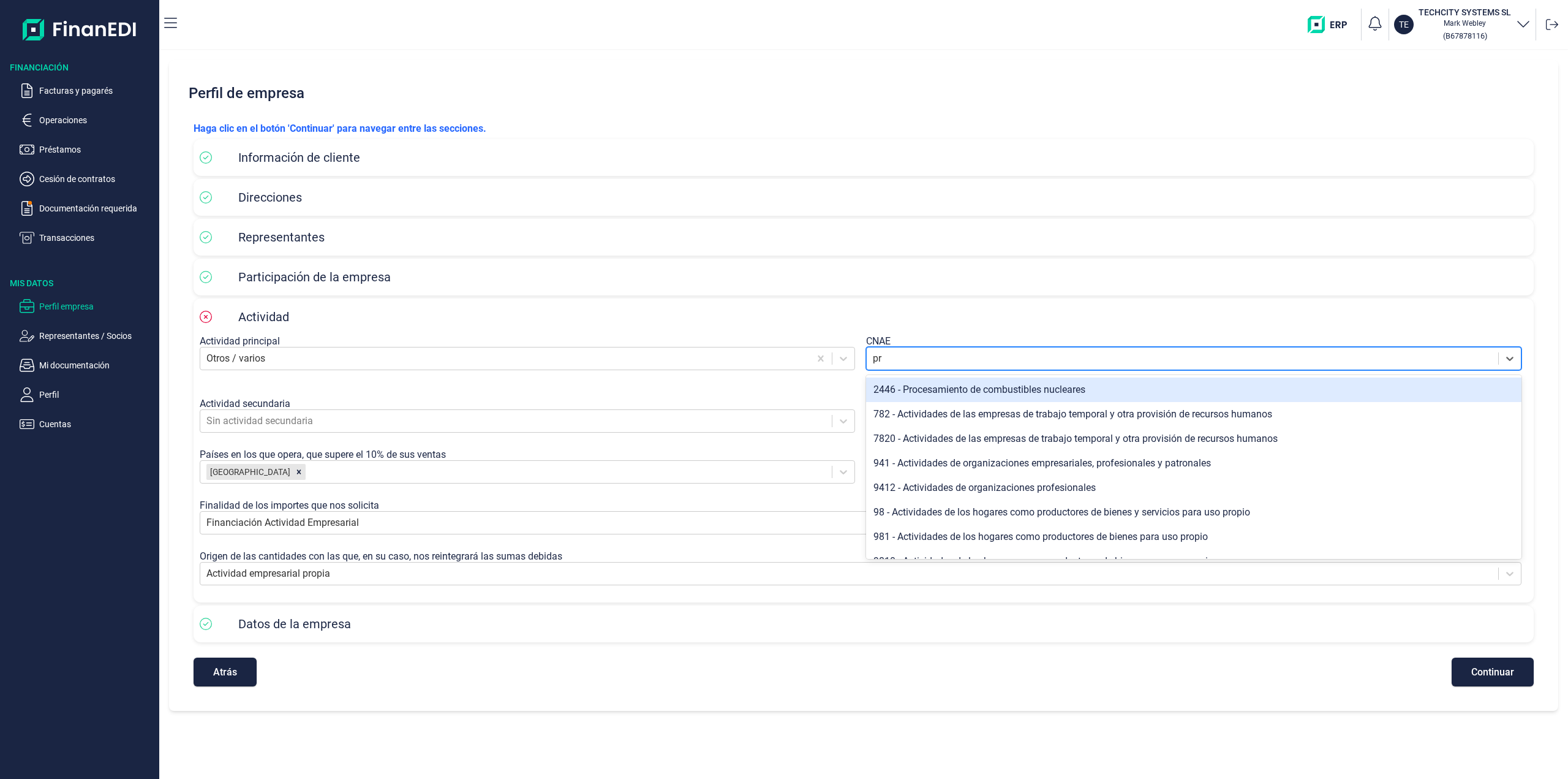
type input "p"
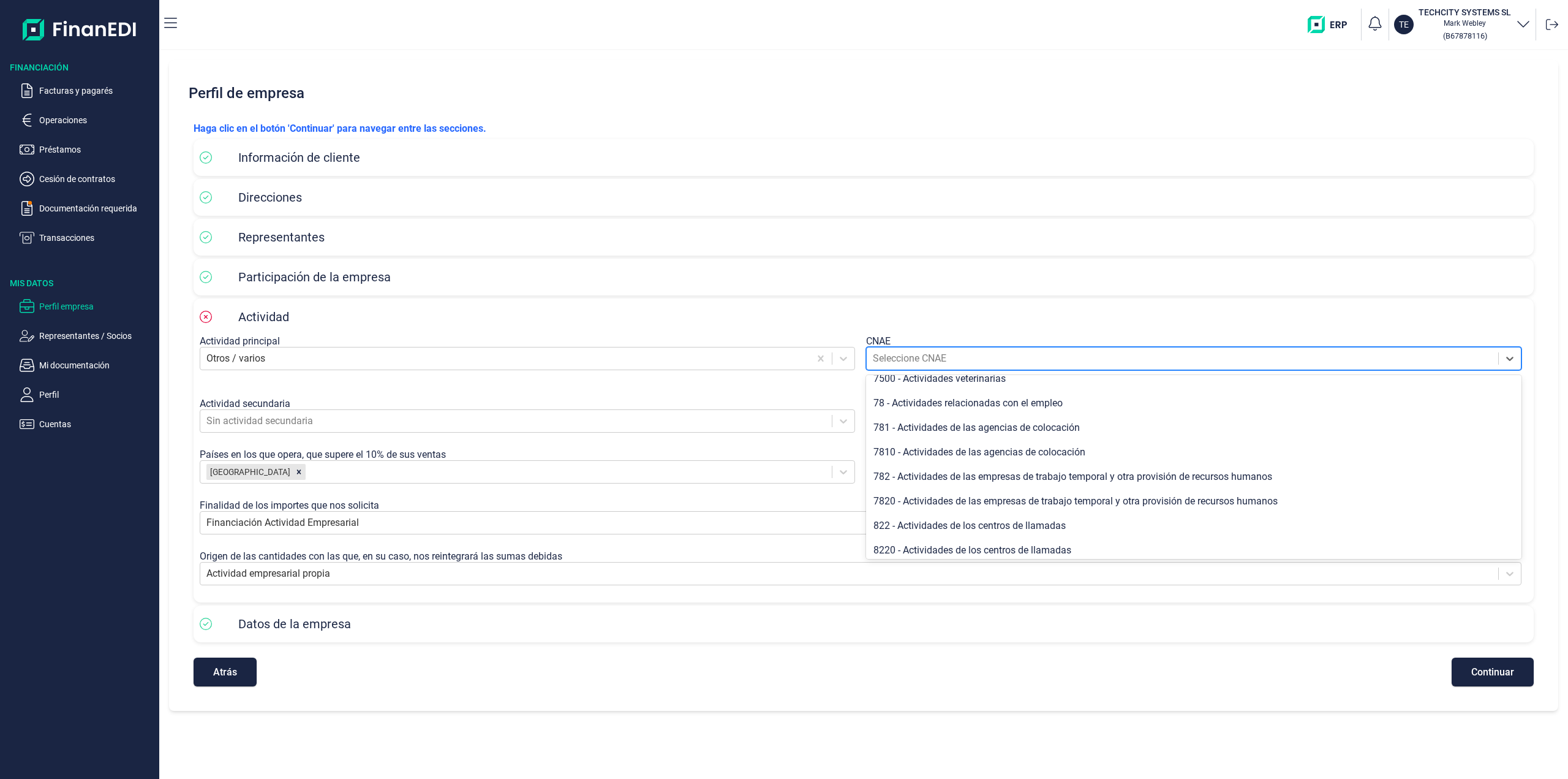
scroll to position [184, 0]
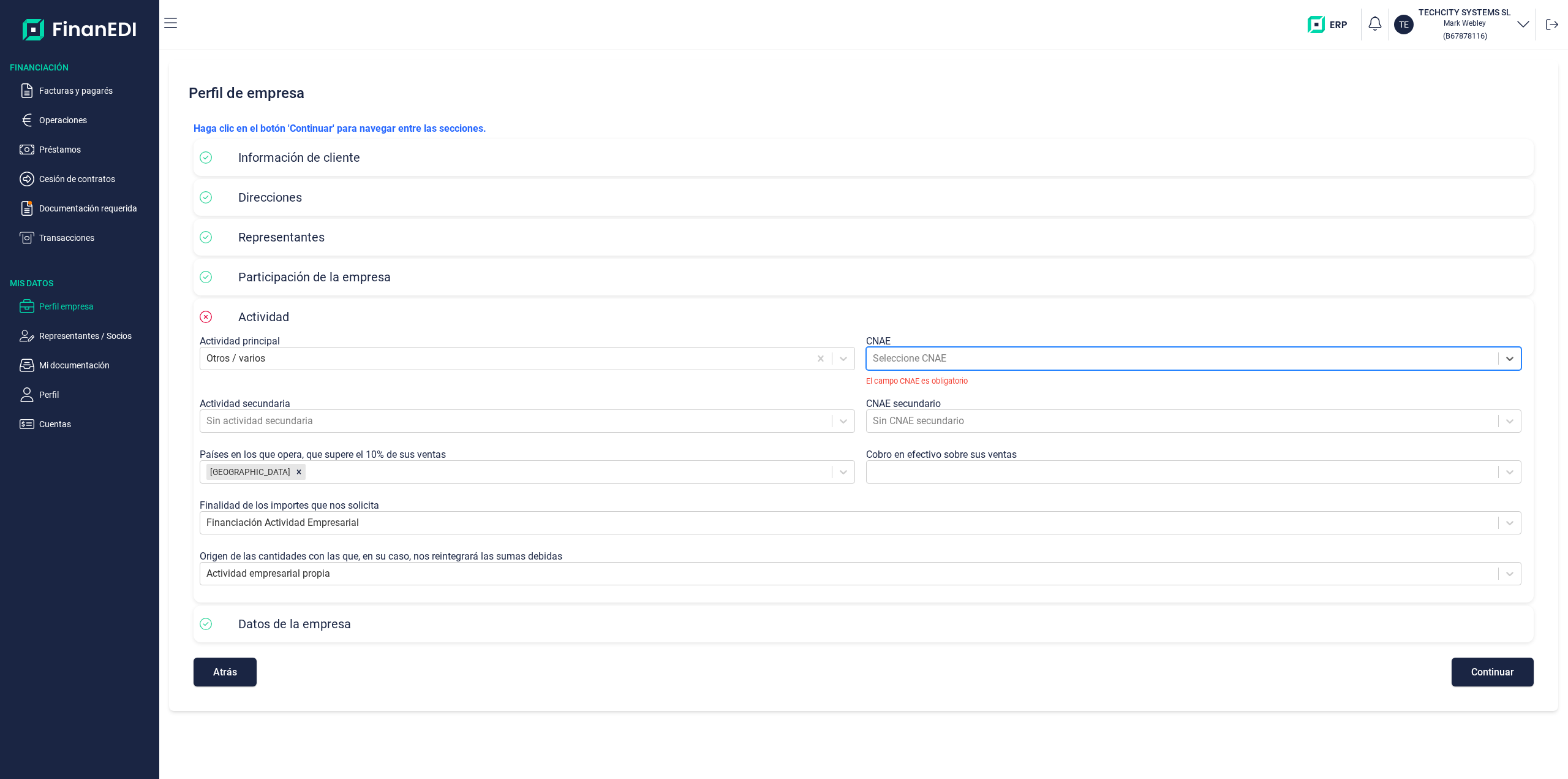
click at [912, 362] on div at bounding box center [1182, 358] width 619 height 17
click at [940, 358] on div at bounding box center [1182, 358] width 619 height 17
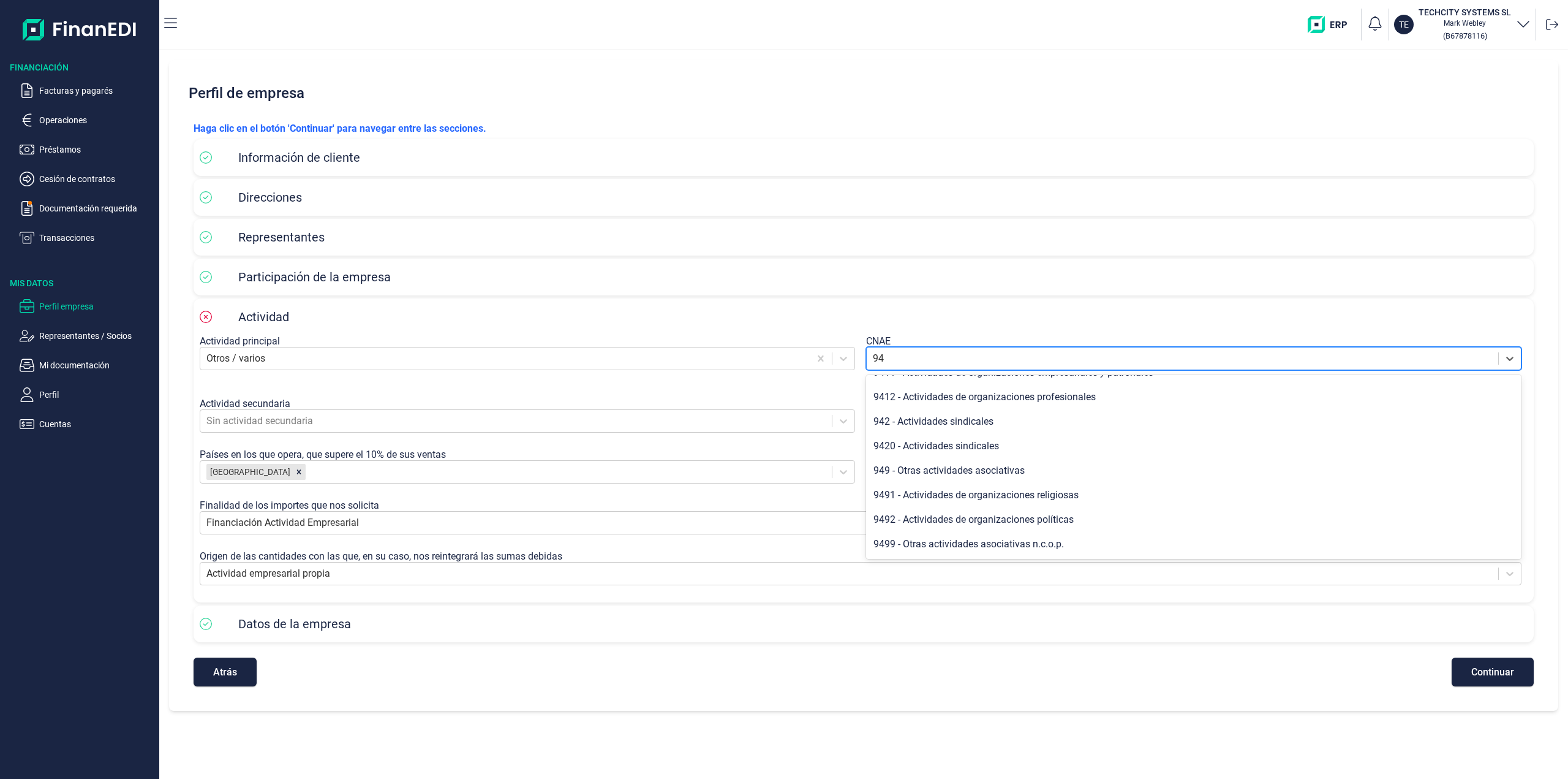
scroll to position [0, 0]
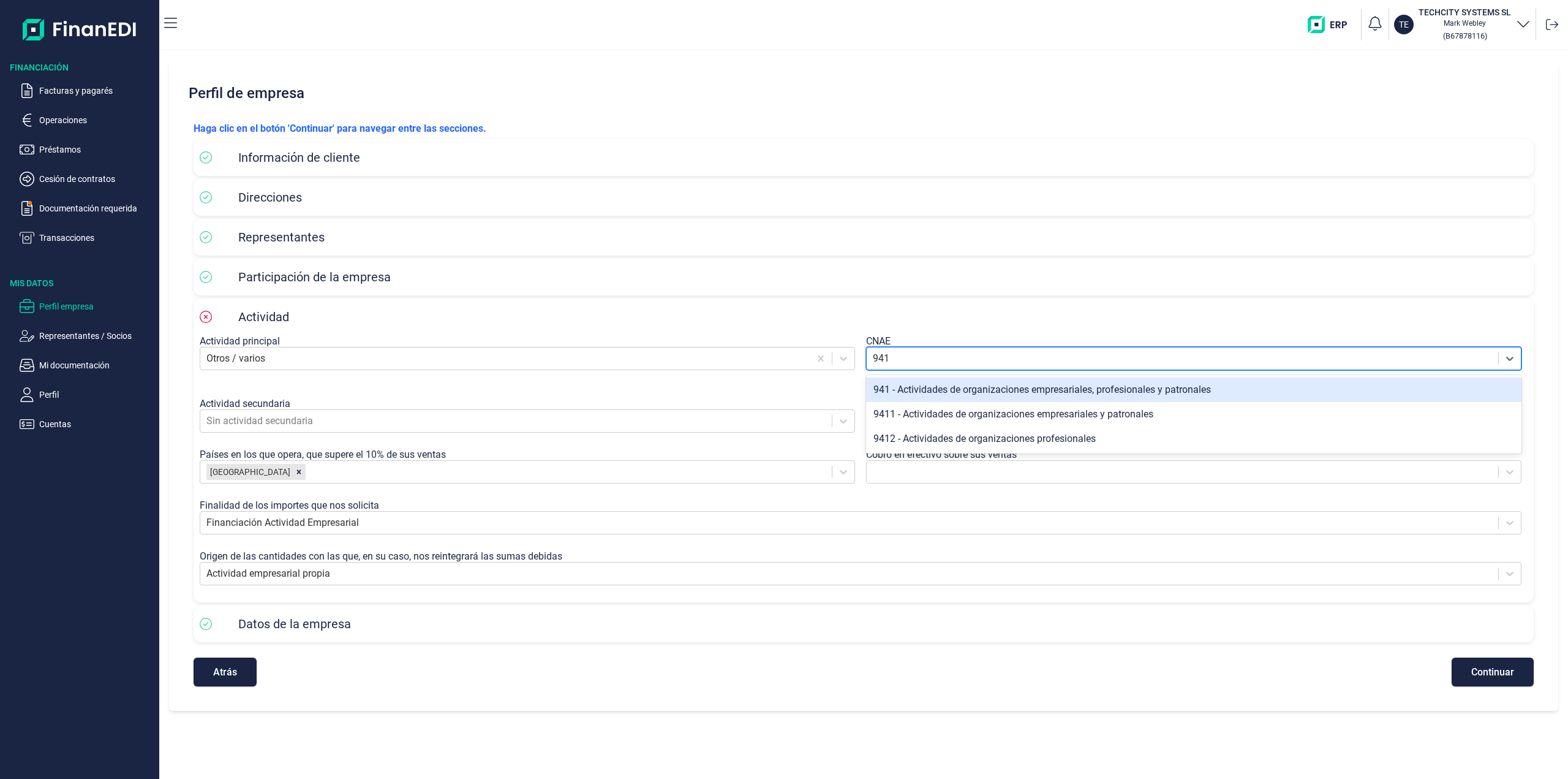
type input "9412"
click at [996, 389] on div "9412 - Actividades de organizaciones profesionales" at bounding box center [1194, 390] width 656 height 25
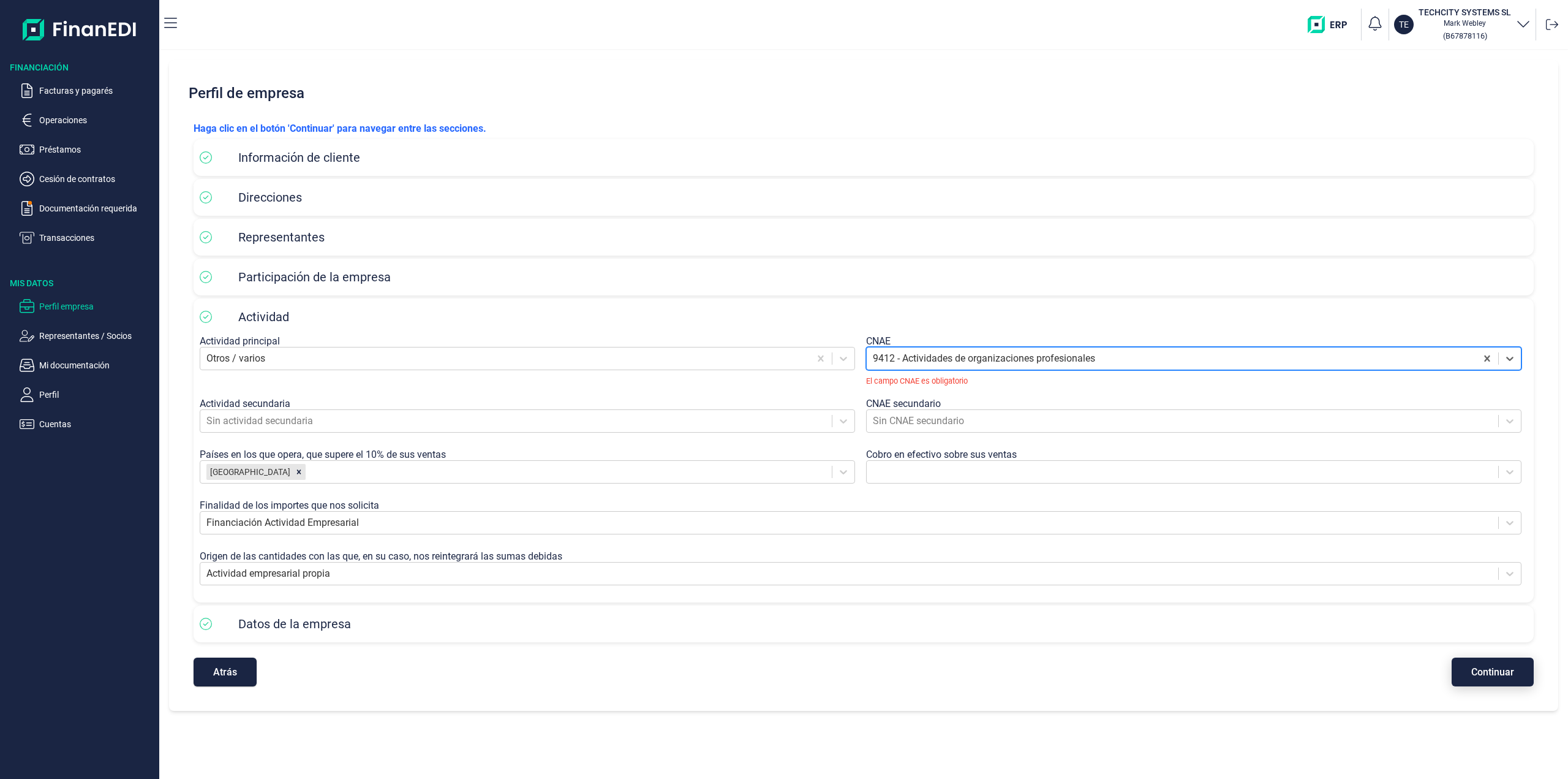
click at [1485, 674] on button "Continuar" at bounding box center [1492, 672] width 82 height 29
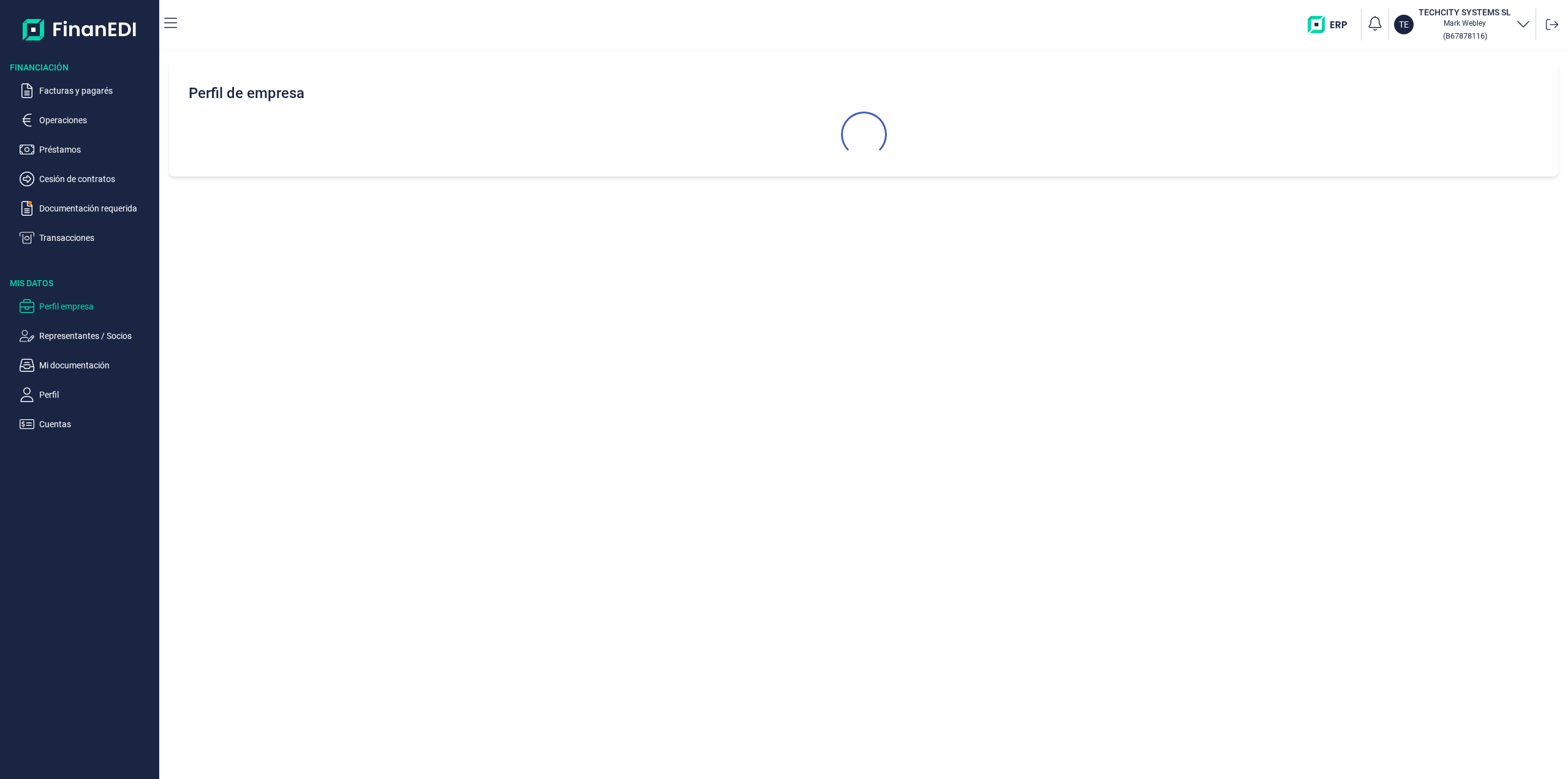
select select "ES"
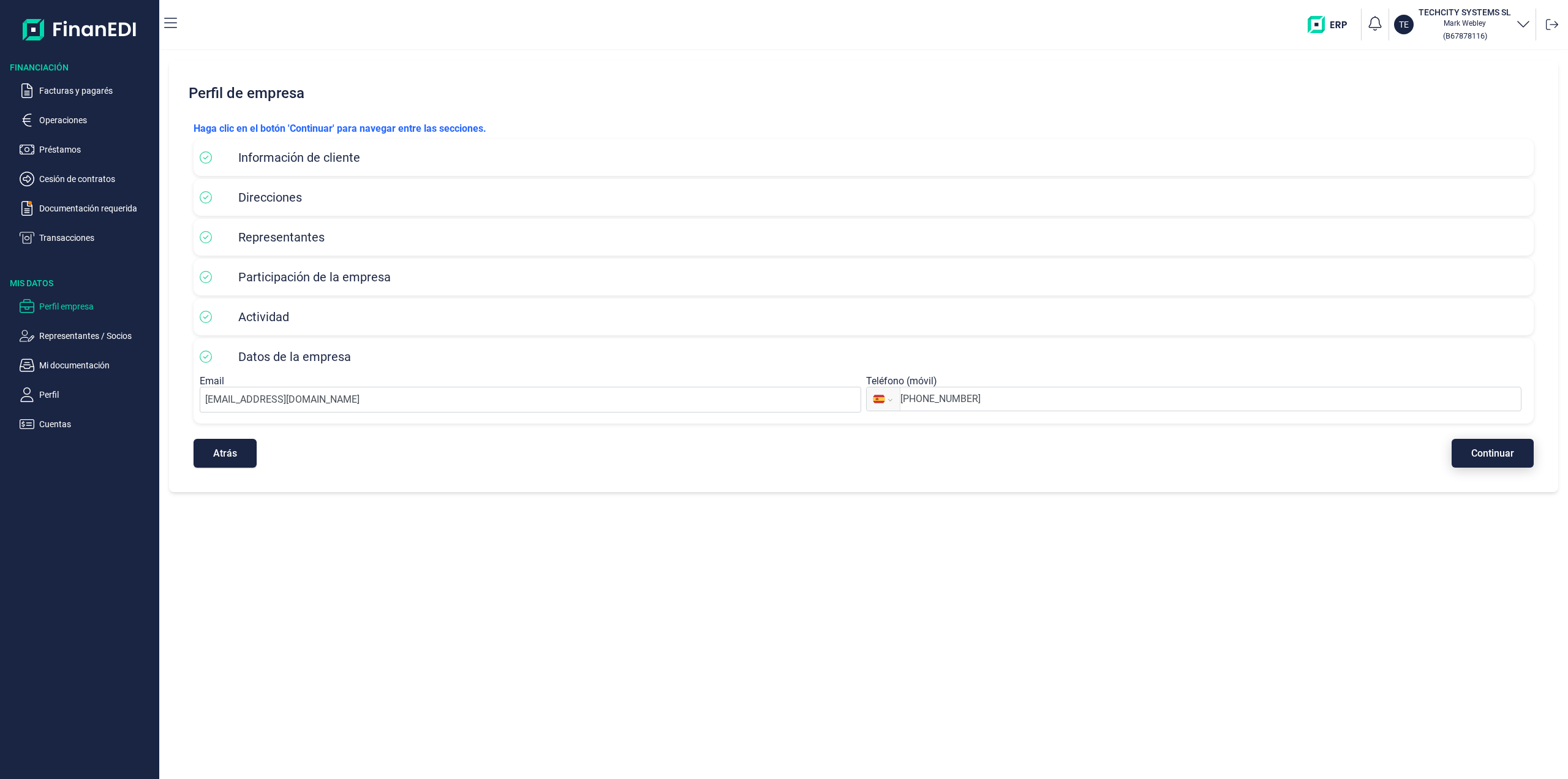
click at [1489, 458] on span "Continuar" at bounding box center [1492, 452] width 43 height 9
select select "ES"
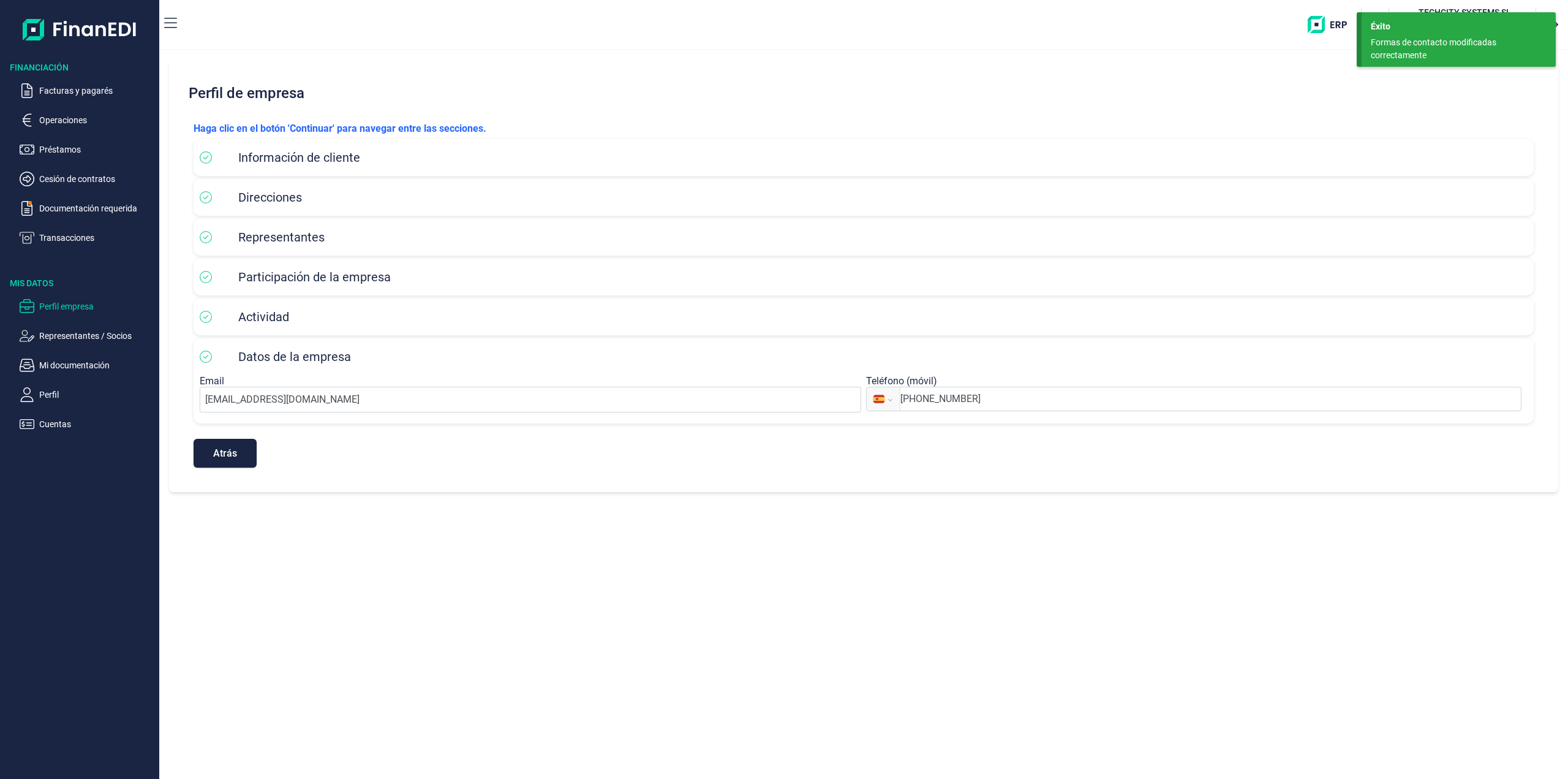
click at [52, 337] on p "Representantes / Socios" at bounding box center [96, 335] width 115 height 14
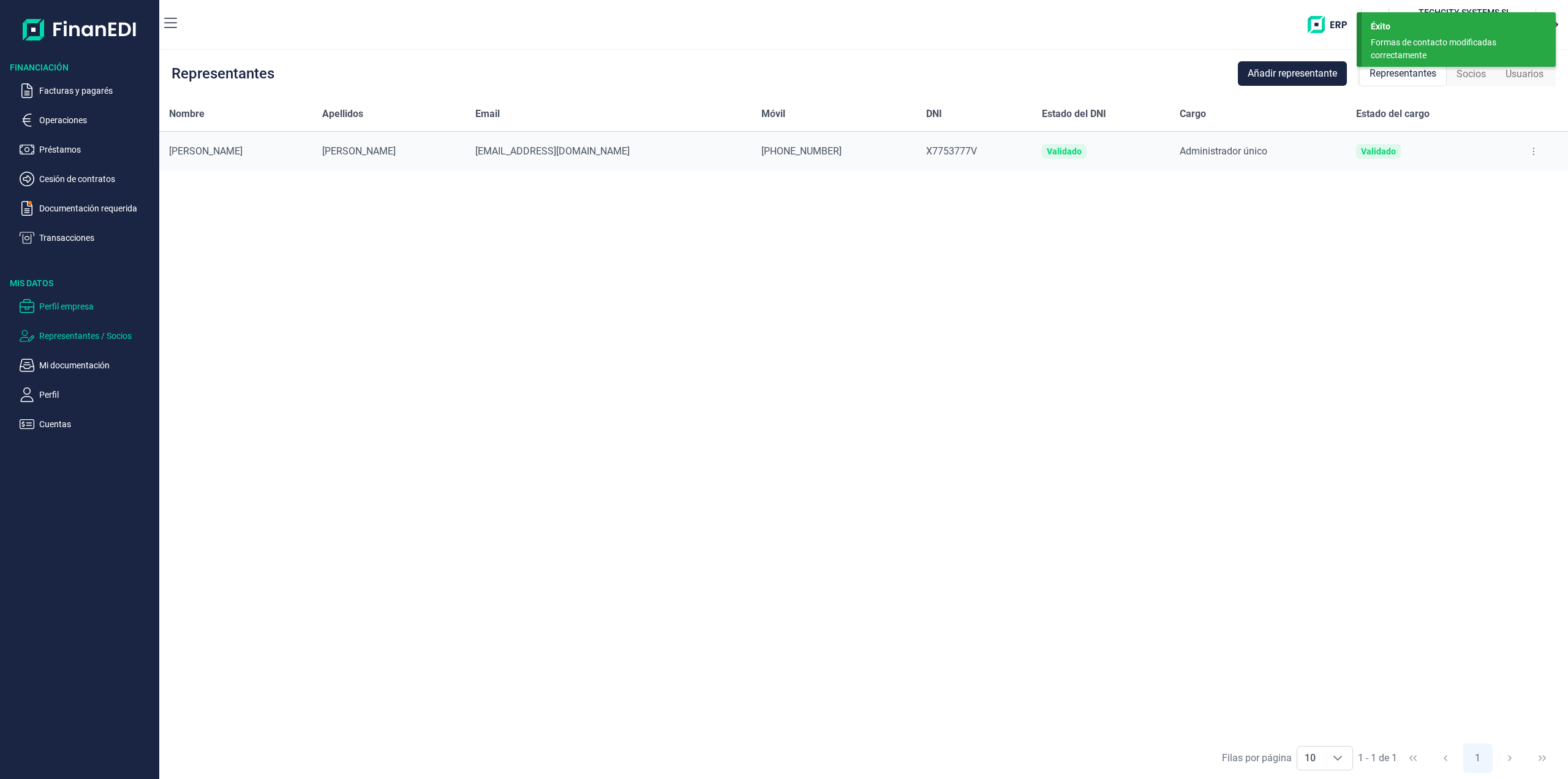
click at [63, 312] on p "Perfil empresa" at bounding box center [96, 306] width 115 height 14
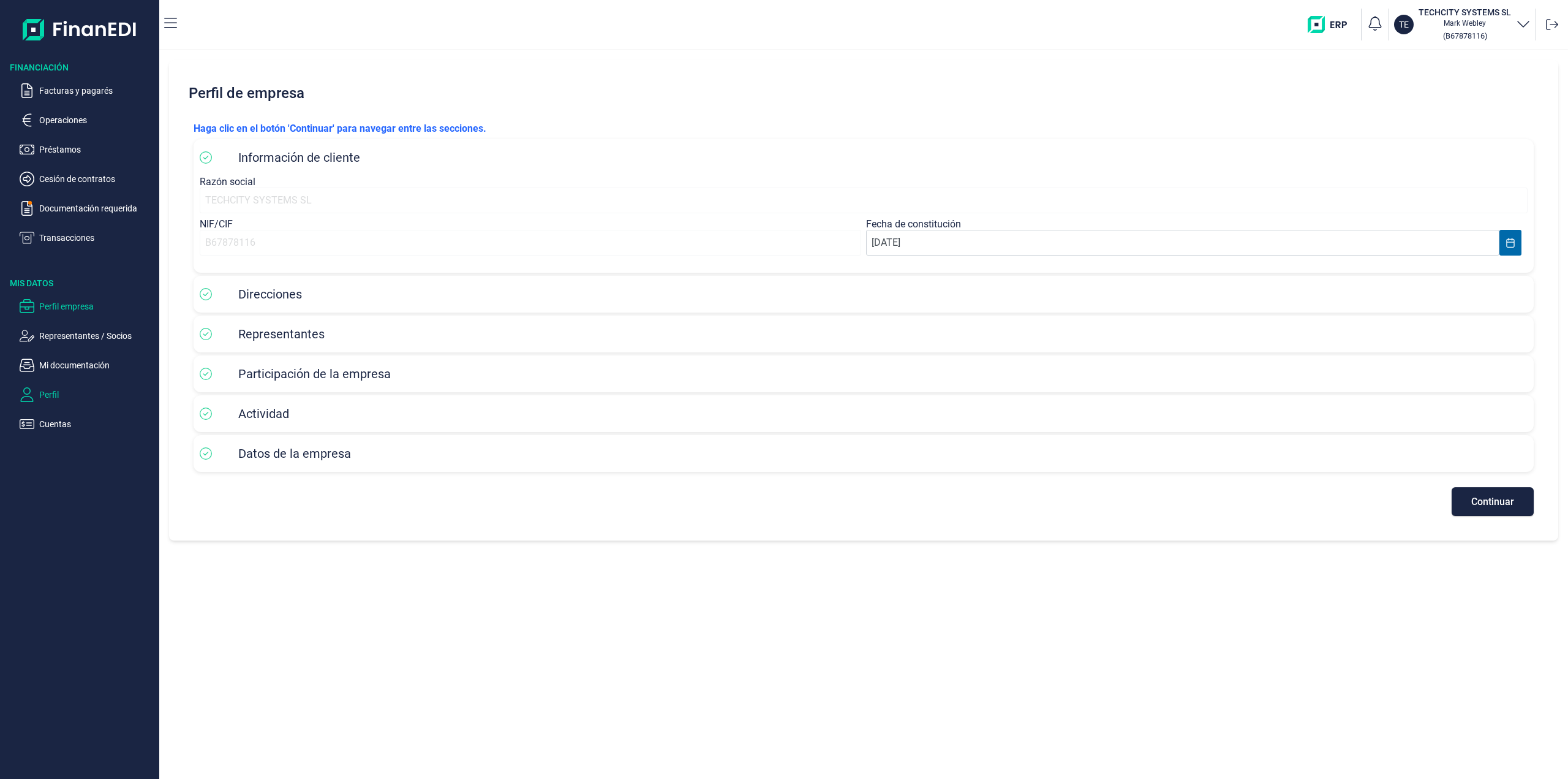
click at [48, 393] on p "Perfil" at bounding box center [96, 394] width 115 height 14
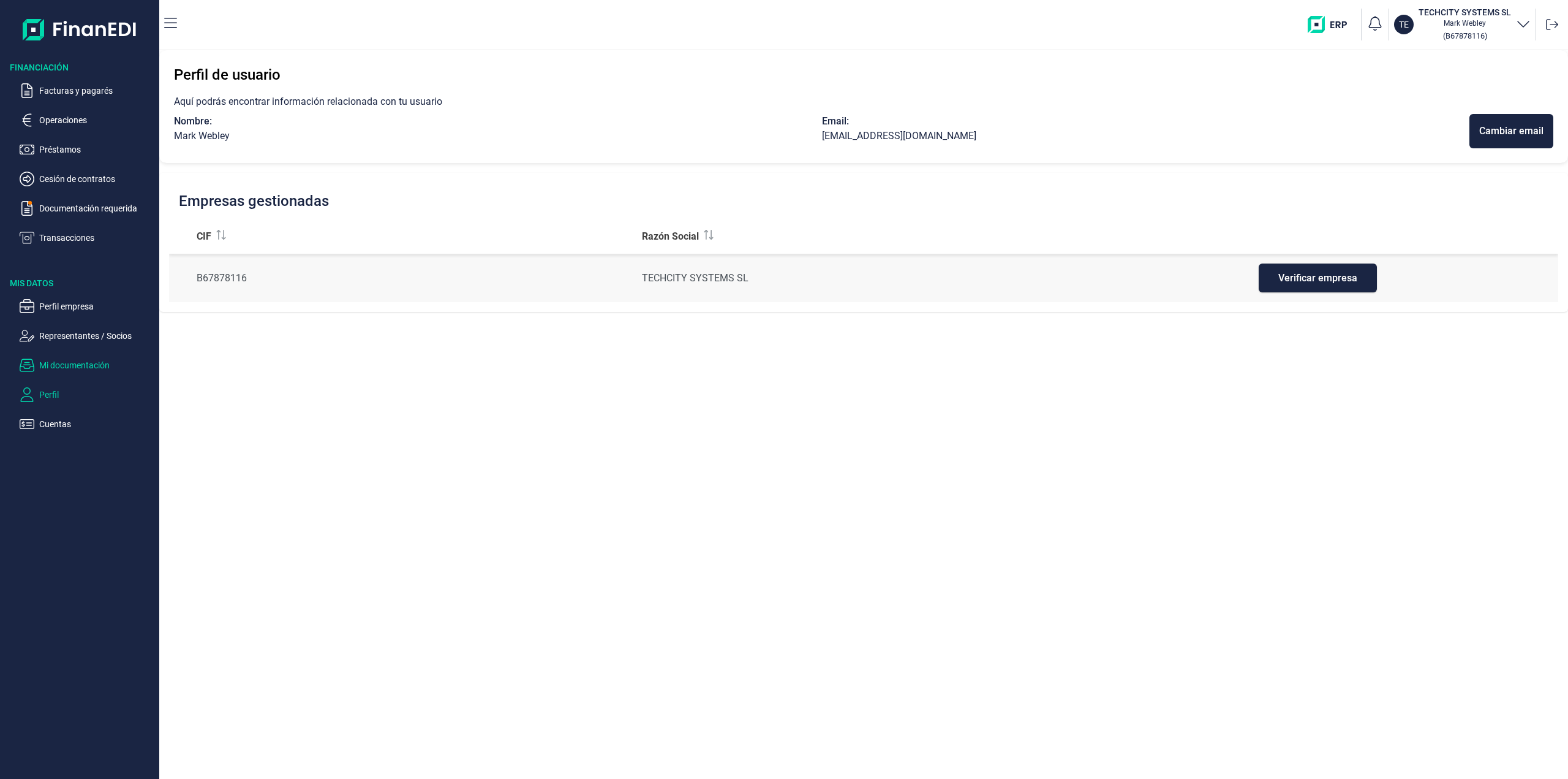
click at [58, 371] on p "Mi documentación" at bounding box center [96, 365] width 115 height 14
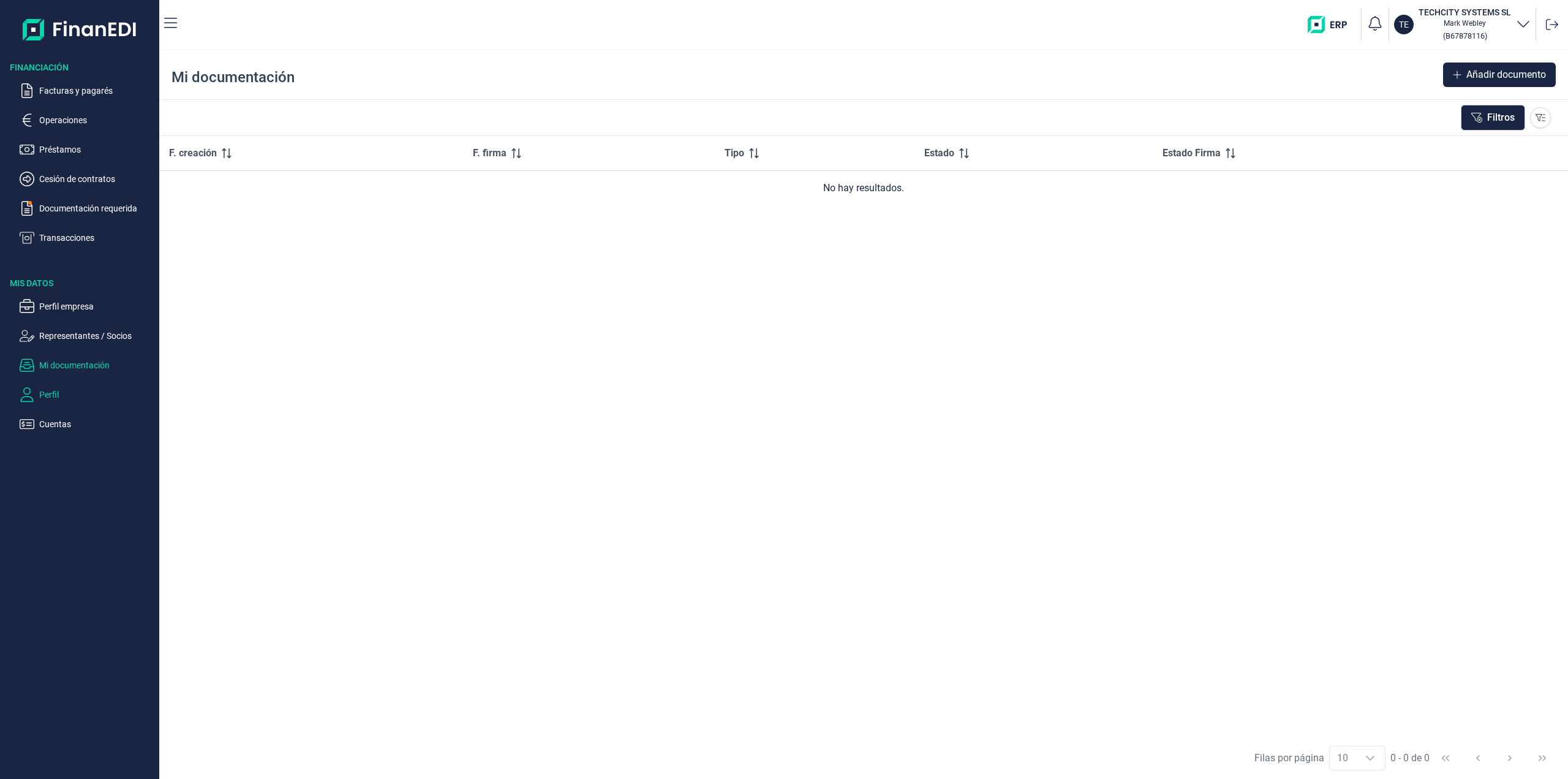
click at [50, 391] on p "Perfil" at bounding box center [96, 394] width 115 height 14
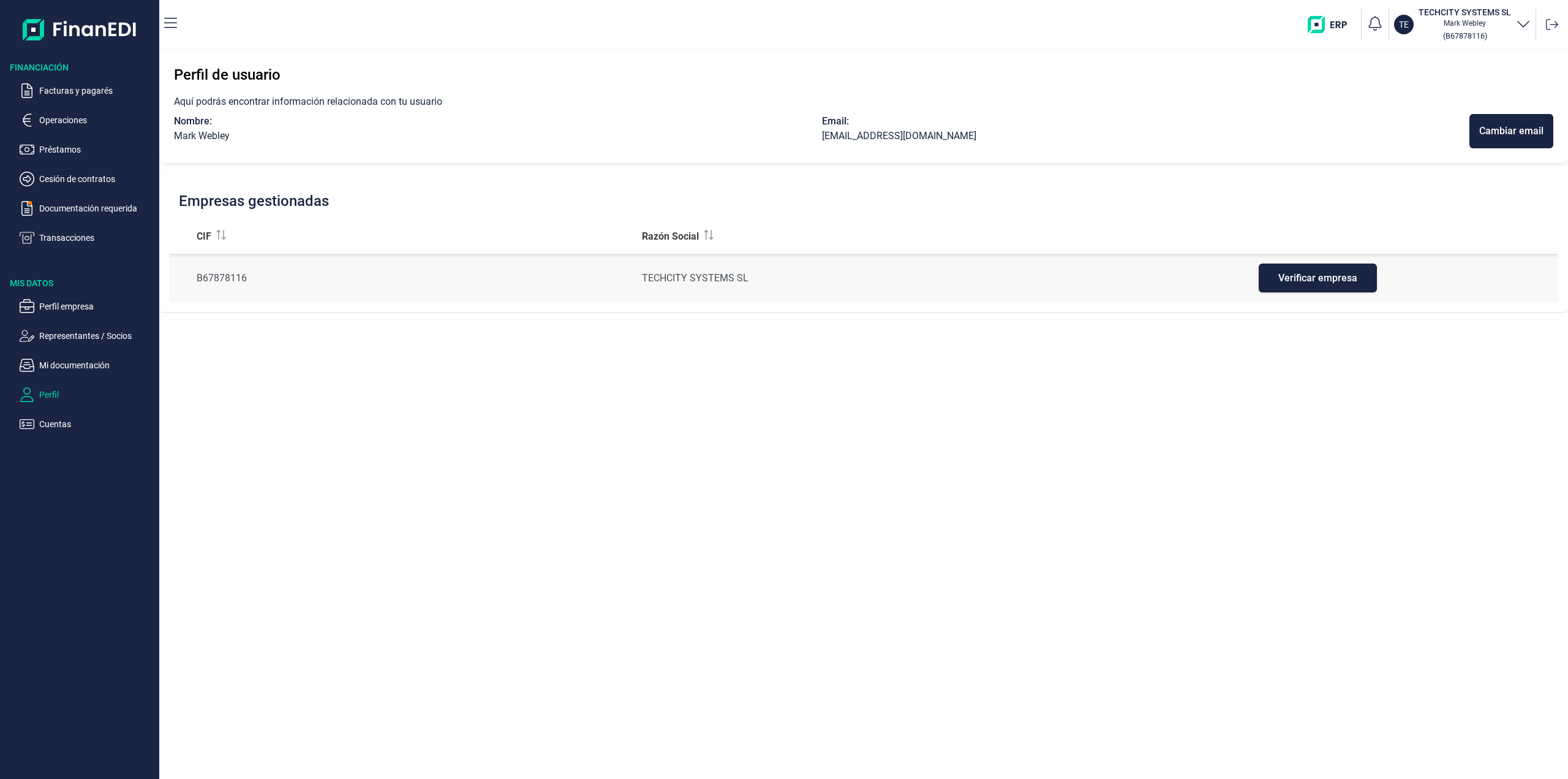
click at [1523, 25] on icon "button" at bounding box center [1523, 23] width 14 height 14
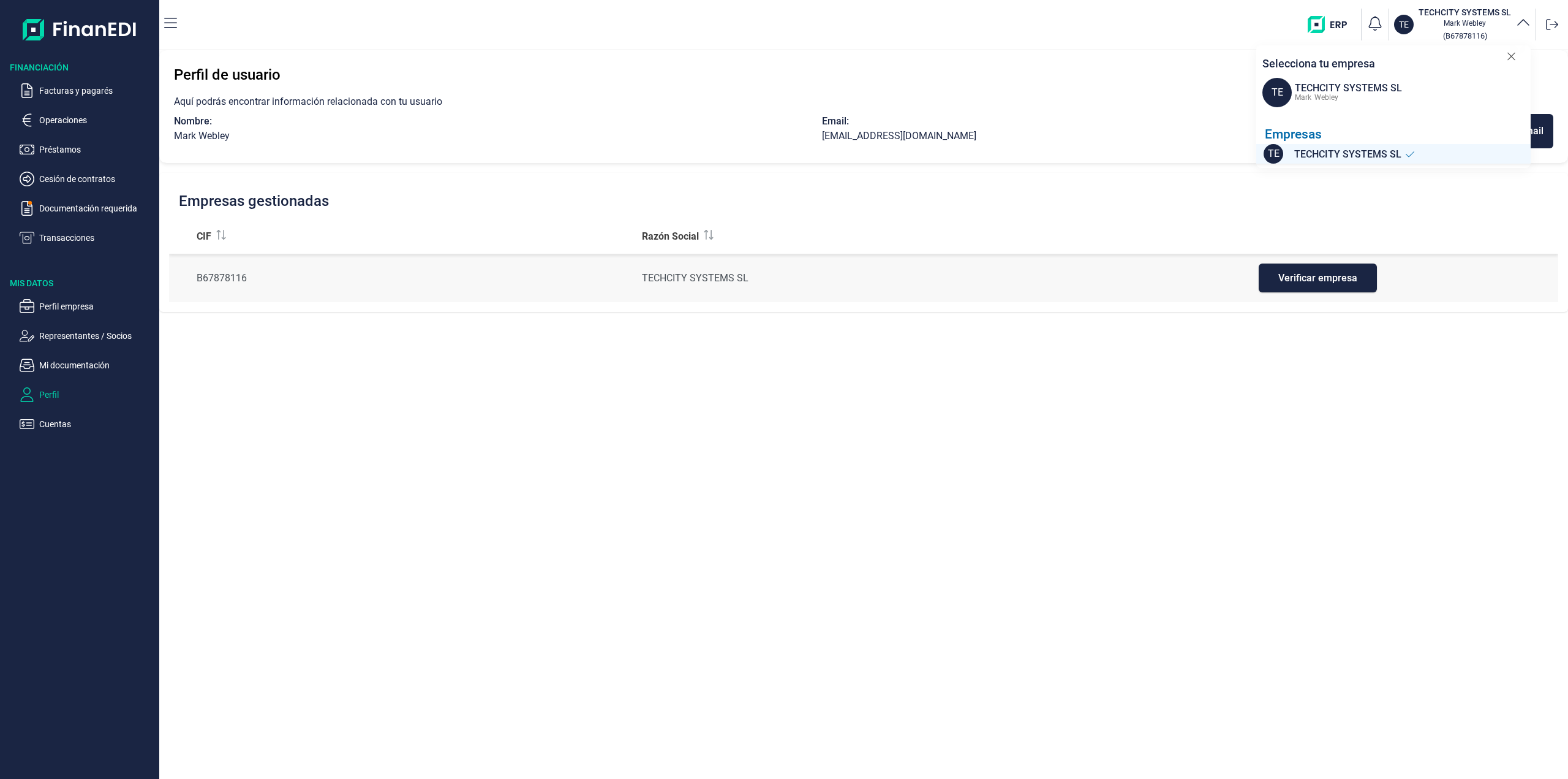
click at [750, 404] on div "Perfil de usuario Aquí podrás encontrar información relacionada con tu usuario …" at bounding box center [863, 414] width 1409 height 728
click at [74, 232] on p "Transacciones" at bounding box center [96, 237] width 115 height 14
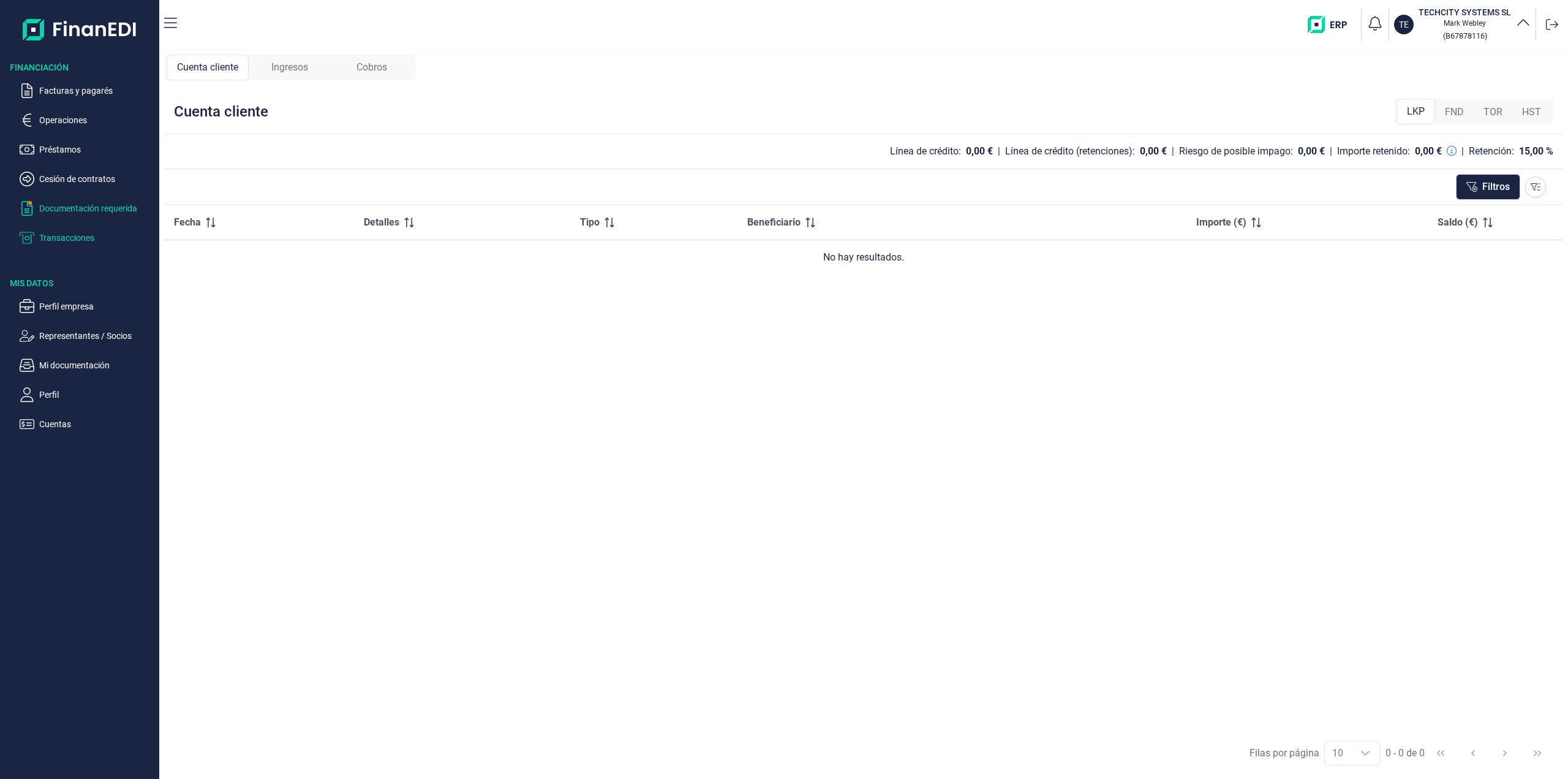
click at [77, 211] on p "Documentación requerida" at bounding box center [96, 208] width 115 height 14
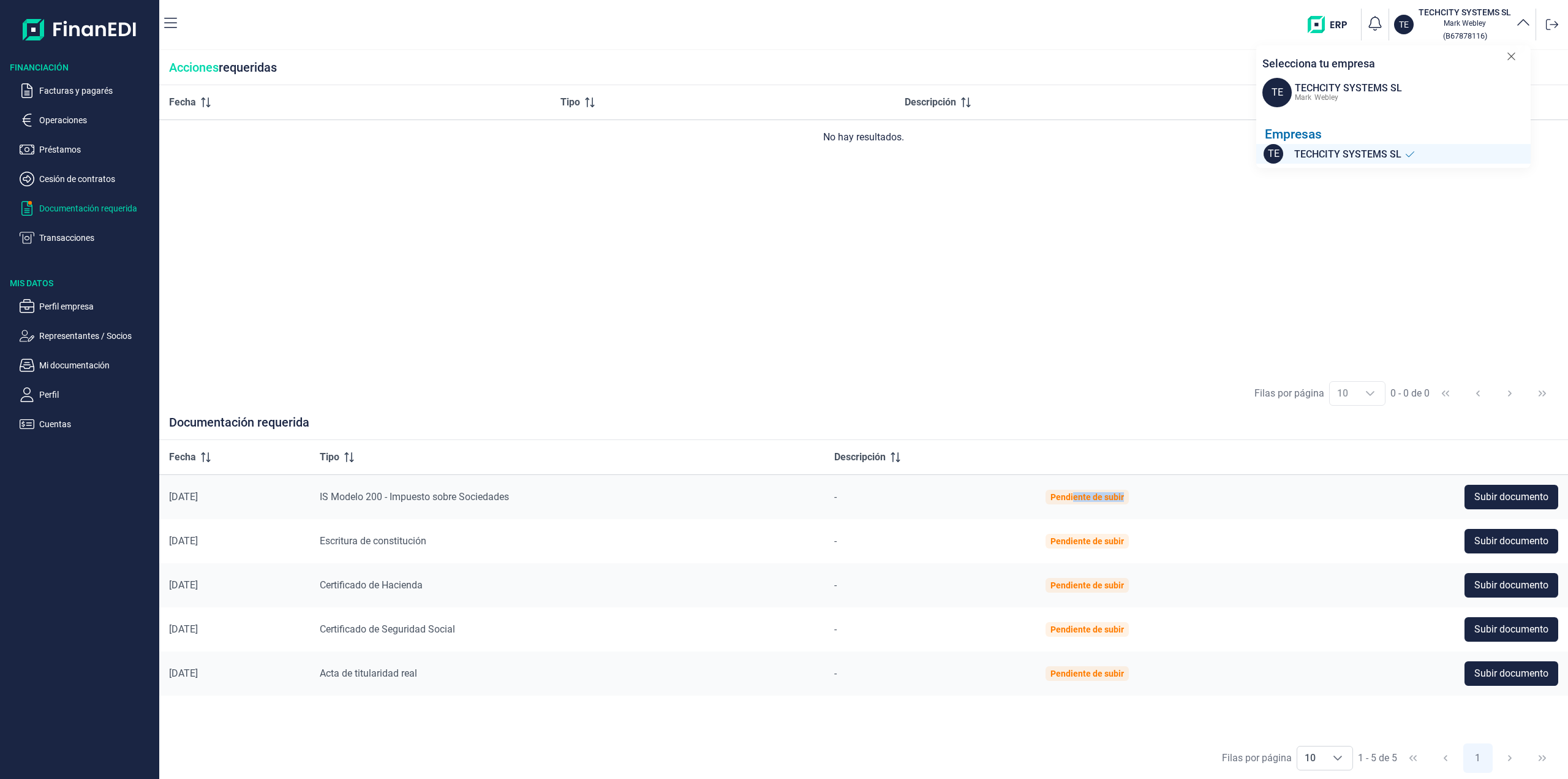
drag, startPoint x: 1088, startPoint y: 497, endPoint x: 1184, endPoint y: 494, distance: 96.0
click at [1184, 494] on td "Pendiente de subir" at bounding box center [1162, 497] width 253 height 45
drag, startPoint x: 343, startPoint y: 496, endPoint x: 432, endPoint y: 498, distance: 89.0
click at [432, 498] on td "IS Modelo 200 - Impuesto sobre Sociedades" at bounding box center [566, 497] width 514 height 45
drag, startPoint x: 338, startPoint y: 499, endPoint x: 404, endPoint y: 500, distance: 66.0
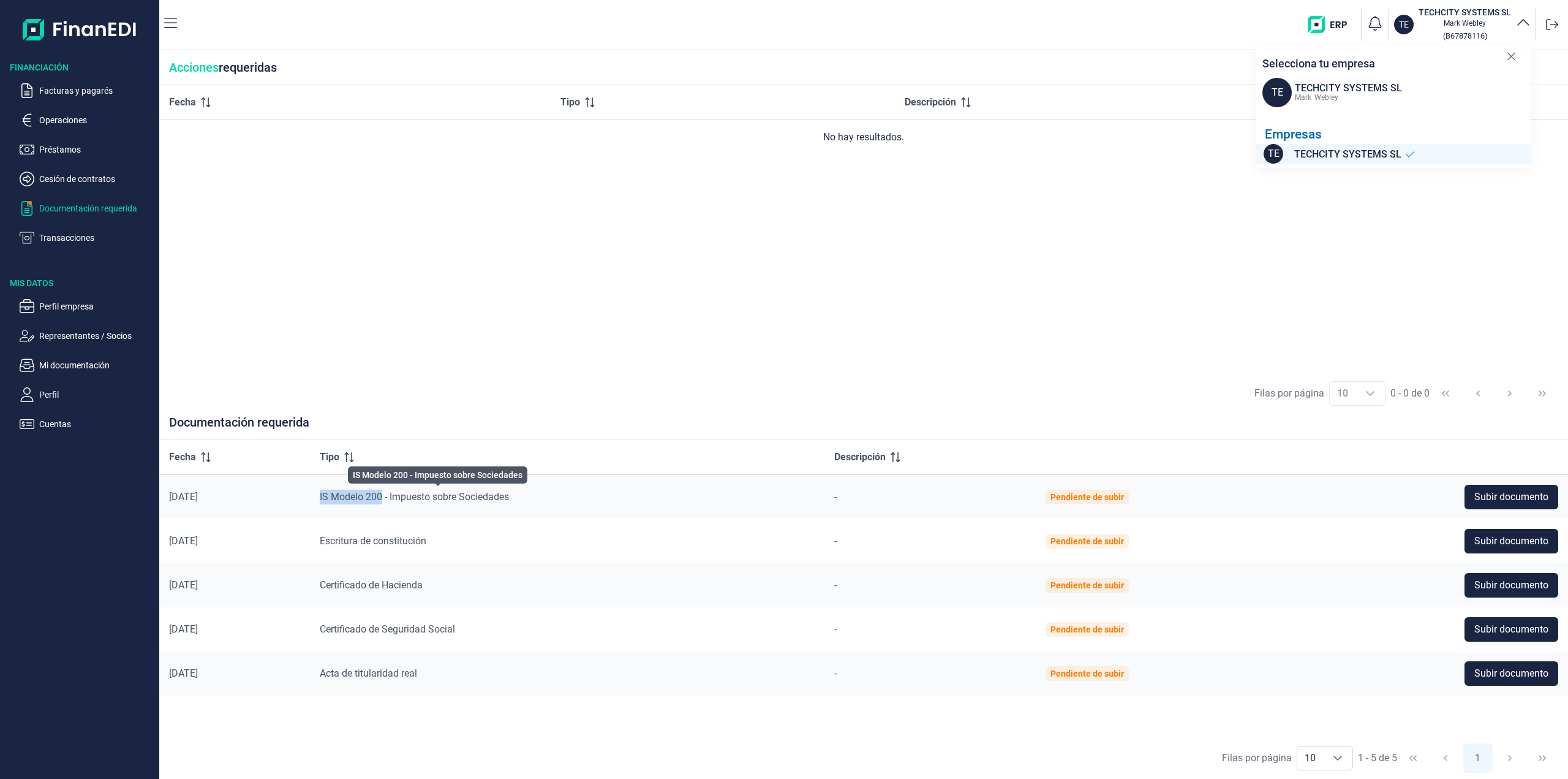
click at [404, 500] on td "IS Modelo 200 - Impuesto sobre Sociedades" at bounding box center [566, 497] width 514 height 45
copy span "IS Modelo 200"
click at [1508, 496] on span "Subir documento" at bounding box center [1511, 497] width 74 height 14
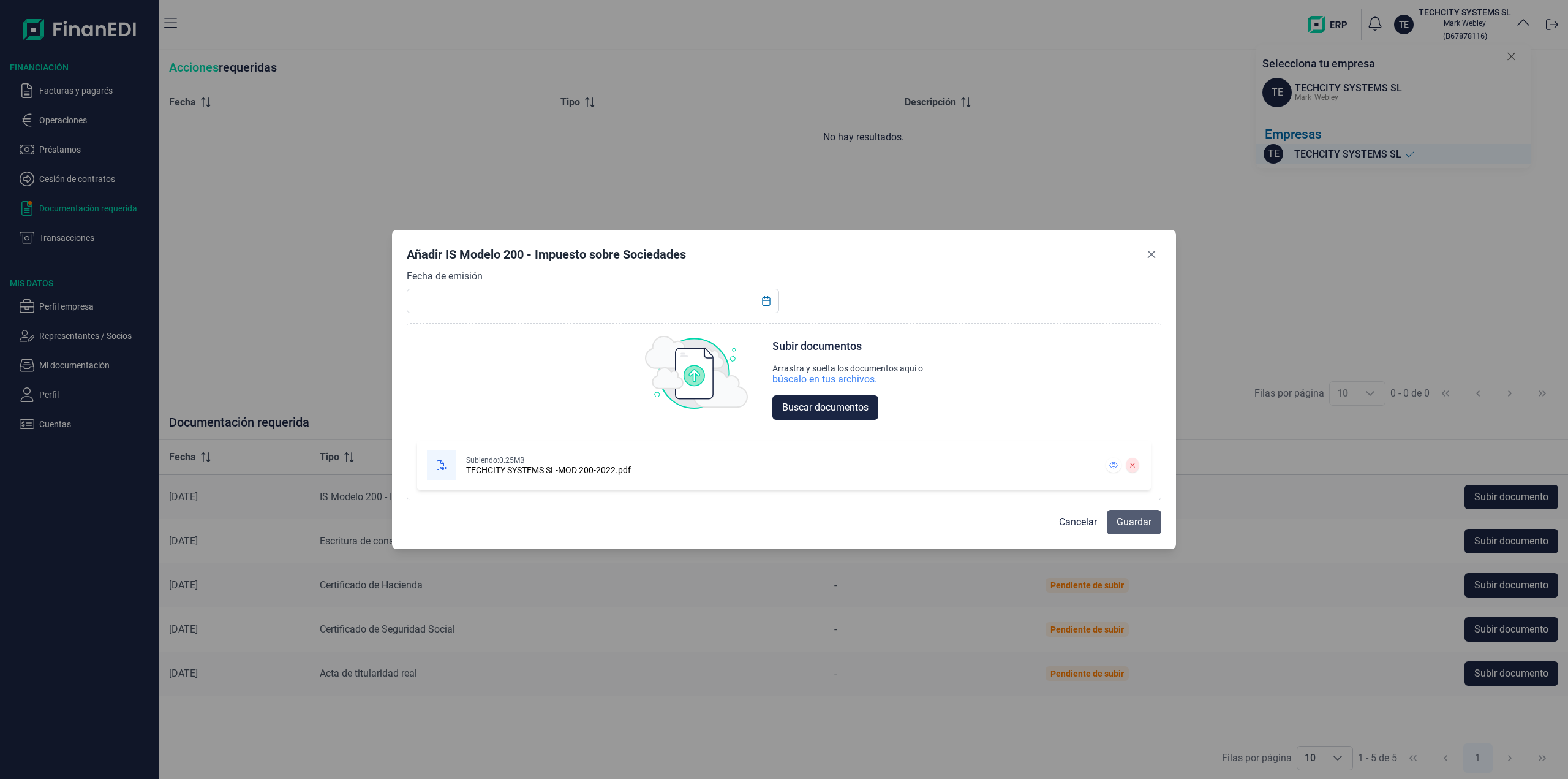
click at [1143, 520] on span "Guardar" at bounding box center [1133, 521] width 35 height 14
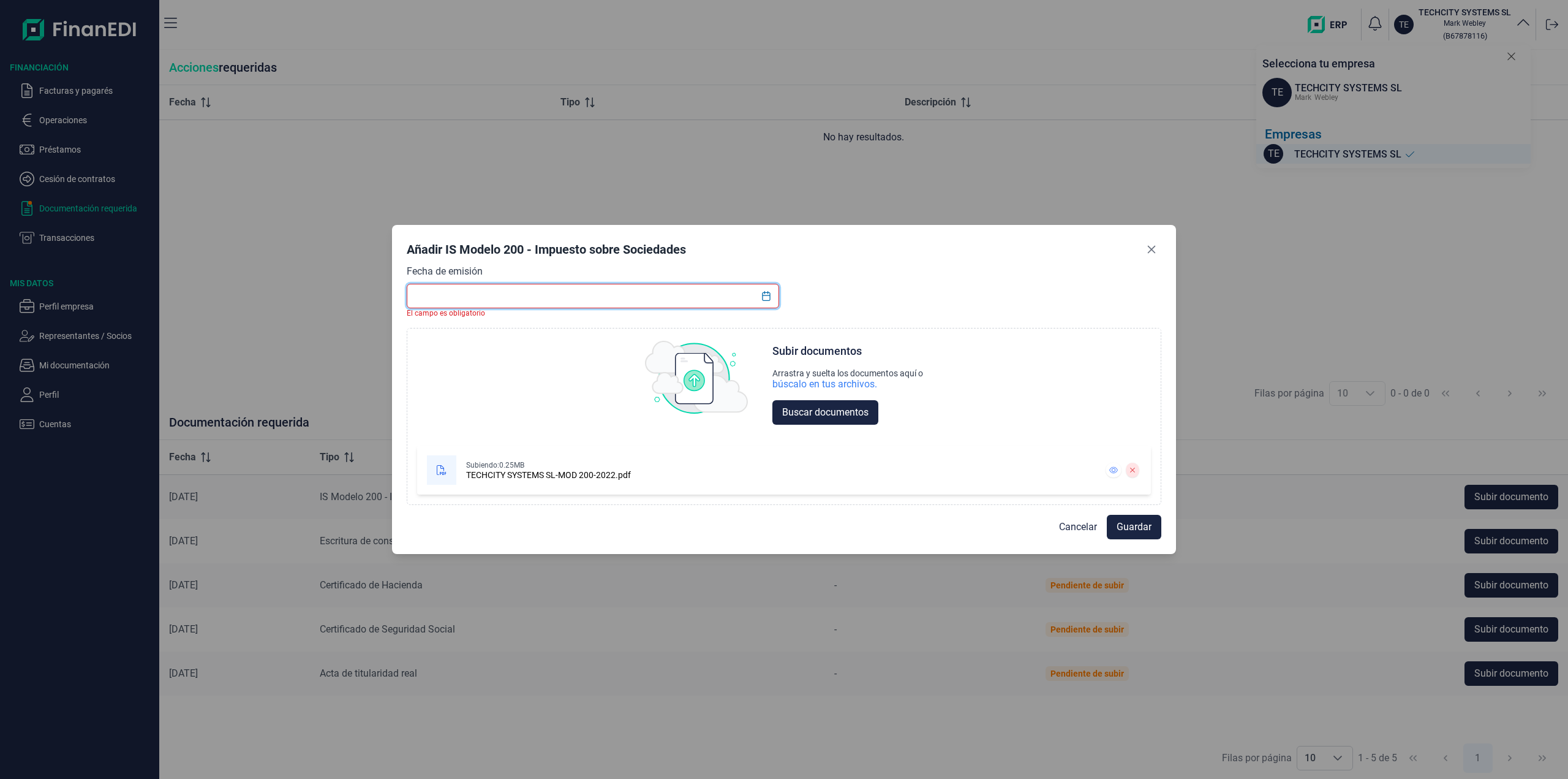
click at [503, 299] on input "text" at bounding box center [593, 296] width 372 height 25
click at [472, 299] on input "text" at bounding box center [593, 296] width 372 height 25
paste input "[DATE]"
type input "[DATE]"
click at [1118, 526] on span "Guardar" at bounding box center [1133, 526] width 35 height 14
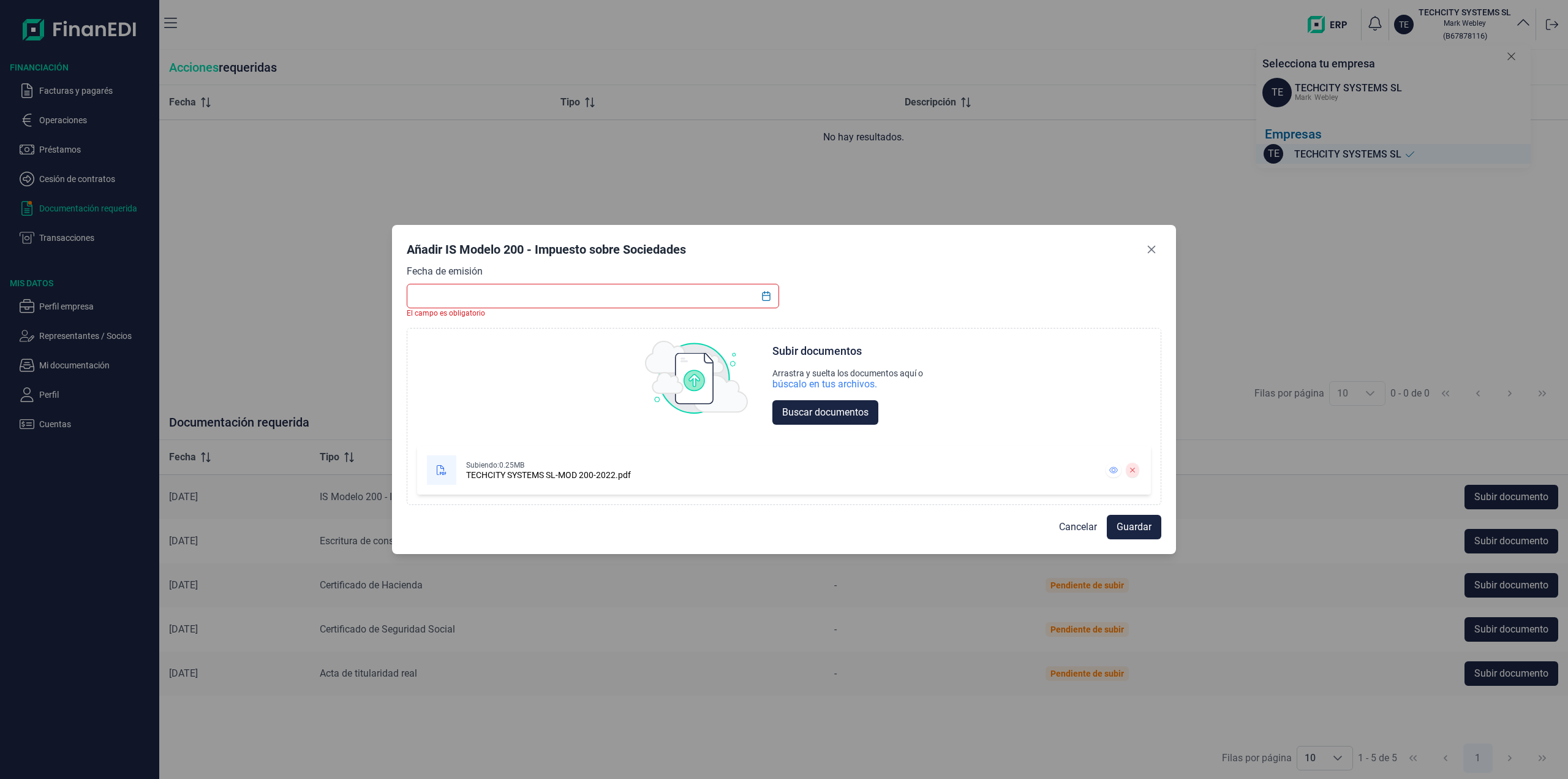
click at [471, 293] on input "text" at bounding box center [593, 296] width 372 height 25
click at [771, 300] on icon "Choose Date" at bounding box center [766, 296] width 10 height 10
click at [421, 332] on icon "Previous Month" at bounding box center [422, 328] width 10 height 10
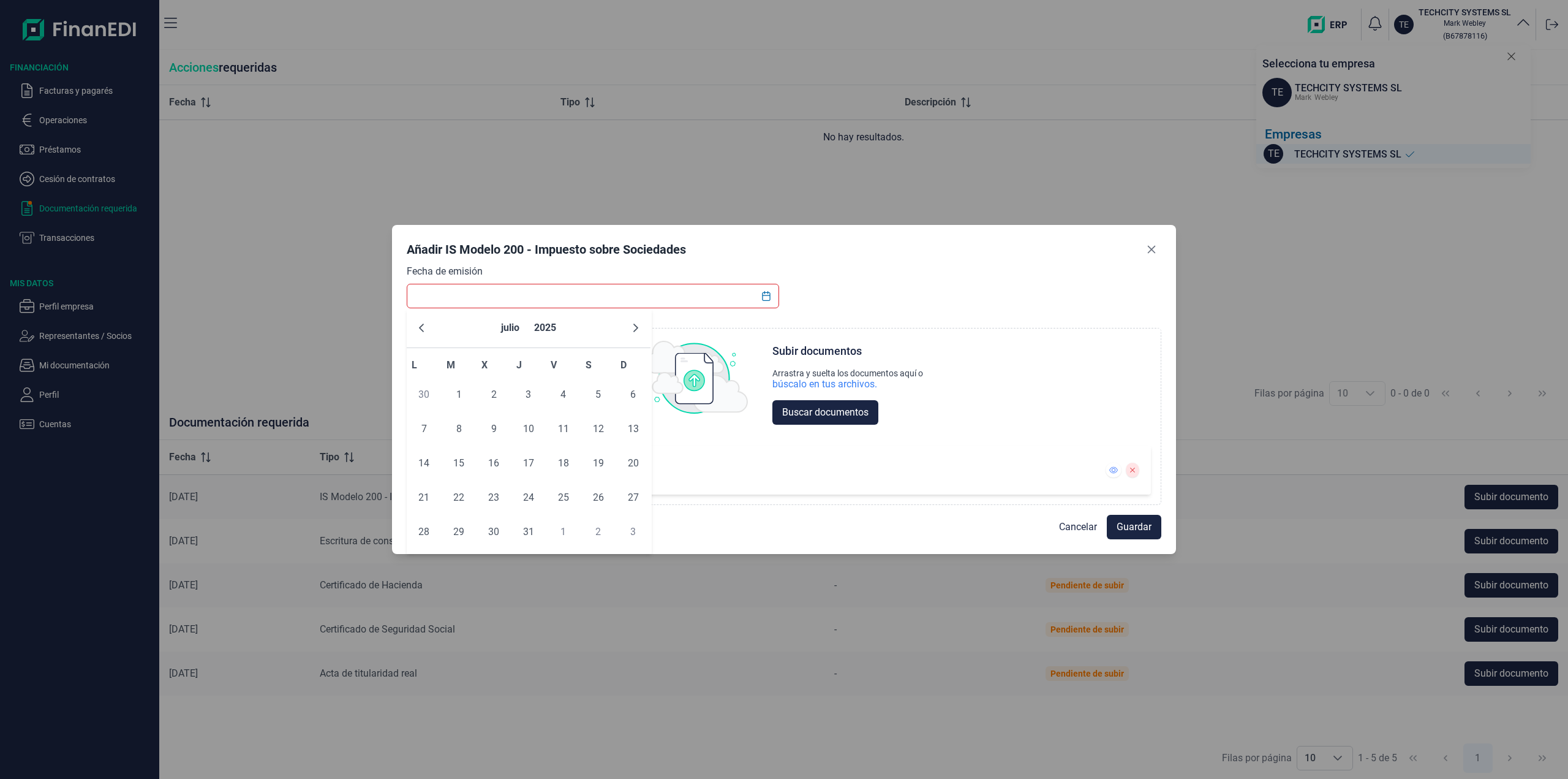
click at [421, 332] on icon "Previous Month" at bounding box center [422, 328] width 10 height 10
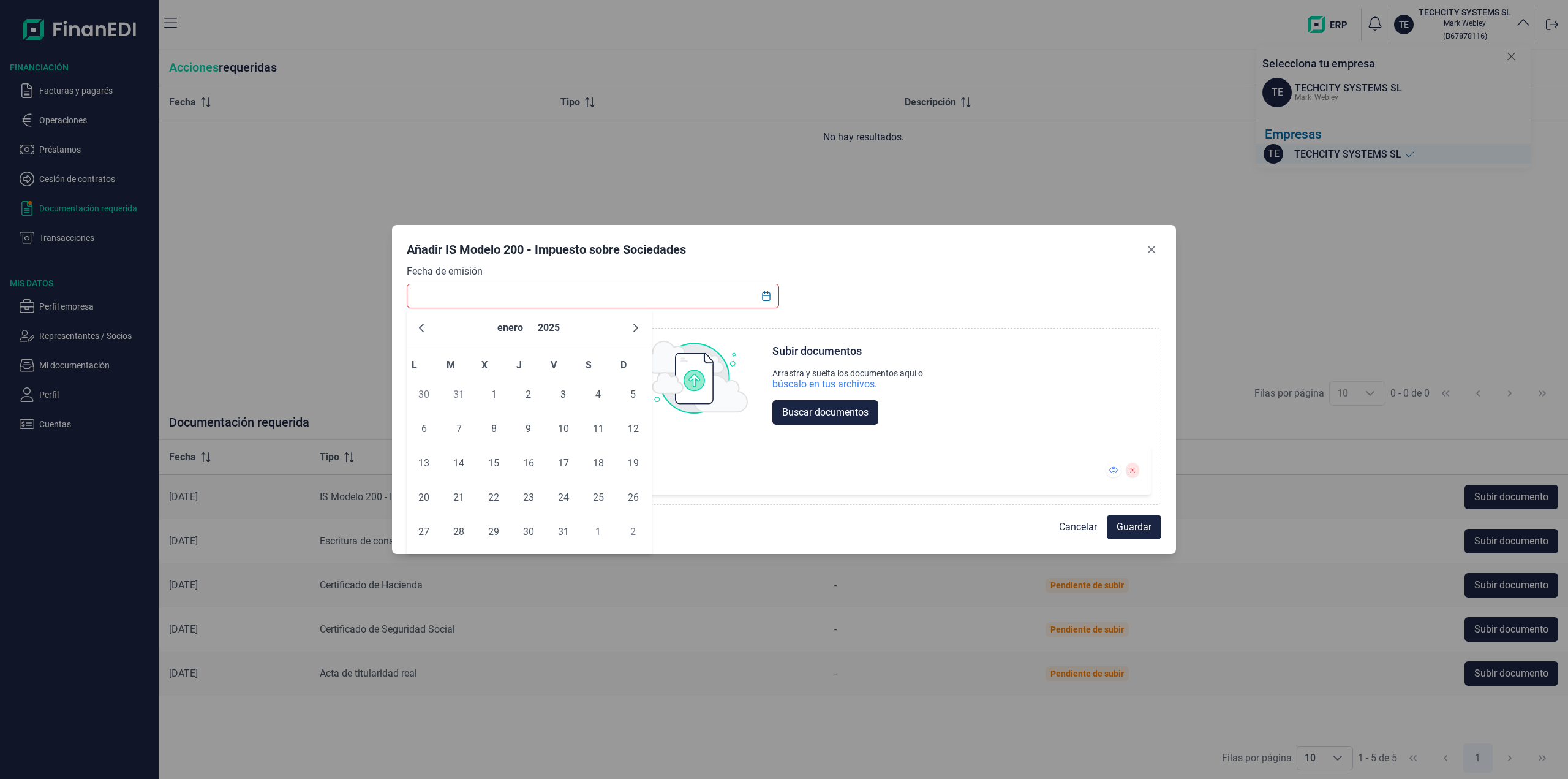
click at [421, 332] on icon "Previous Month" at bounding box center [422, 328] width 10 height 10
click at [428, 332] on button "Previous Month" at bounding box center [421, 327] width 20 height 20
click at [426, 330] on button "Previous Month" at bounding box center [421, 327] width 20 height 20
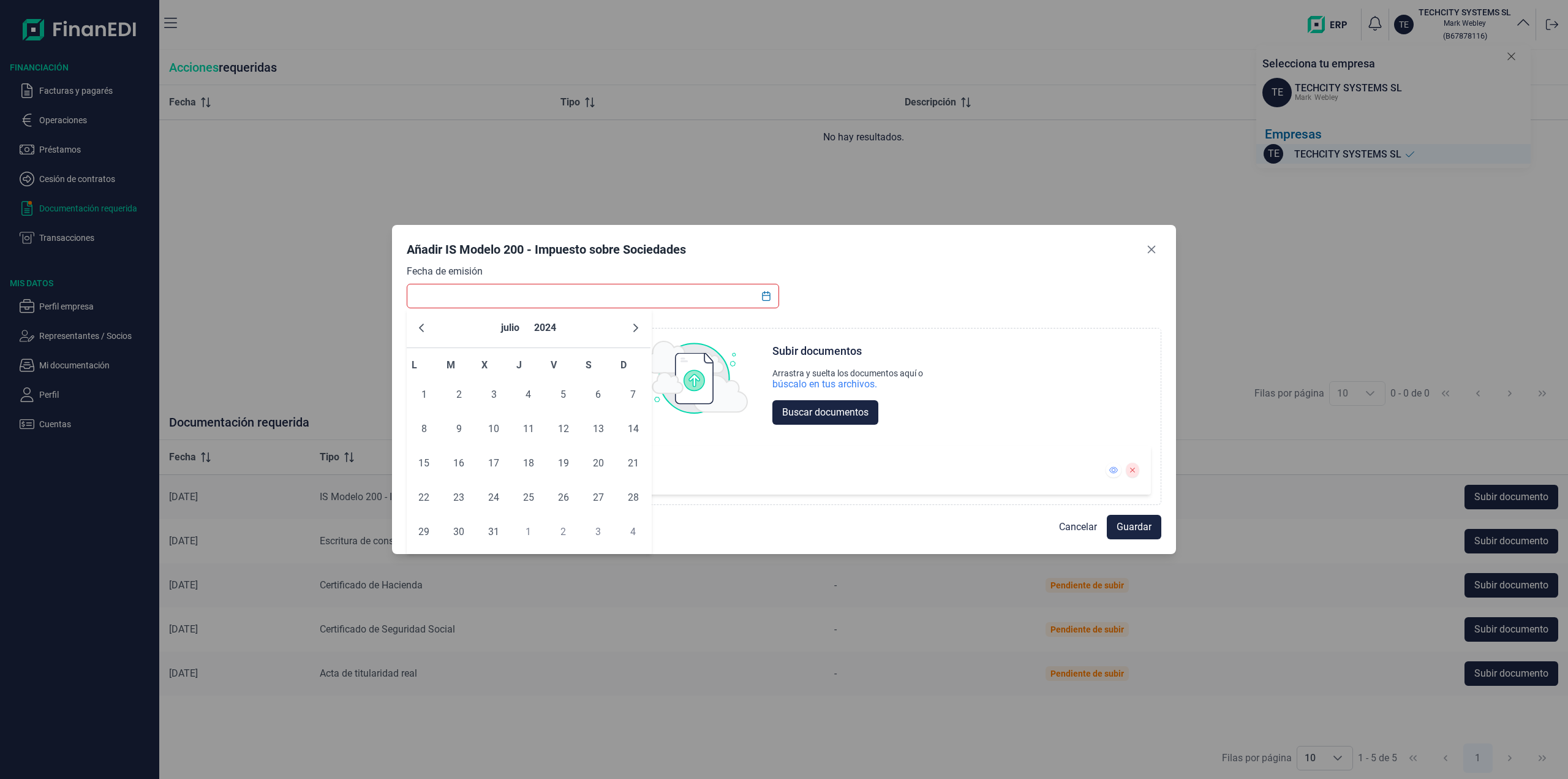
click at [426, 330] on button "Previous Month" at bounding box center [421, 327] width 20 height 20
click at [426, 330] on icon "Previous Month" at bounding box center [422, 328] width 10 height 10
click at [425, 330] on icon "Previous Month" at bounding box center [422, 328] width 10 height 10
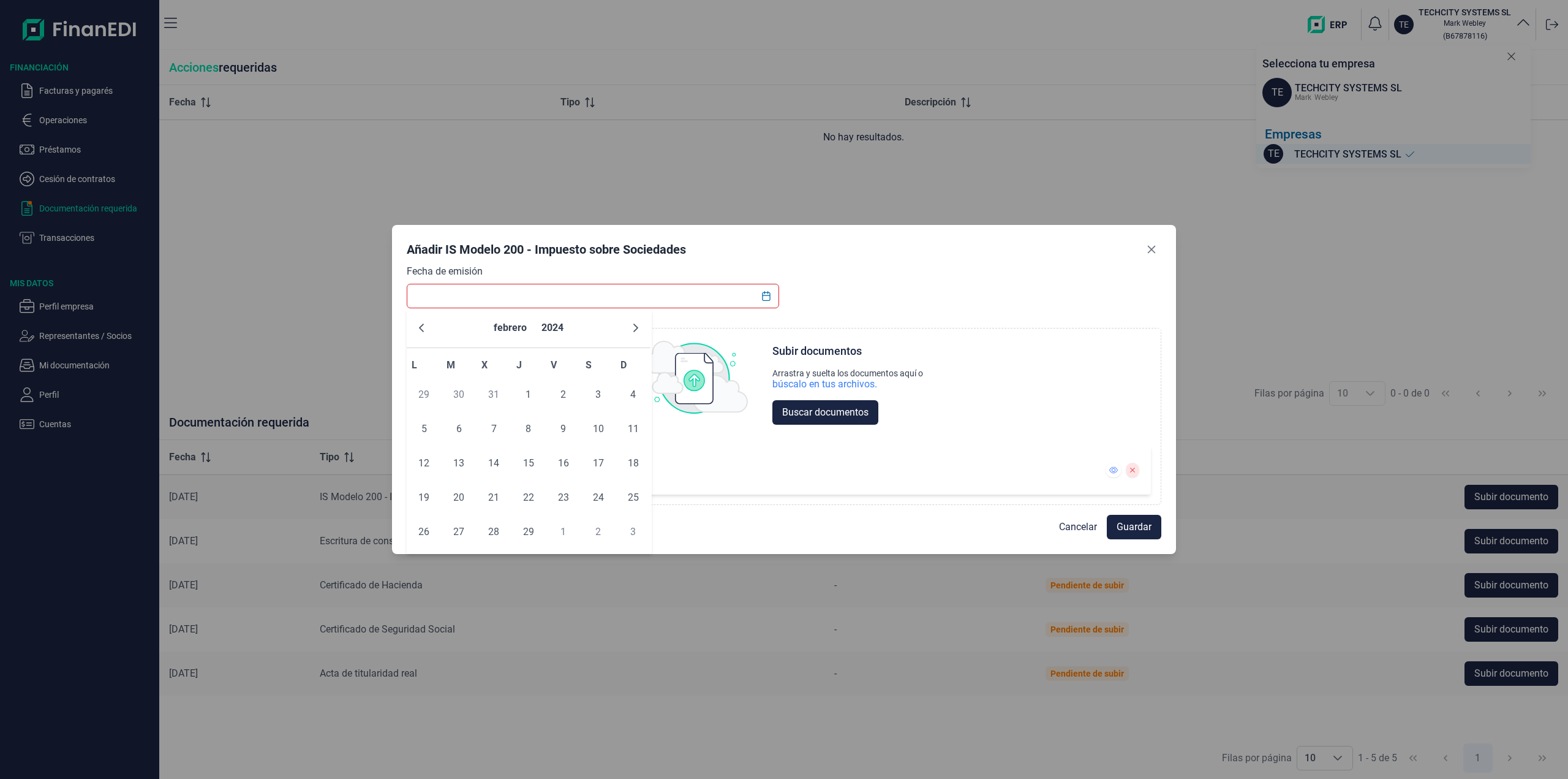
click at [425, 330] on icon "Previous Month" at bounding box center [422, 328] width 10 height 10
click at [637, 327] on icon "Next Month" at bounding box center [636, 327] width 5 height 9
click at [524, 500] on span "21" at bounding box center [528, 497] width 25 height 25
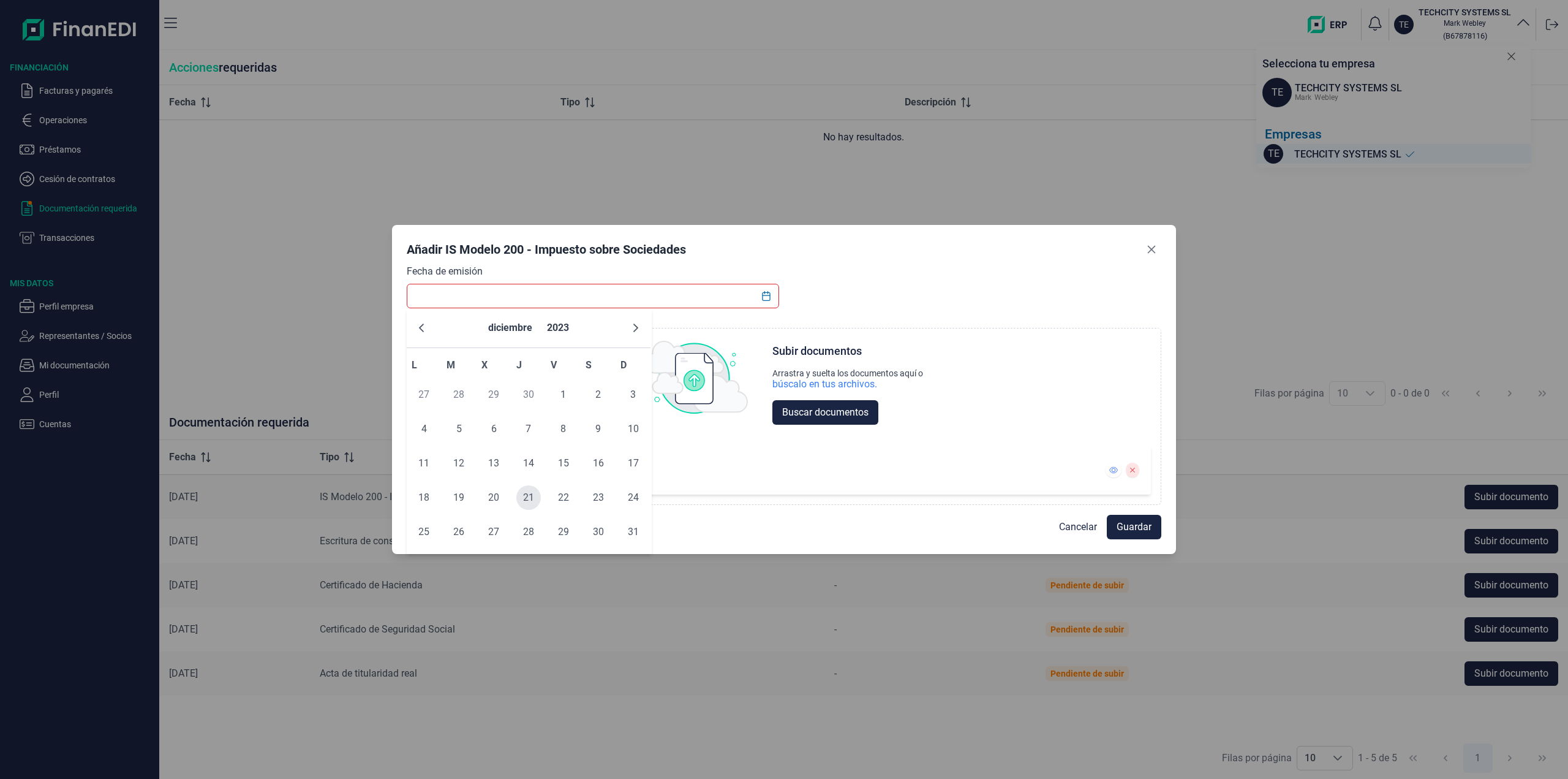
type input "[DATE]"
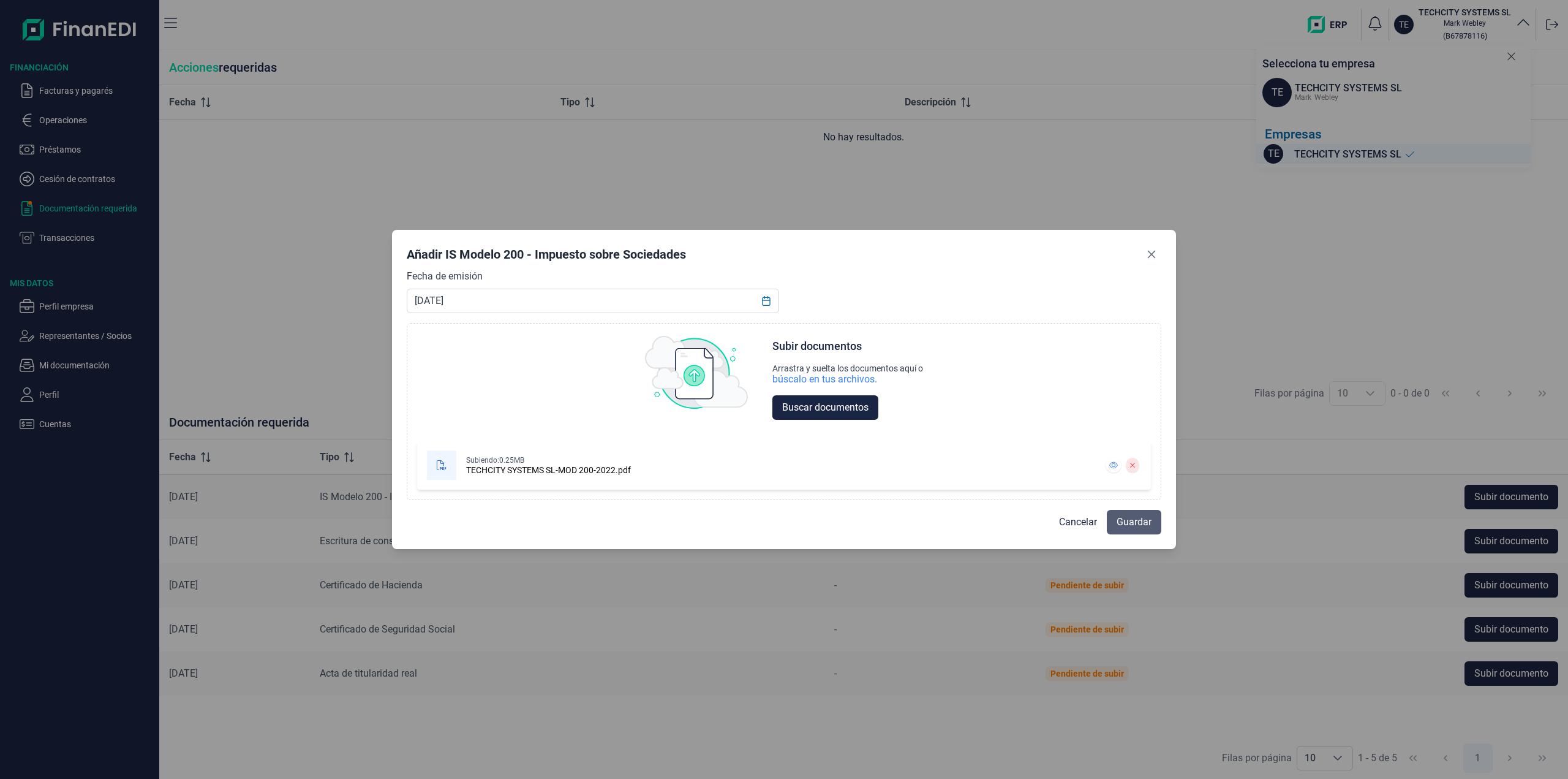
click at [1138, 525] on span "Guardar" at bounding box center [1133, 521] width 35 height 14
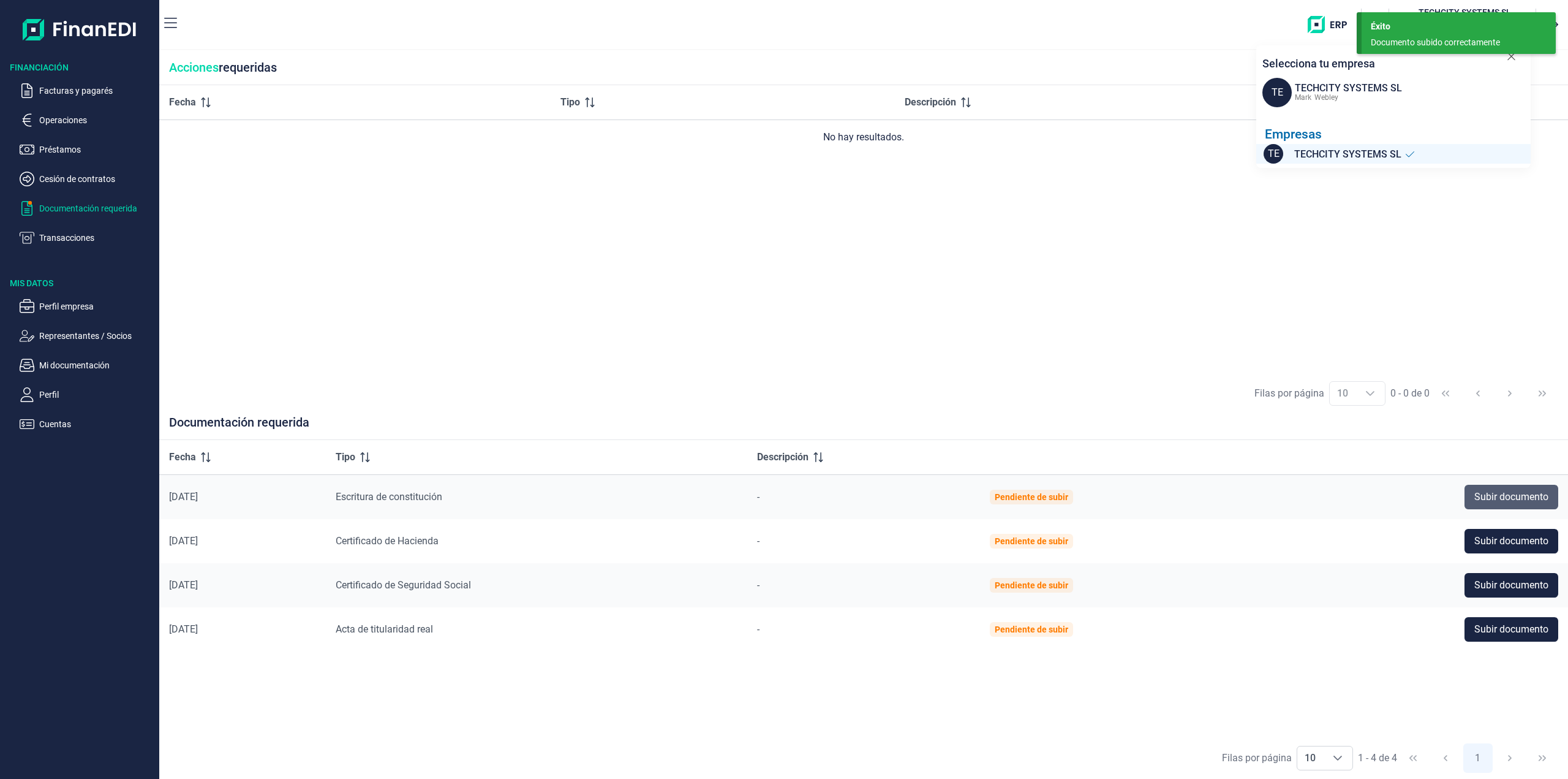
click at [1492, 496] on span "Subir documento" at bounding box center [1511, 497] width 74 height 14
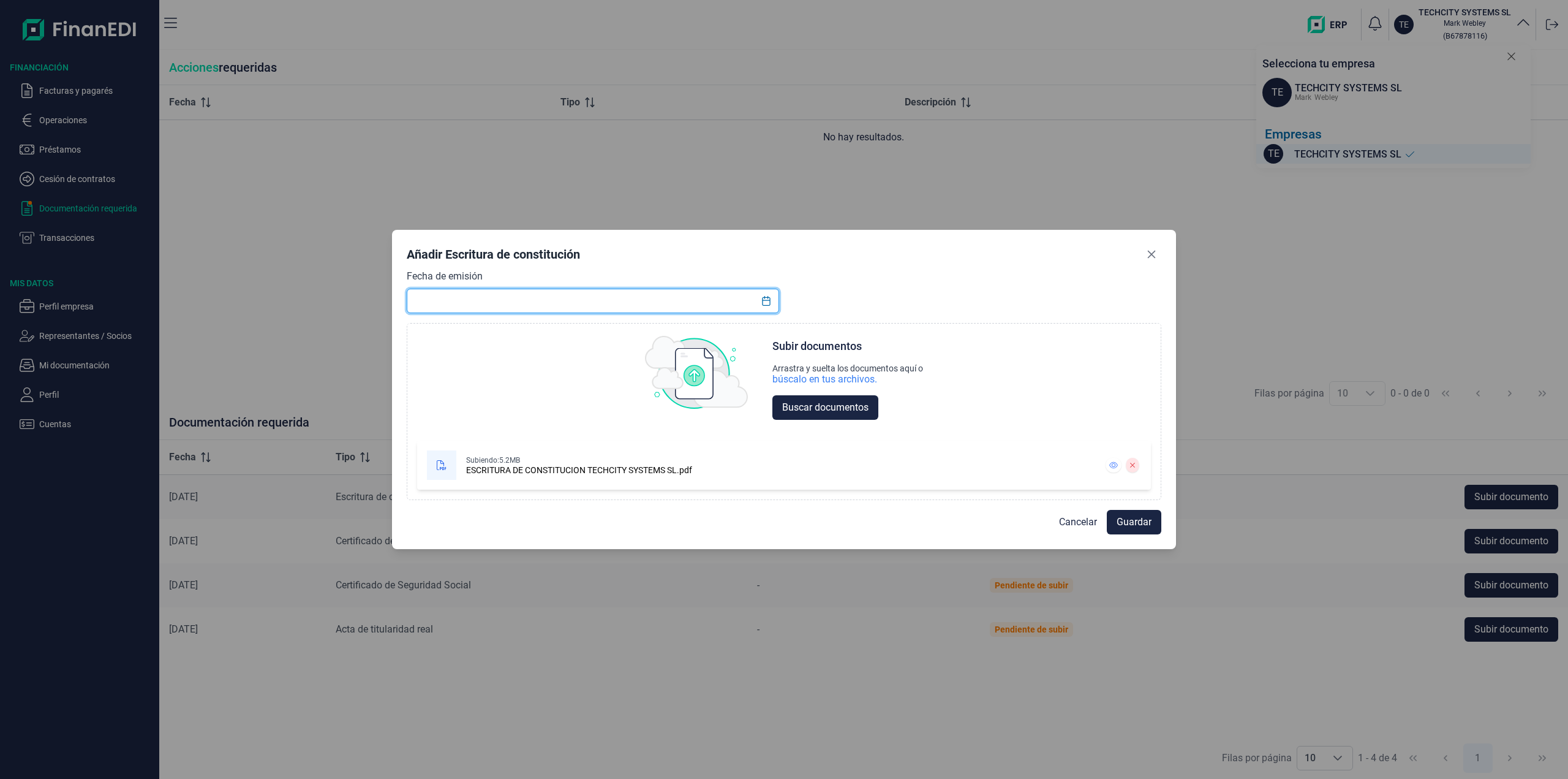
click at [505, 304] on input "text" at bounding box center [593, 300] width 372 height 25
click at [483, 305] on input "text" at bounding box center [593, 300] width 372 height 25
click at [762, 299] on icon "Choose Date" at bounding box center [766, 301] width 10 height 10
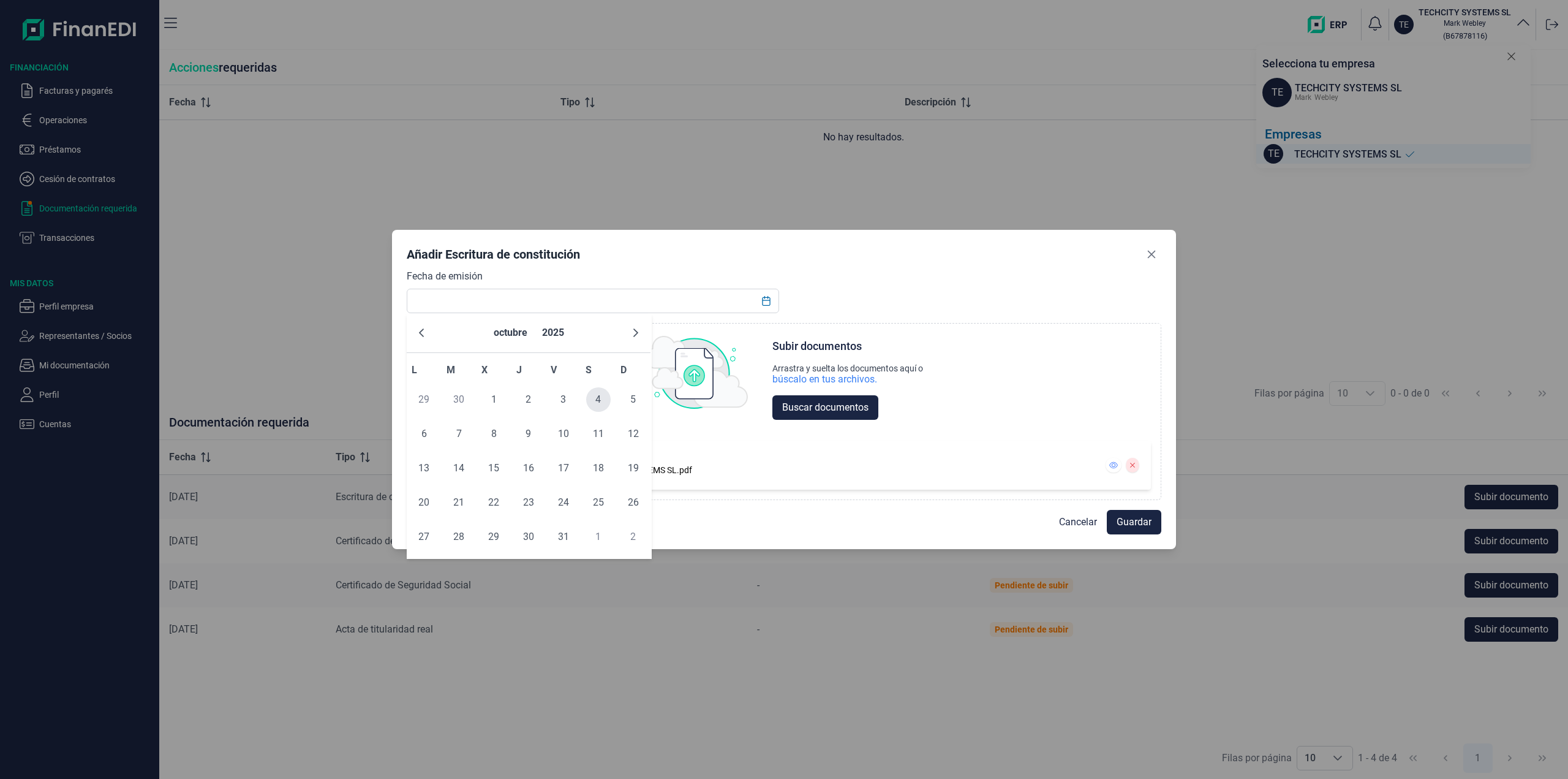
click at [602, 406] on span "4" at bounding box center [598, 399] width 25 height 25
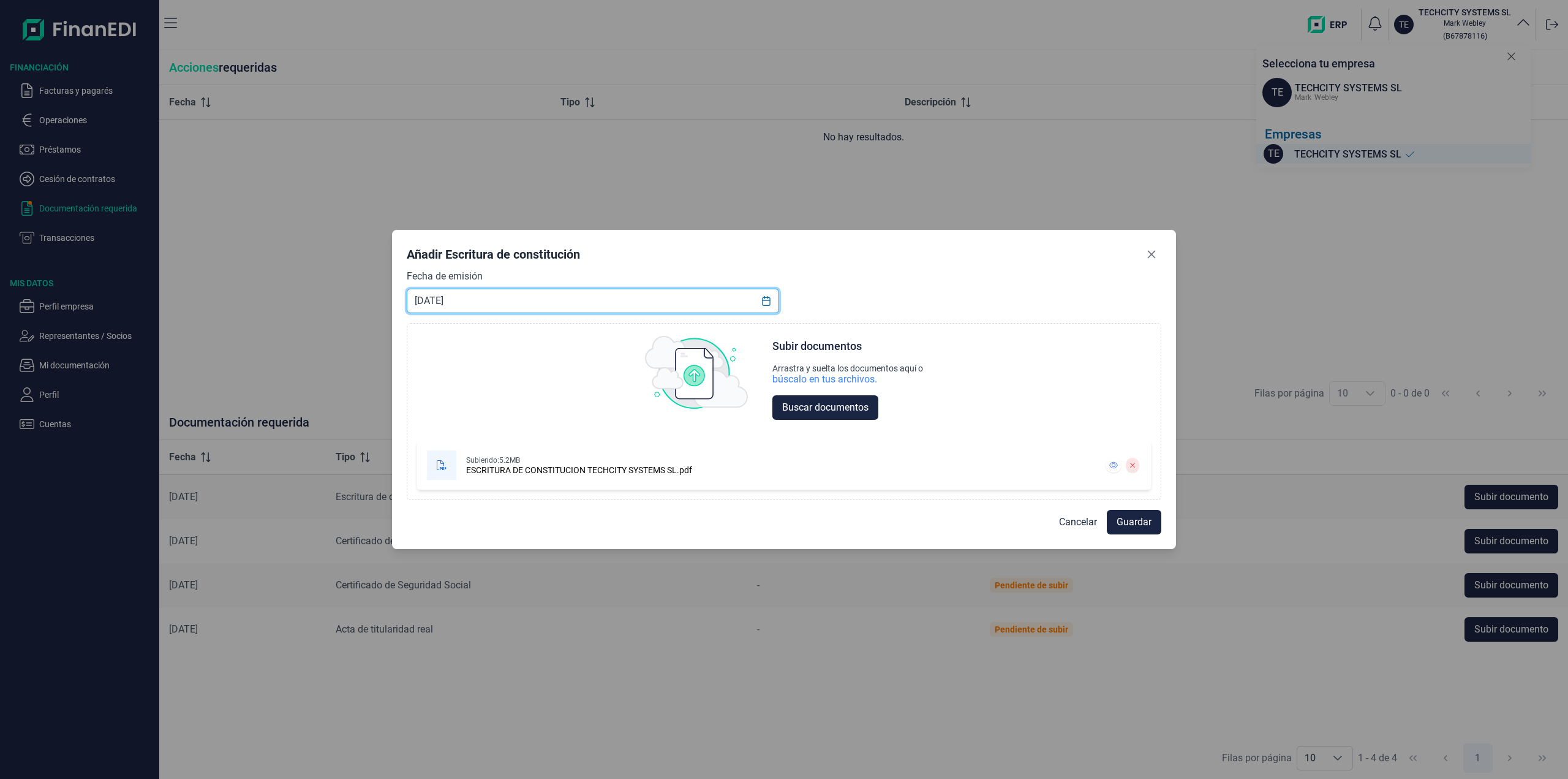
click at [509, 309] on input "[DATE]" at bounding box center [593, 300] width 372 height 25
click at [433, 299] on input "[DATE]" at bounding box center [593, 300] width 372 height 25
click at [489, 301] on input "[DATE]" at bounding box center [593, 300] width 372 height 25
type input "[DATE]"
click at [1139, 522] on span "Guardar" at bounding box center [1133, 521] width 35 height 14
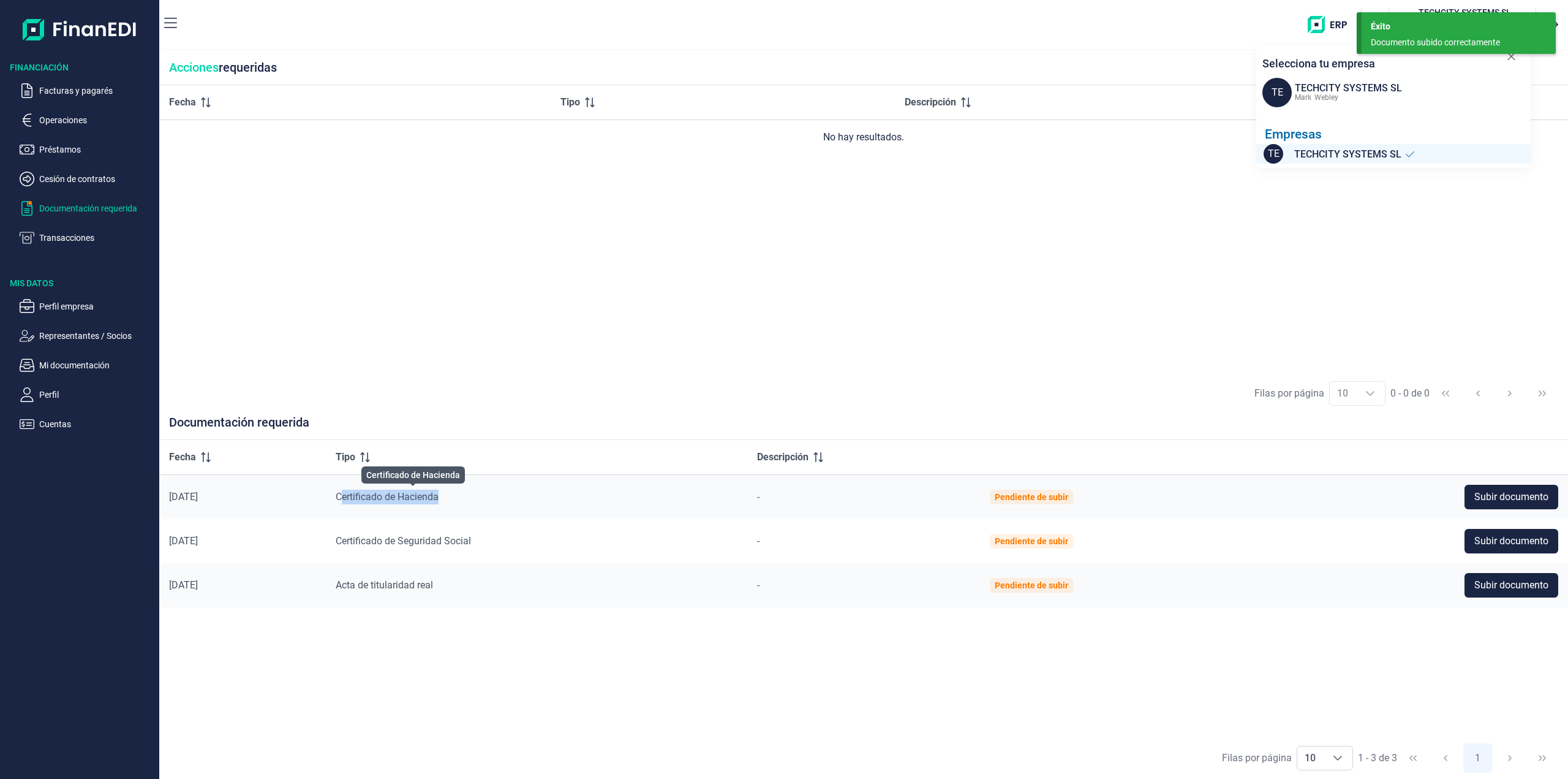
drag, startPoint x: 365, startPoint y: 498, endPoint x: 463, endPoint y: 496, distance: 98.0
click at [439, 496] on span "Certificado de Hacienda" at bounding box center [387, 497] width 103 height 12
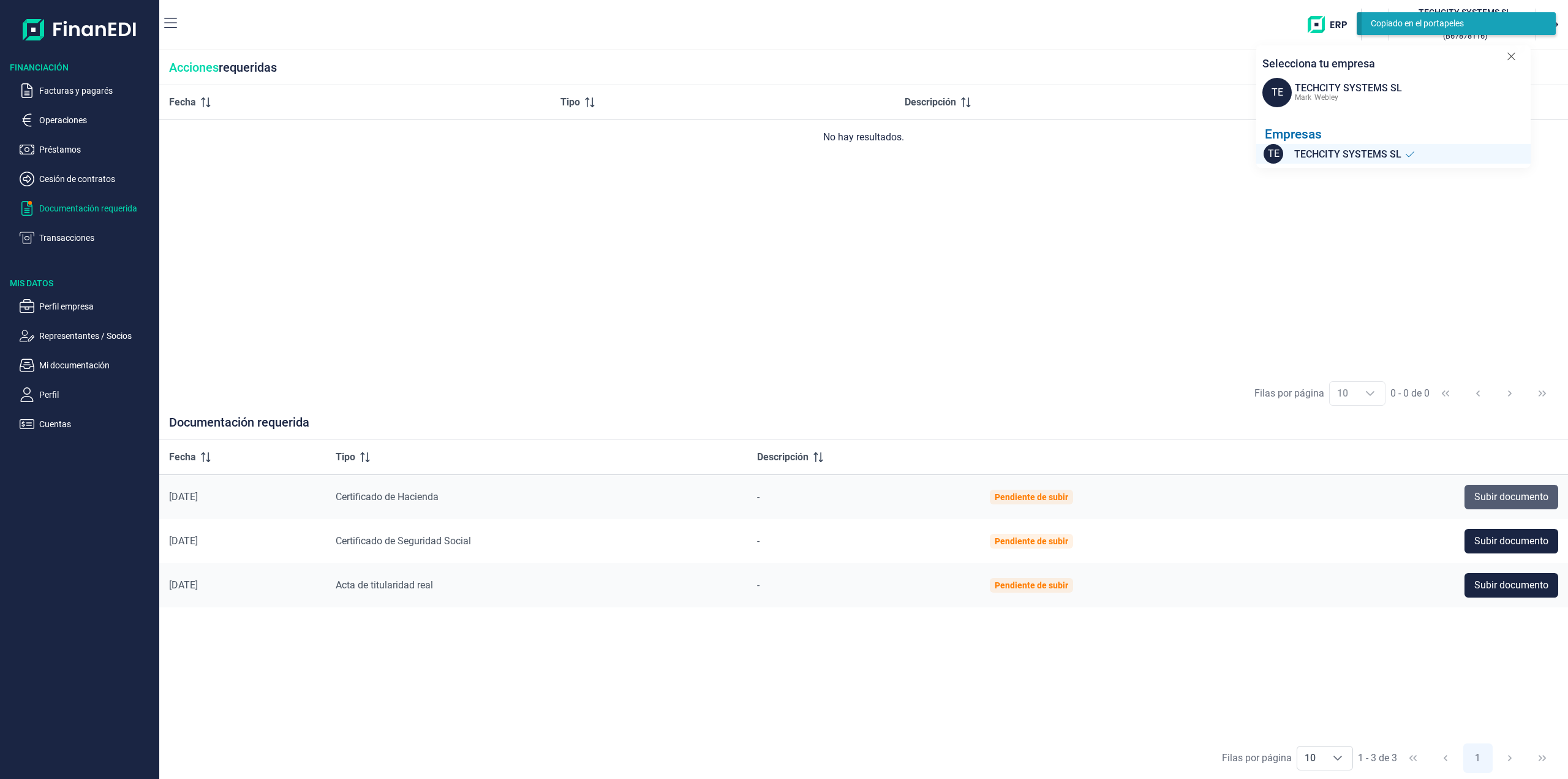
click at [1493, 497] on span "Subir documento" at bounding box center [1511, 497] width 74 height 14
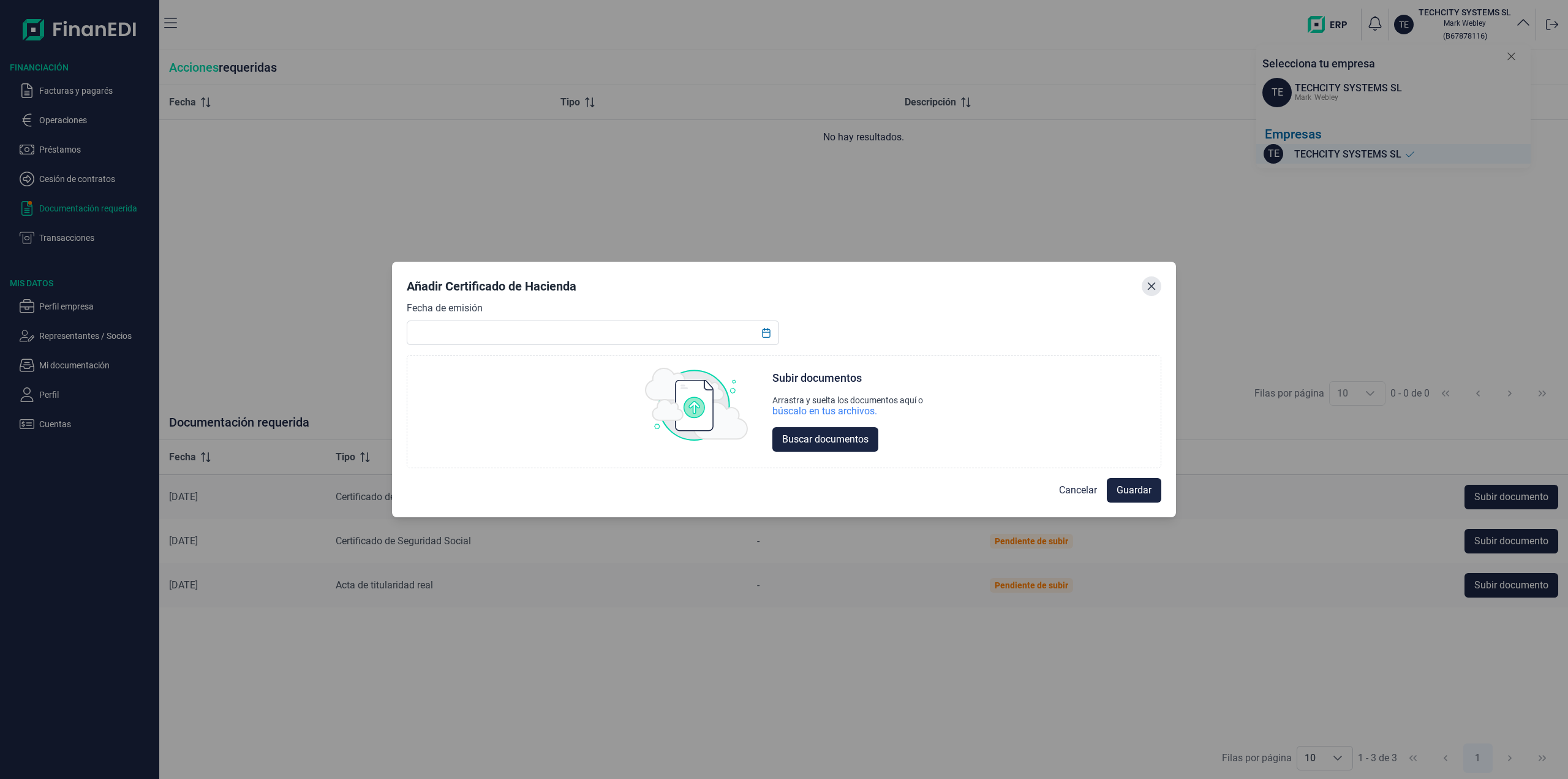
click at [1156, 283] on button "Close" at bounding box center [1151, 286] width 20 height 20
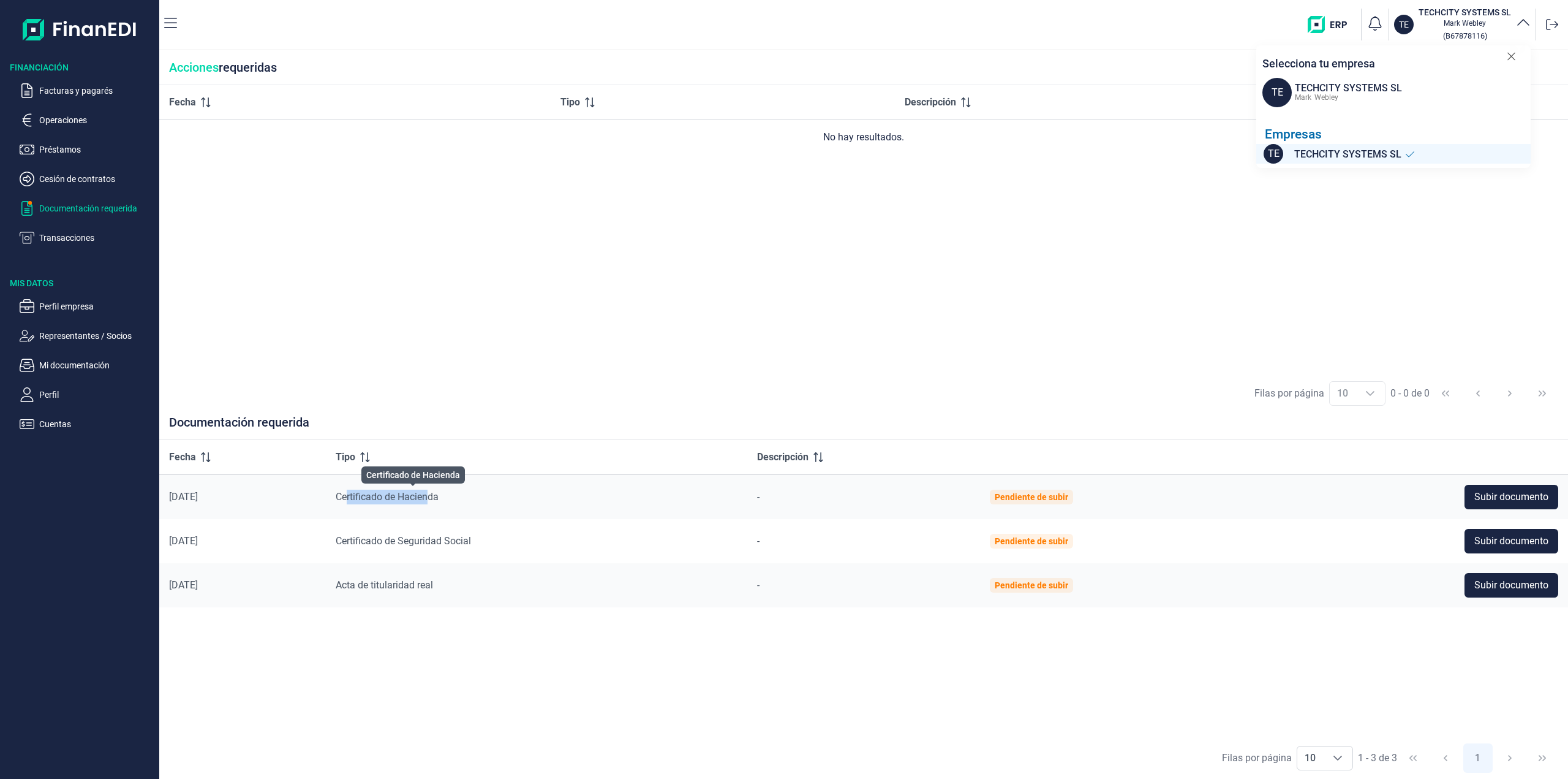
drag, startPoint x: 372, startPoint y: 499, endPoint x: 453, endPoint y: 493, distance: 81.2
click at [439, 493] on span "Certificado de Hacienda" at bounding box center [387, 497] width 103 height 12
click at [605, 657] on div "Fecha Tipo Descripción [DATE] Certificado de Hacienda - Pendiente de subir Subi…" at bounding box center [863, 588] width 1409 height 297
click at [1511, 55] on icon at bounding box center [1511, 56] width 9 height 12
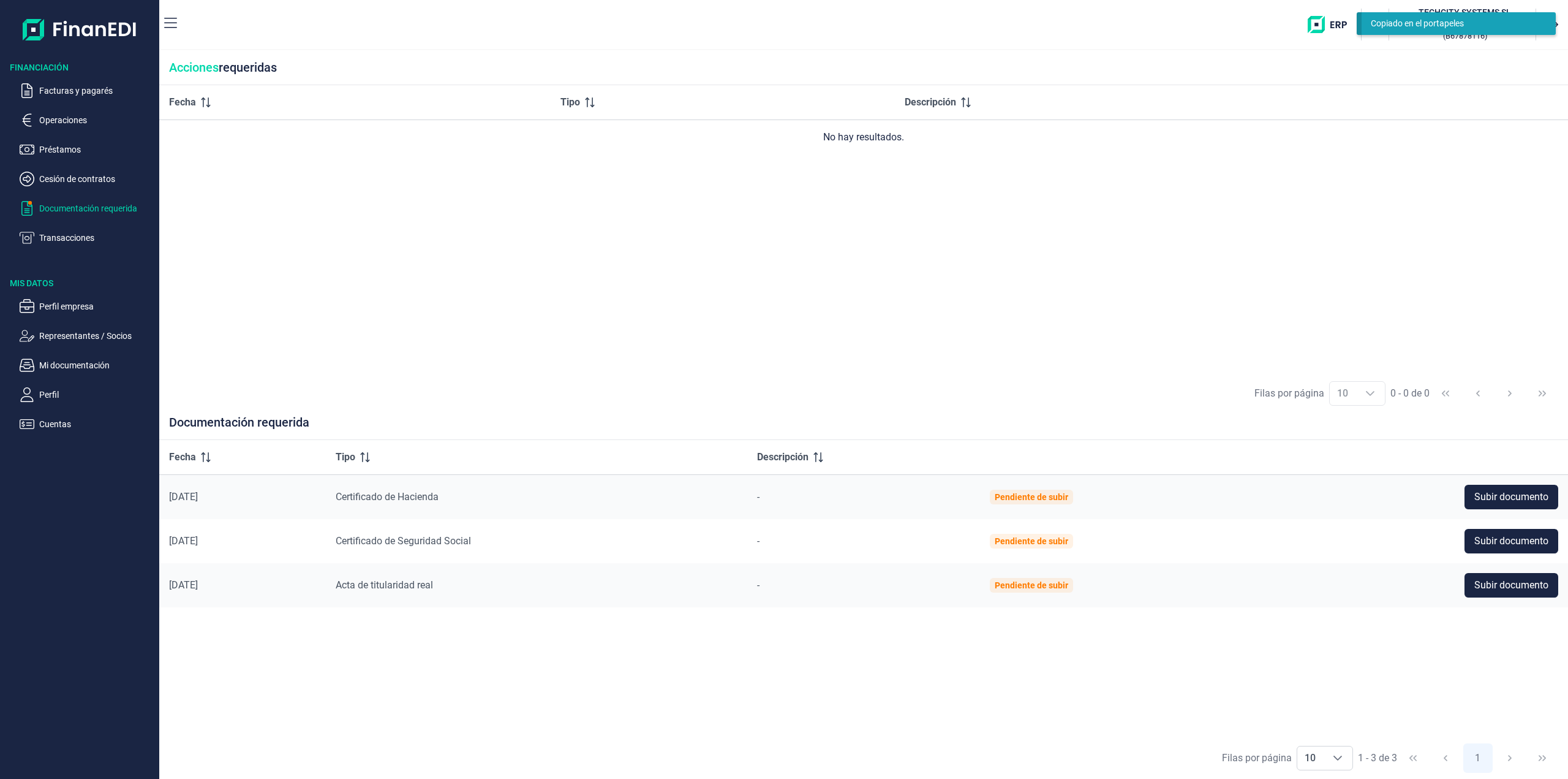
click at [719, 333] on div "Fecha Tipo Descripción No hay resultados." at bounding box center [863, 229] width 1409 height 287
drag, startPoint x: 360, startPoint y: 586, endPoint x: 461, endPoint y: 596, distance: 101.5
click at [461, 596] on td "Acta de titularidad real" at bounding box center [537, 585] width 422 height 44
click at [547, 646] on div "Fecha Tipo Descripción [DATE] Certificado de Hacienda - Pendiente de subir Subi…" at bounding box center [863, 588] width 1409 height 297
drag, startPoint x: 399, startPoint y: 583, endPoint x: 448, endPoint y: 584, distance: 49.0
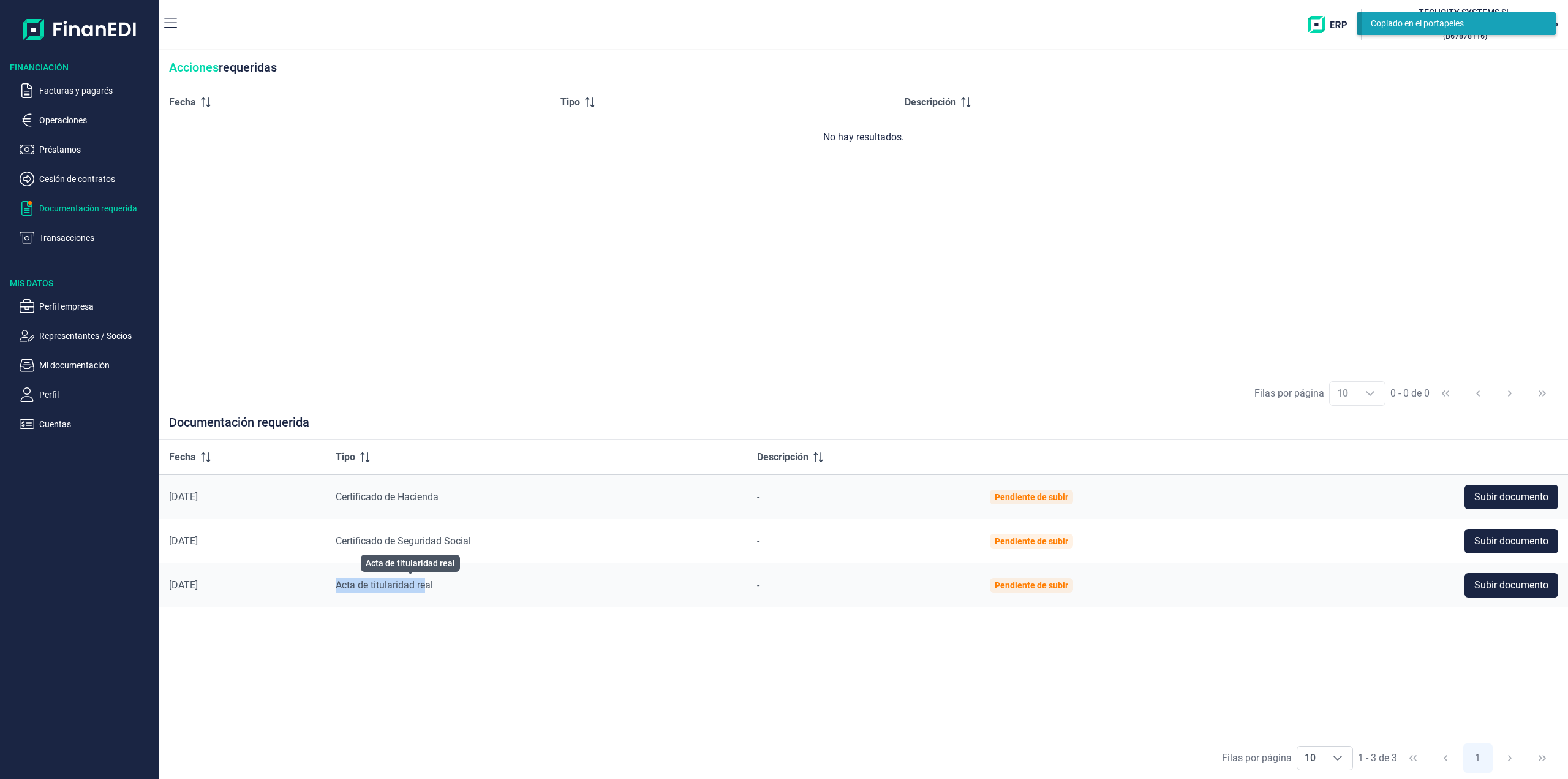
click at [448, 584] on td "Acta de titularidad real" at bounding box center [537, 585] width 422 height 44
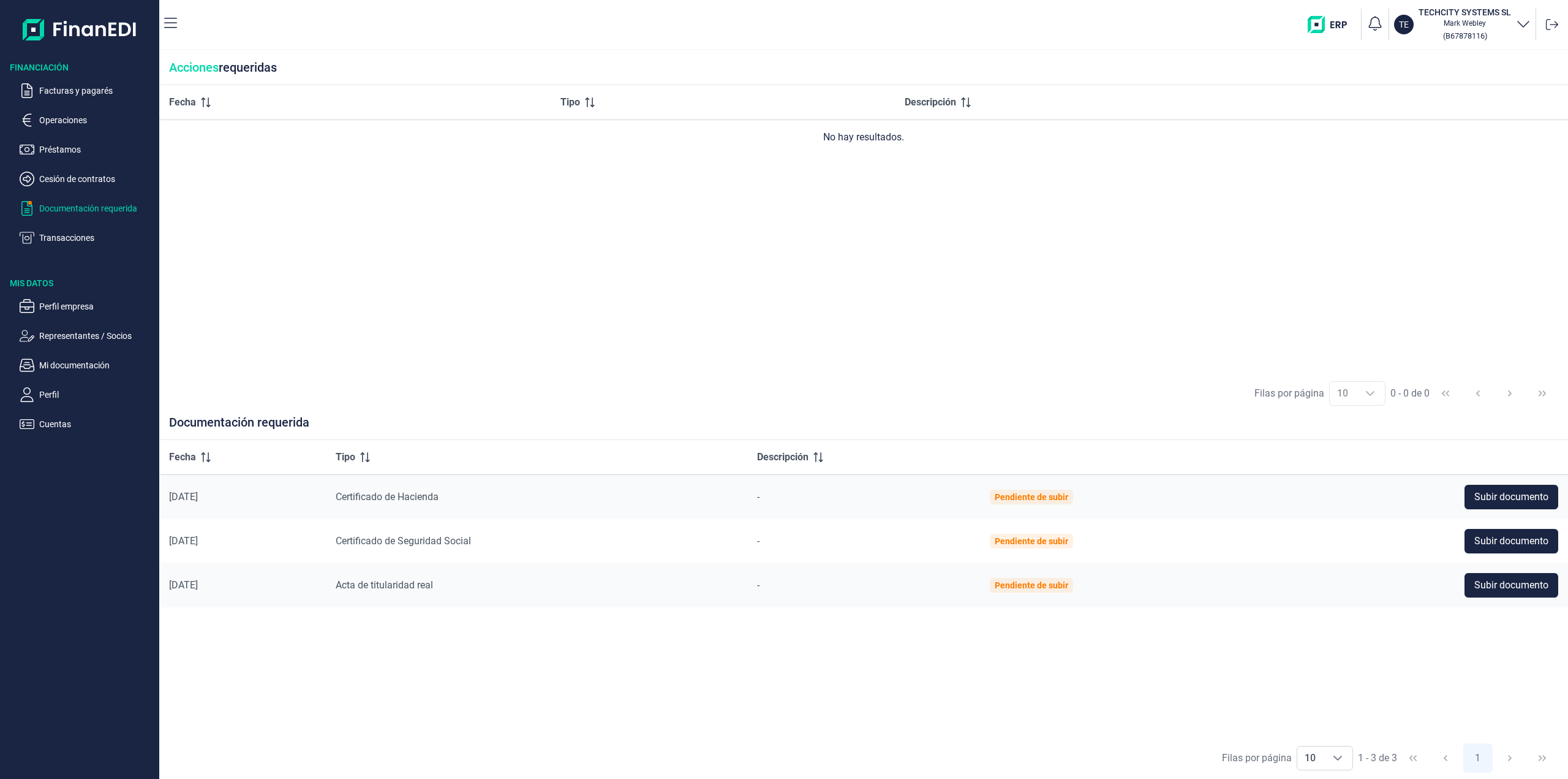
drag, startPoint x: 807, startPoint y: 301, endPoint x: 800, endPoint y: 308, distance: 9.9
click at [807, 301] on div "Fecha Tipo Descripción No hay resultados." at bounding box center [863, 229] width 1409 height 287
